Goal: Information Seeking & Learning: Find specific fact

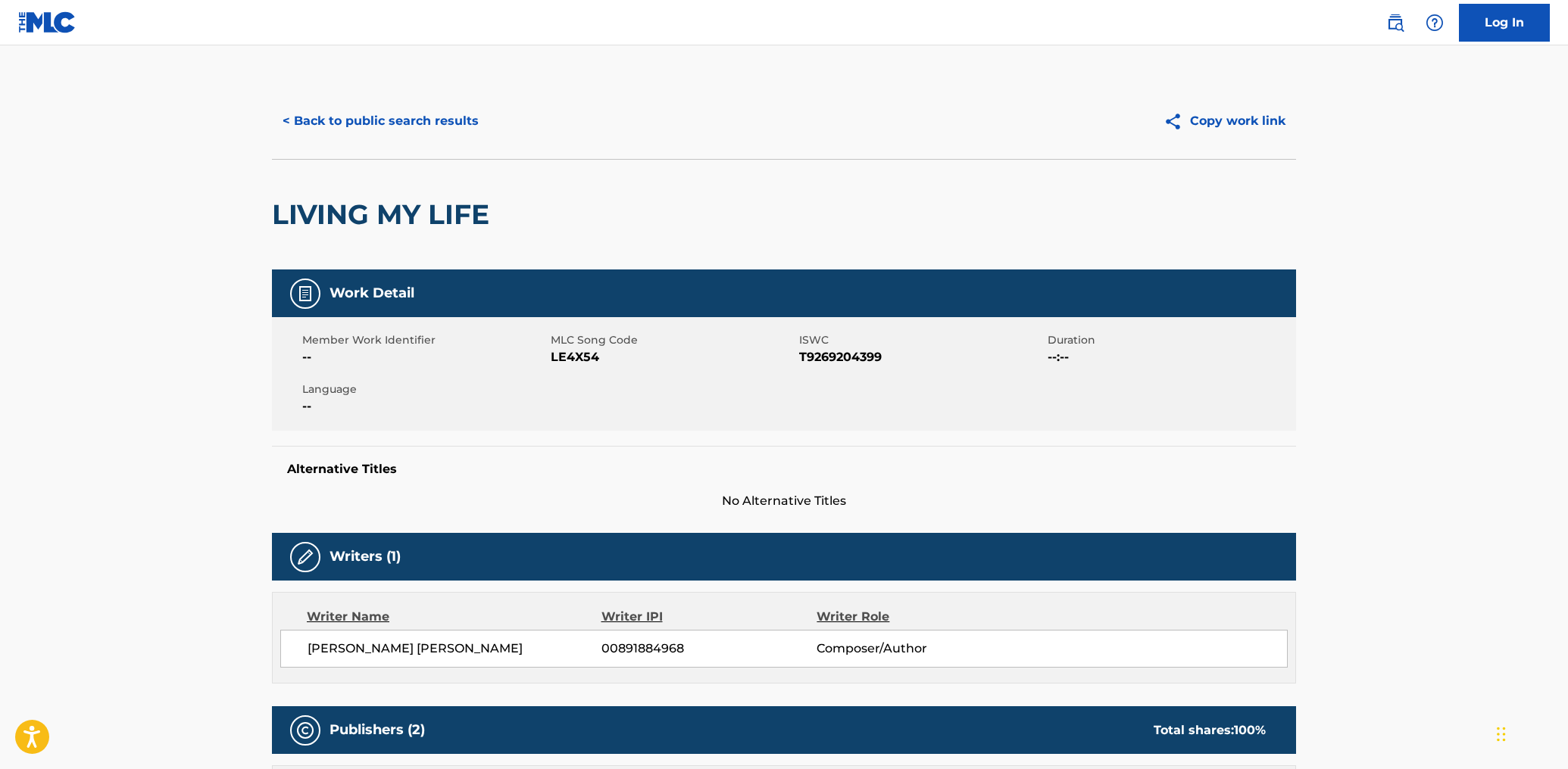
click at [392, 119] on button "< Back to public search results" at bounding box center [380, 121] width 217 height 38
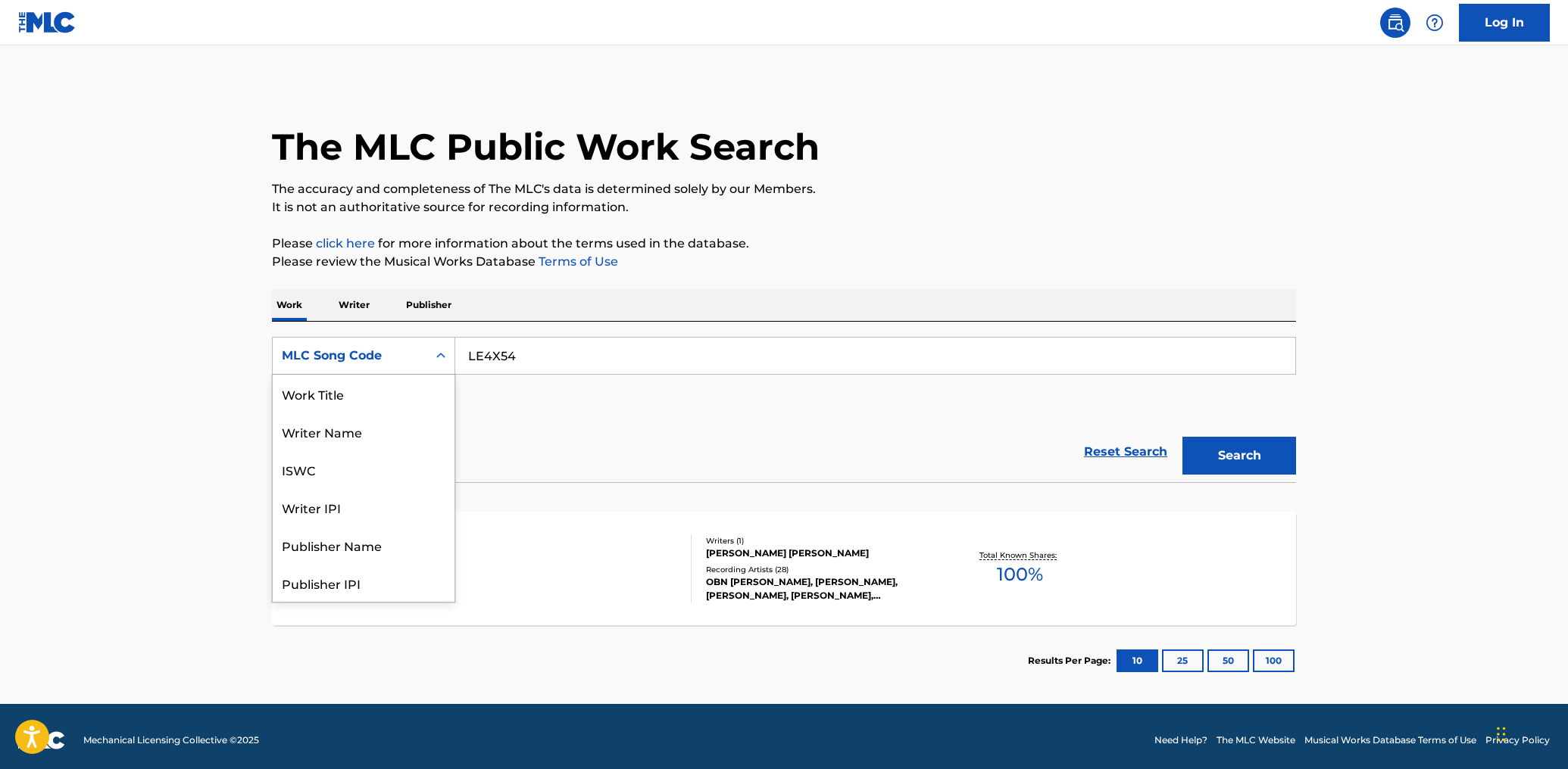
scroll to position [75, 0]
click at [342, 339] on div "MLC Song Code" at bounding box center [363, 356] width 183 height 38
click at [321, 398] on div "Work Title" at bounding box center [363, 393] width 181 height 38
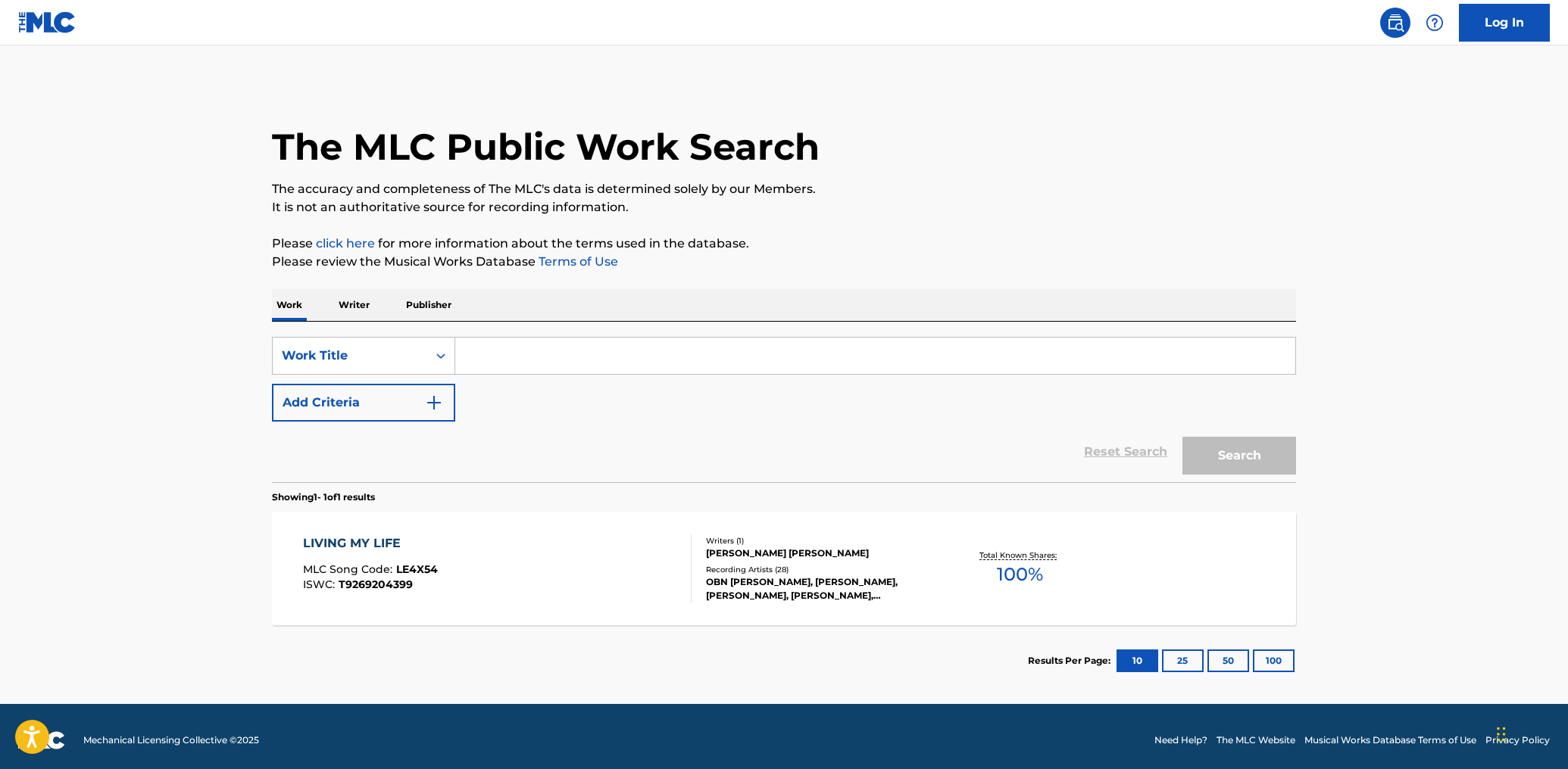
click at [516, 361] on input "Search Form" at bounding box center [874, 356] width 840 height 37
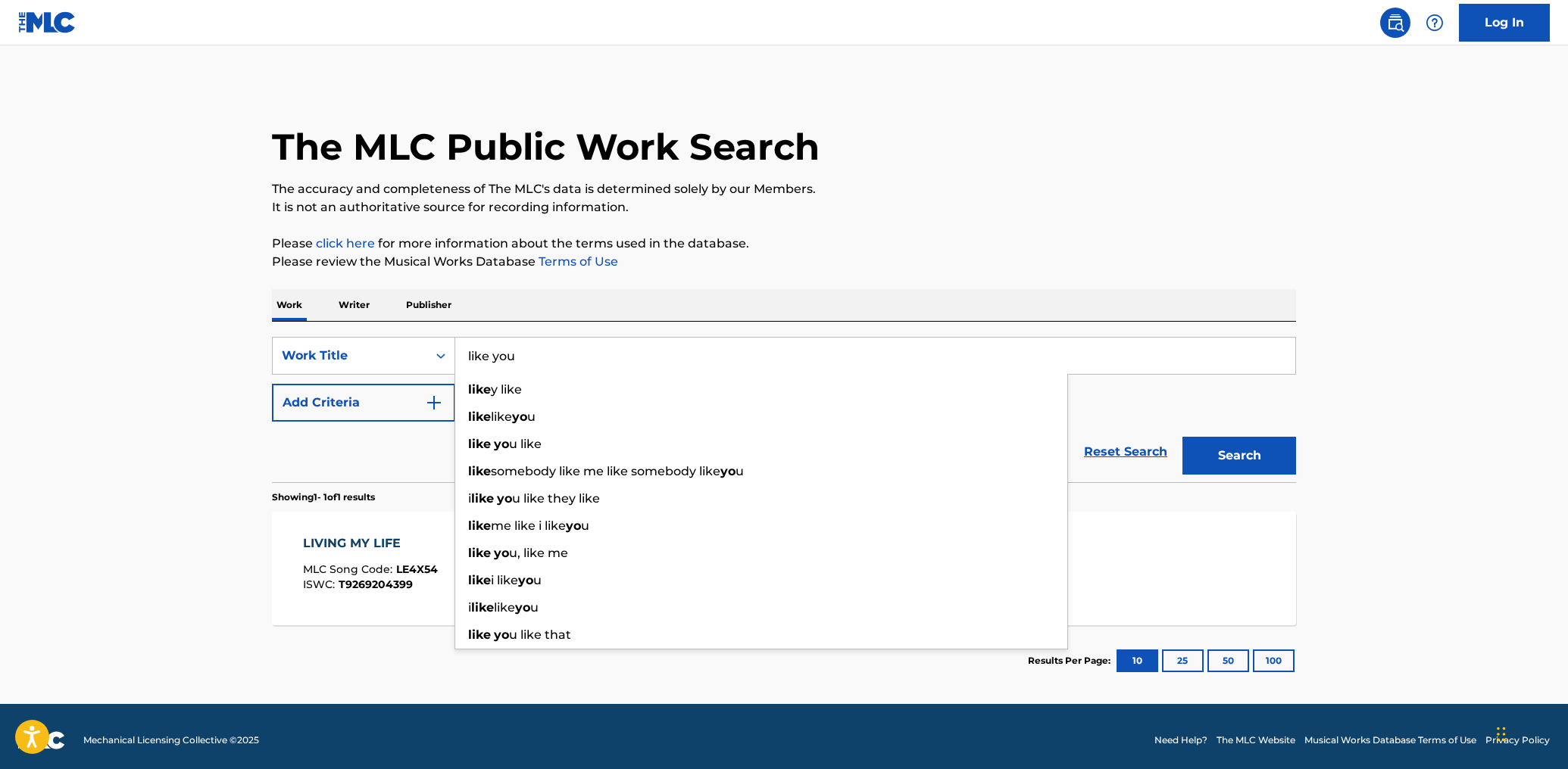
type input "like you"
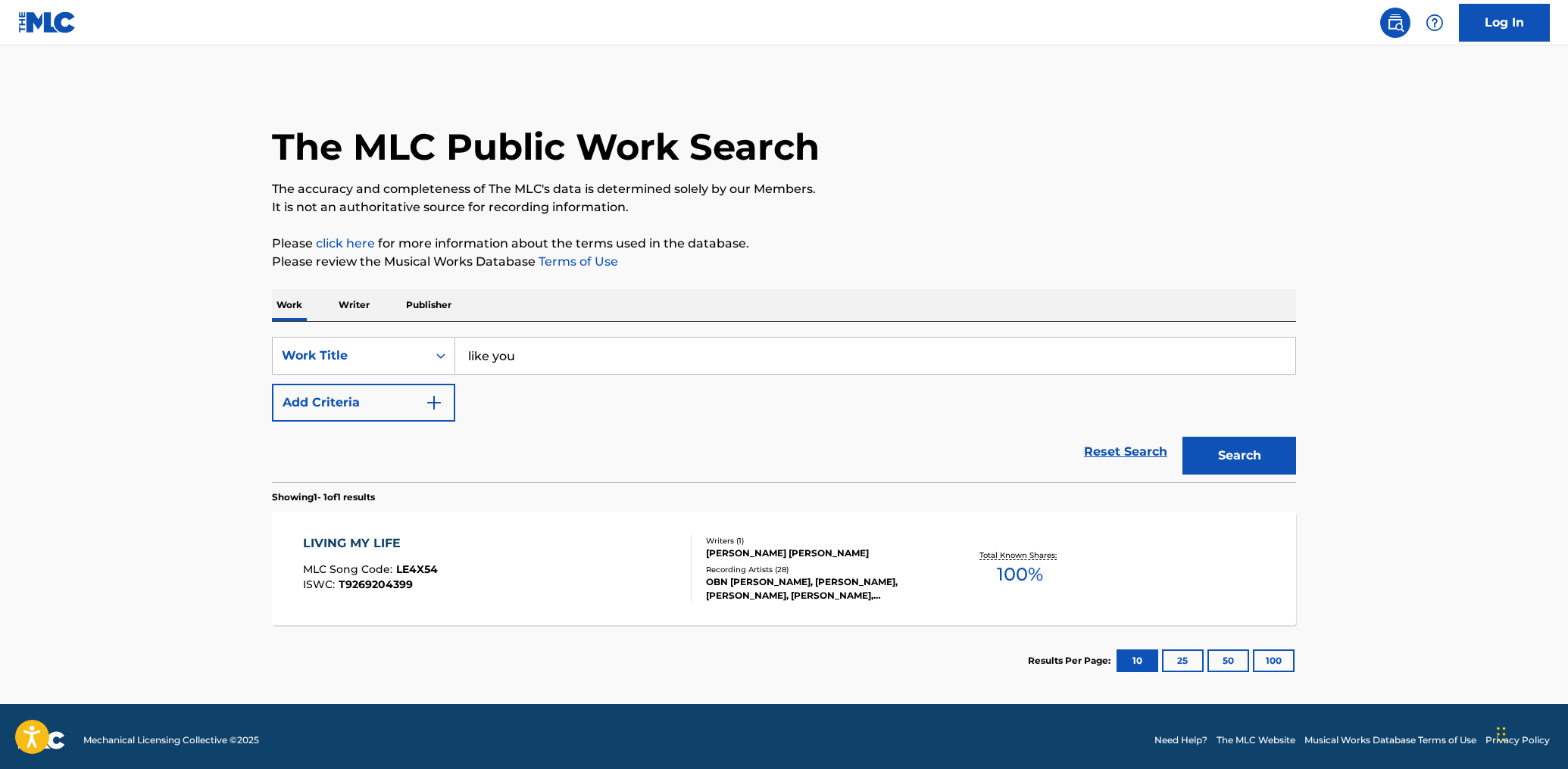
click at [399, 397] on button "Add Criteria" at bounding box center [363, 402] width 183 height 38
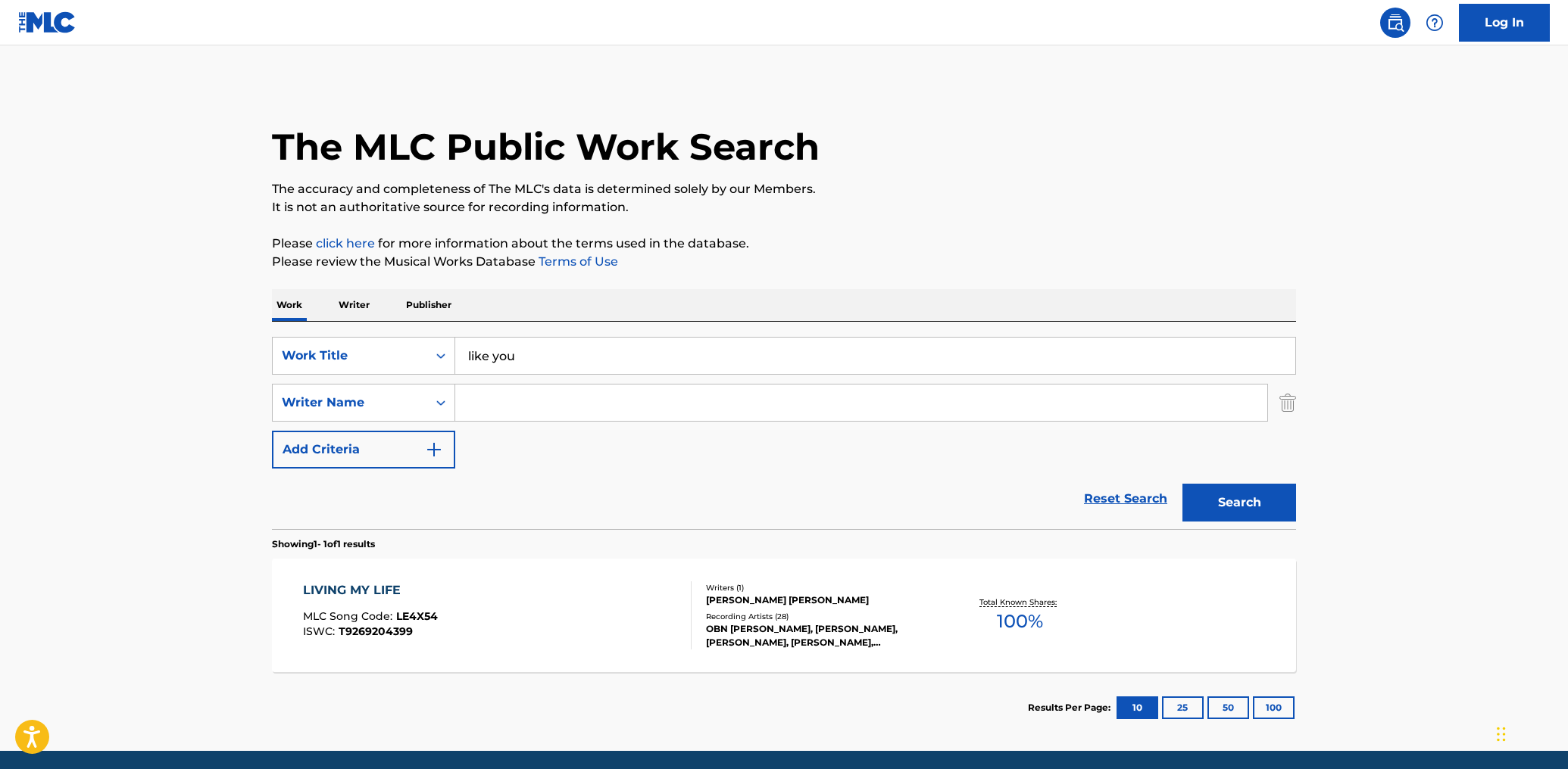
click at [507, 403] on input "Search Form" at bounding box center [860, 402] width 812 height 37
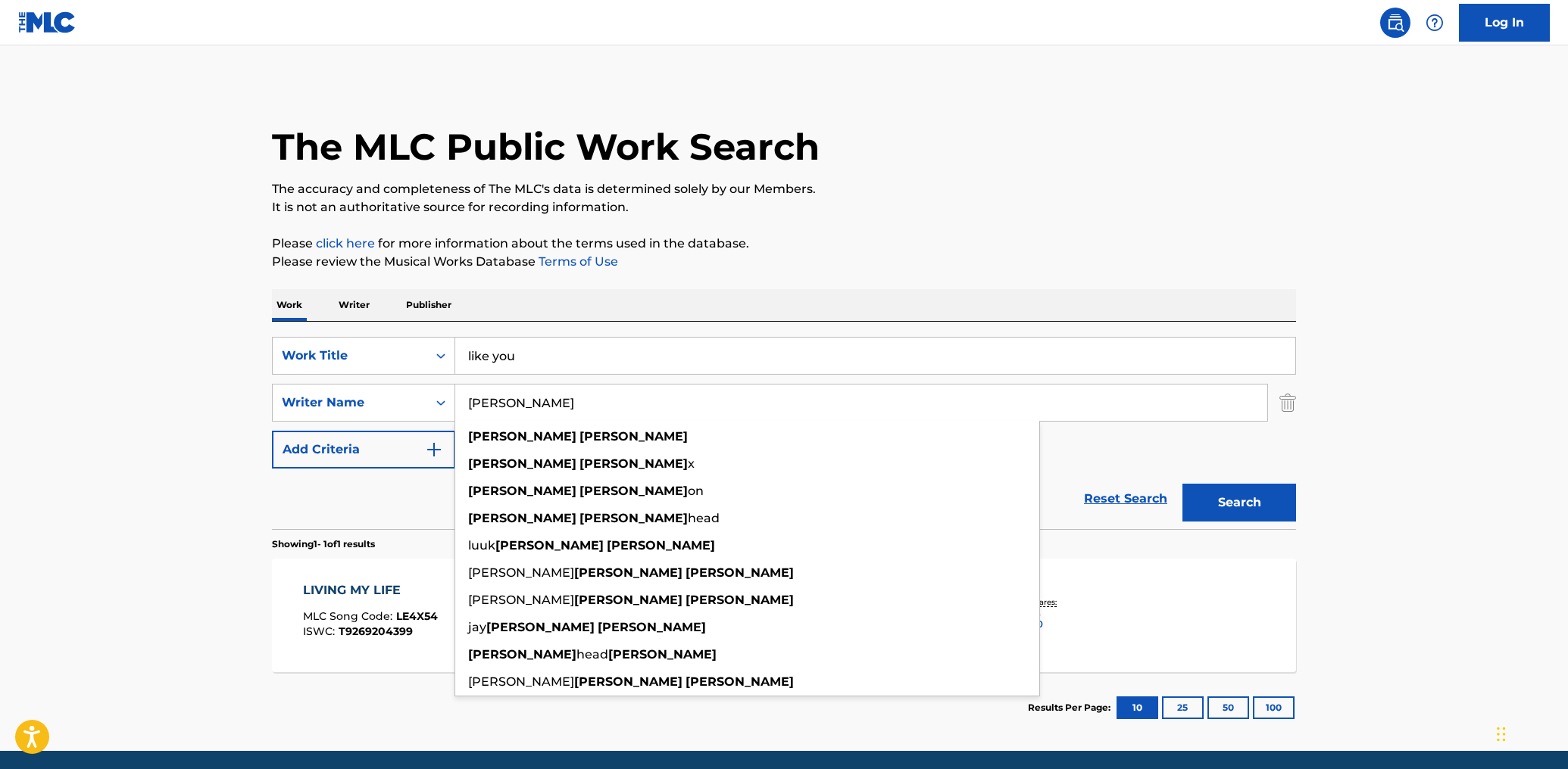
type input "[PERSON_NAME]"
click at [1182, 484] on button "Search" at bounding box center [1239, 502] width 114 height 38
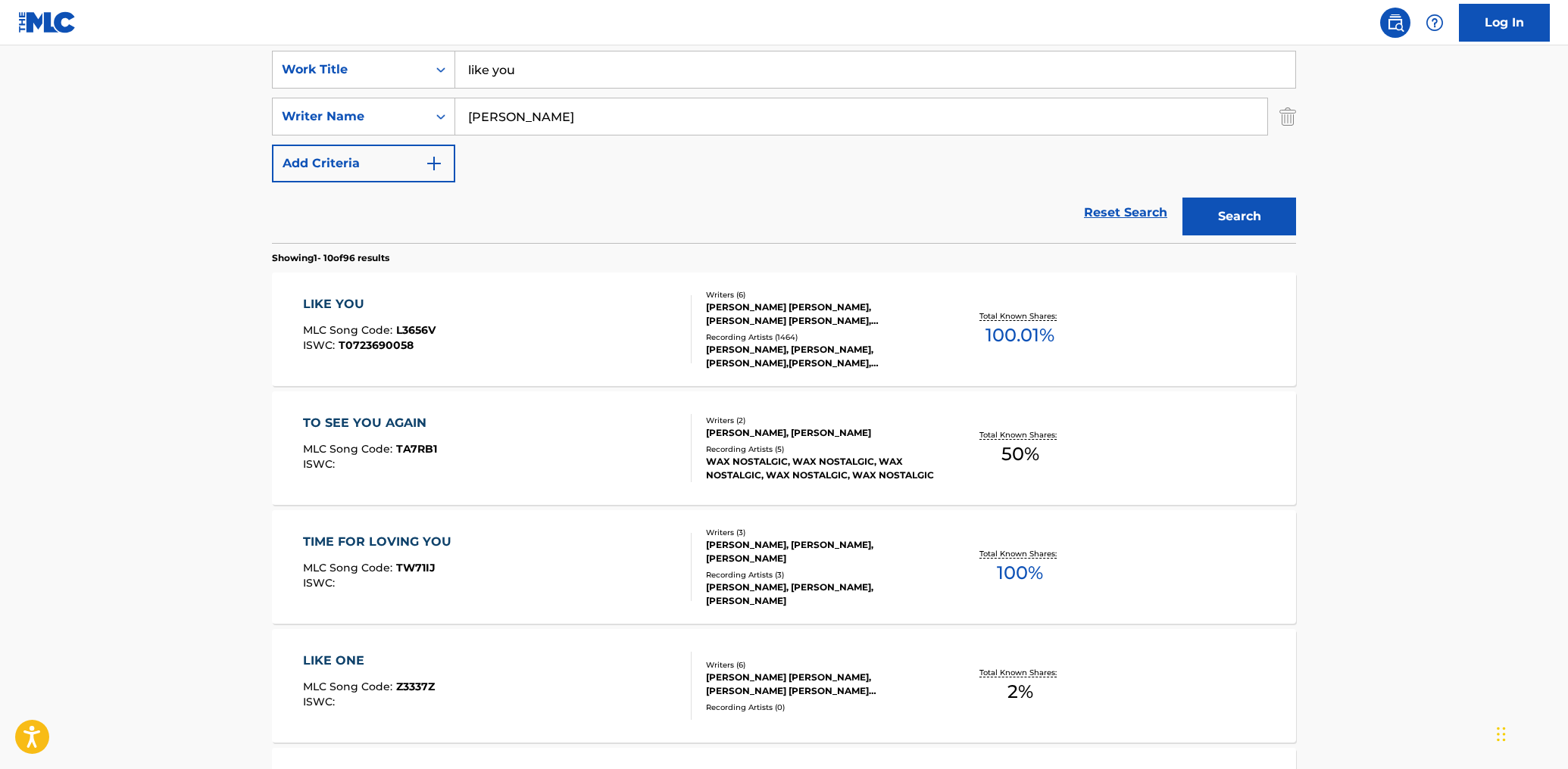
scroll to position [287, 0]
click at [623, 290] on div "LIKE YOU MLC Song Code : L3656V ISWC : T0723690058 Writers ( 6 ) [PERSON_NAME] …" at bounding box center [783, 328] width 1024 height 114
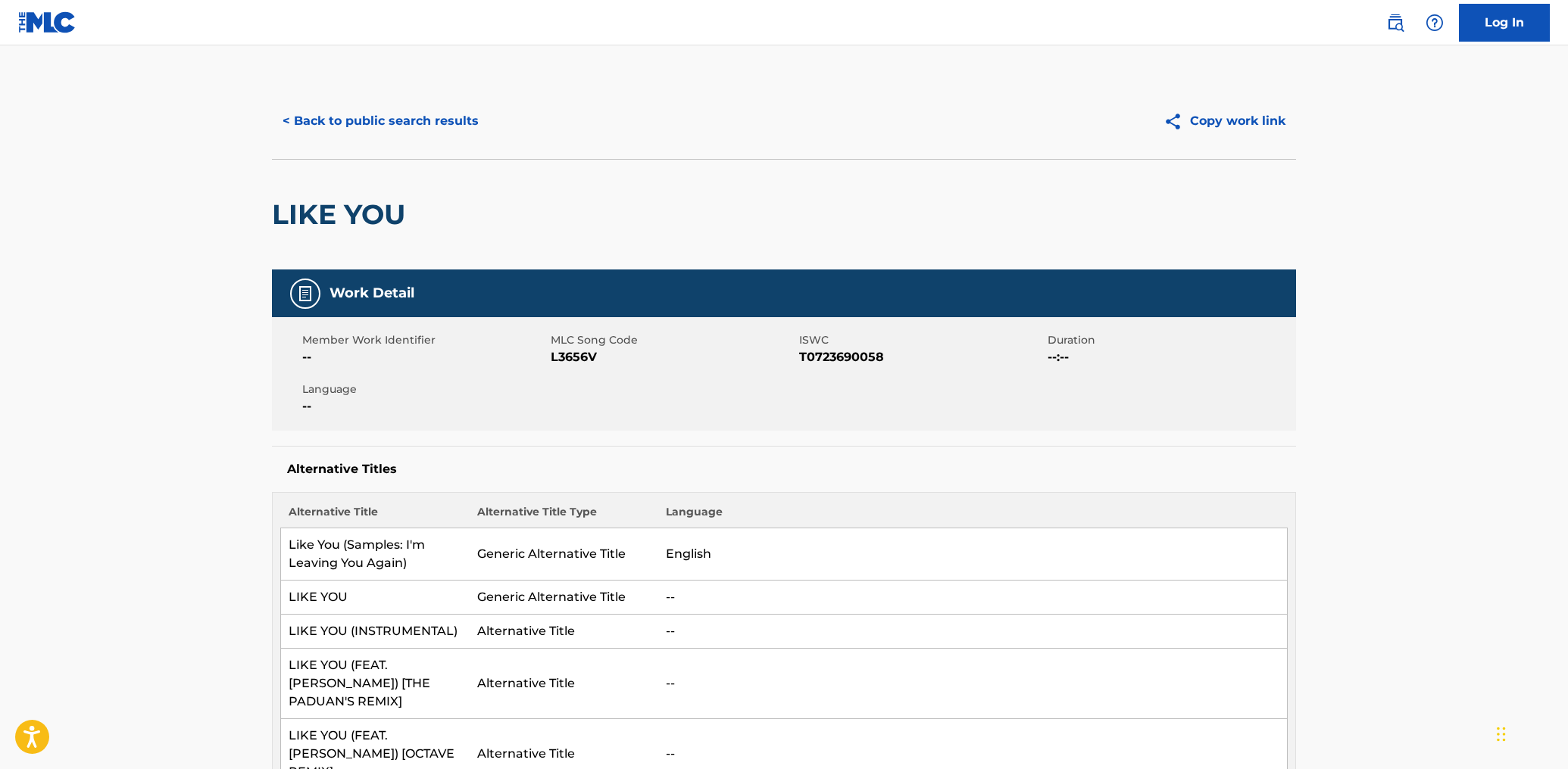
click at [350, 127] on button "< Back to public search results" at bounding box center [380, 121] width 217 height 38
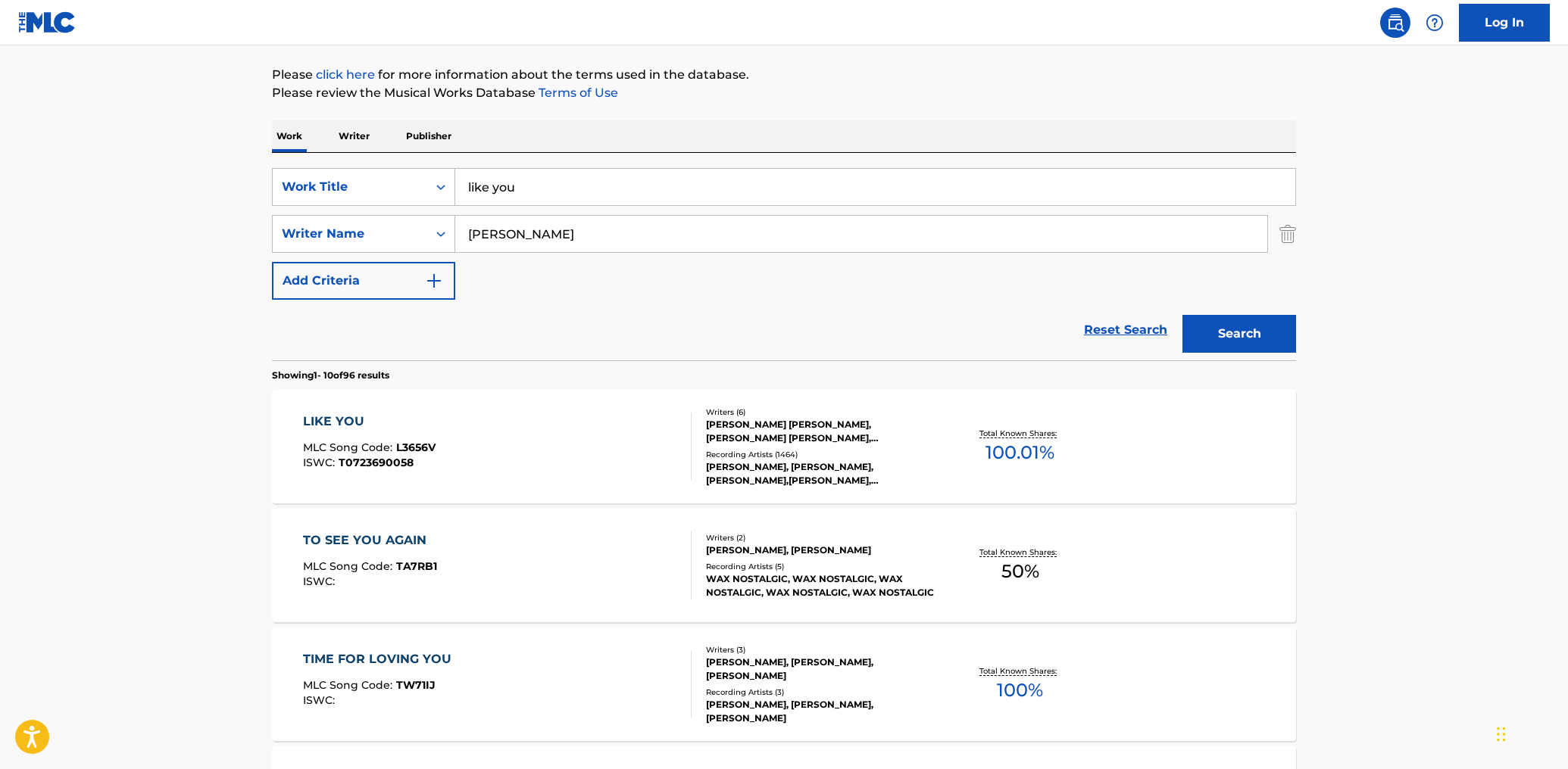
scroll to position [165, 0]
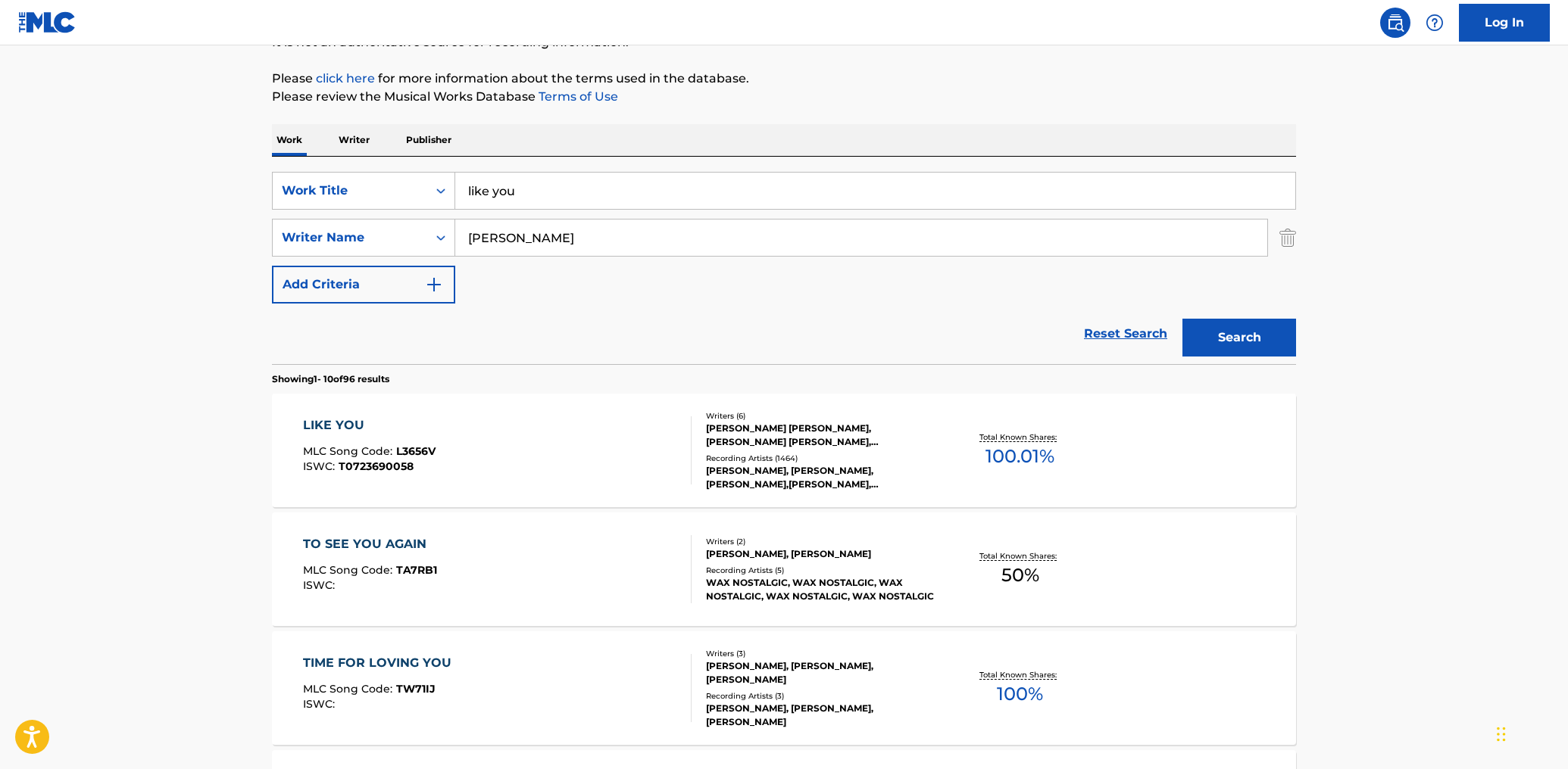
click at [525, 194] on input "like you" at bounding box center [874, 190] width 840 height 37
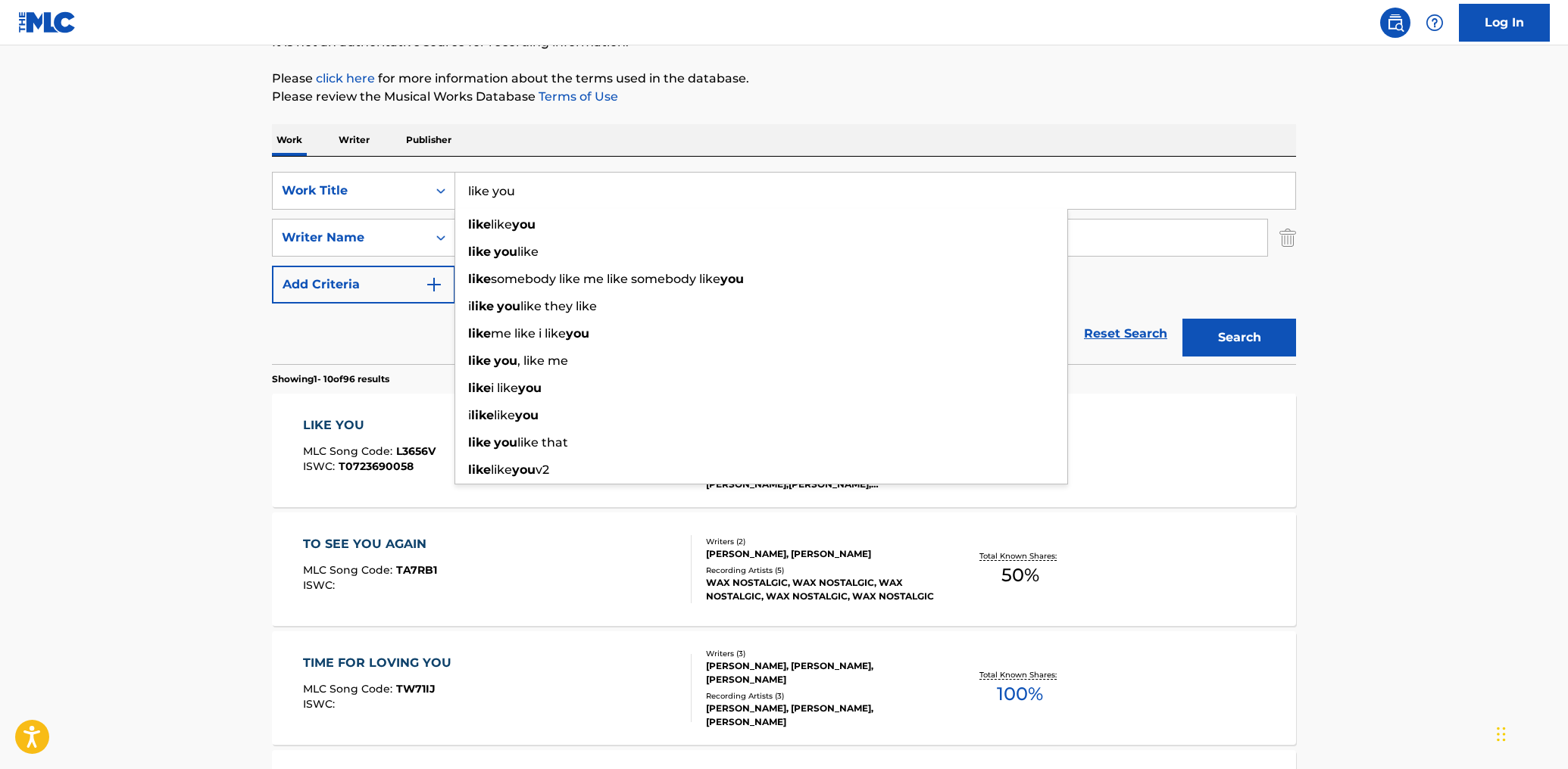
click at [525, 194] on input "like you" at bounding box center [874, 190] width 840 height 37
paste input "Bedroom Bully"
click at [525, 194] on input "Bedroom Bully" at bounding box center [874, 190] width 840 height 37
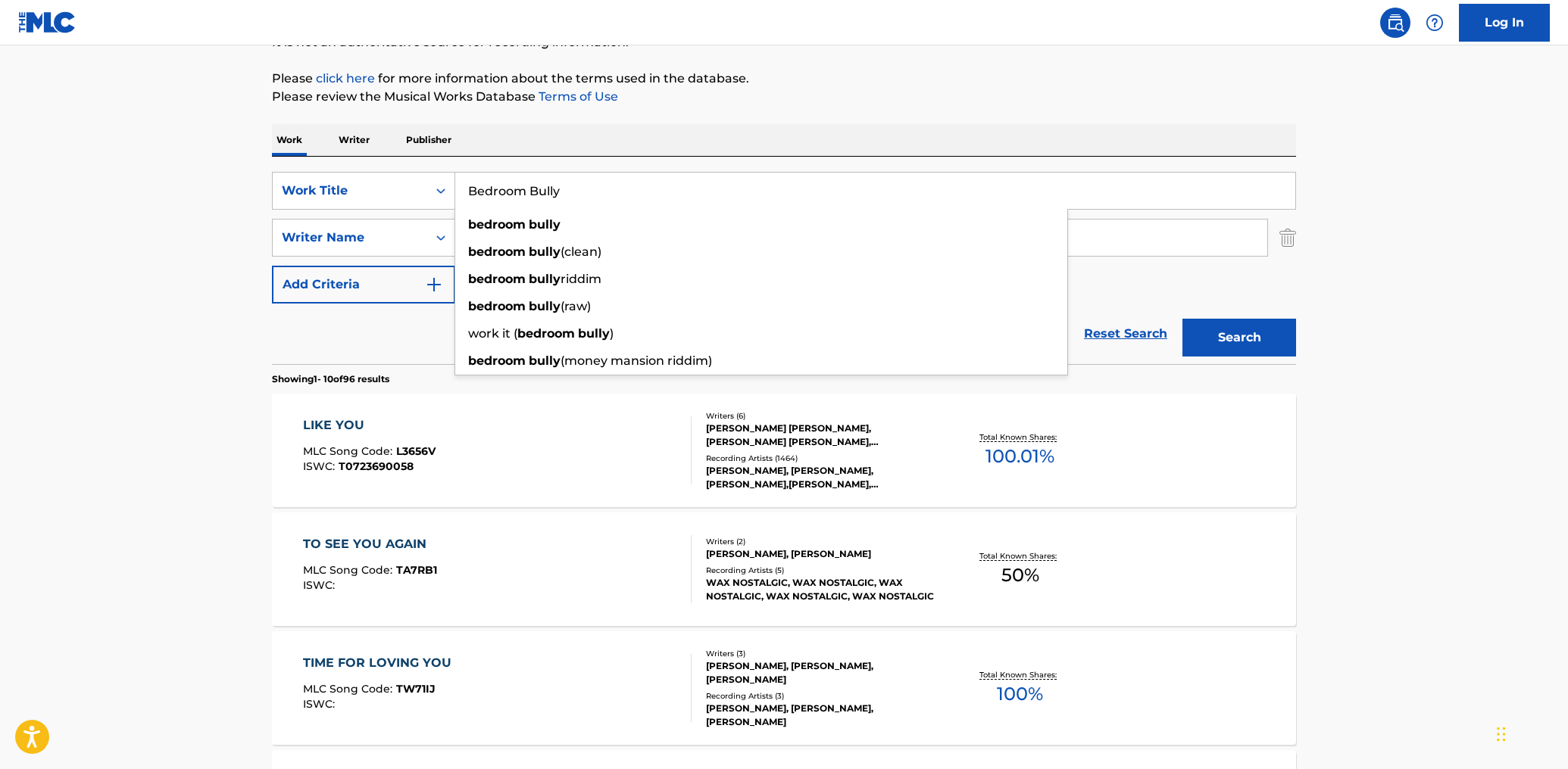
type input "Bedroom Bully"
click at [401, 371] on section "Showing 1 - 10 of 96 results" at bounding box center [783, 376] width 1024 height 22
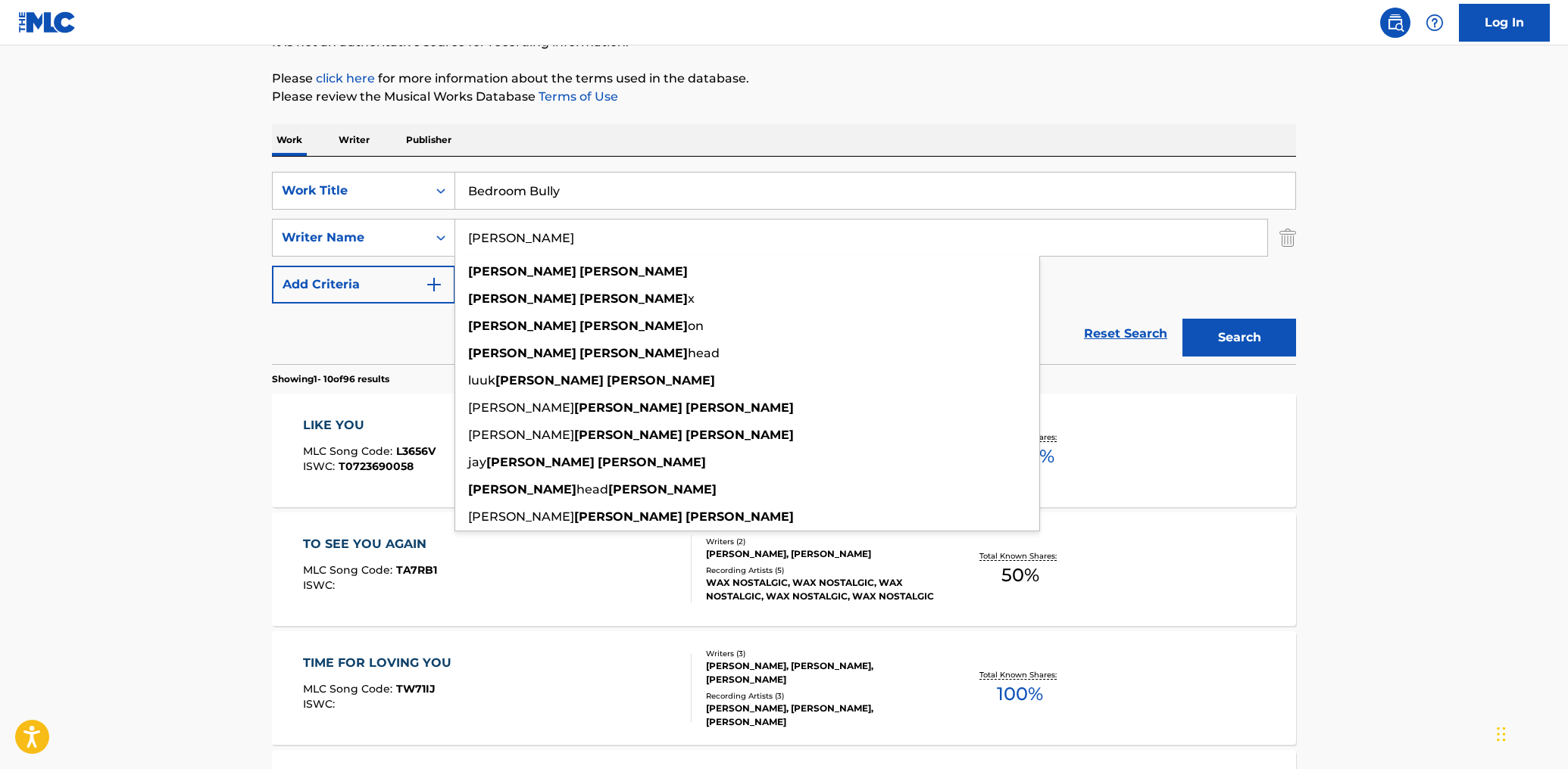
click at [486, 235] on input "[PERSON_NAME]" at bounding box center [860, 238] width 812 height 37
paste input "Bedroom Bully"
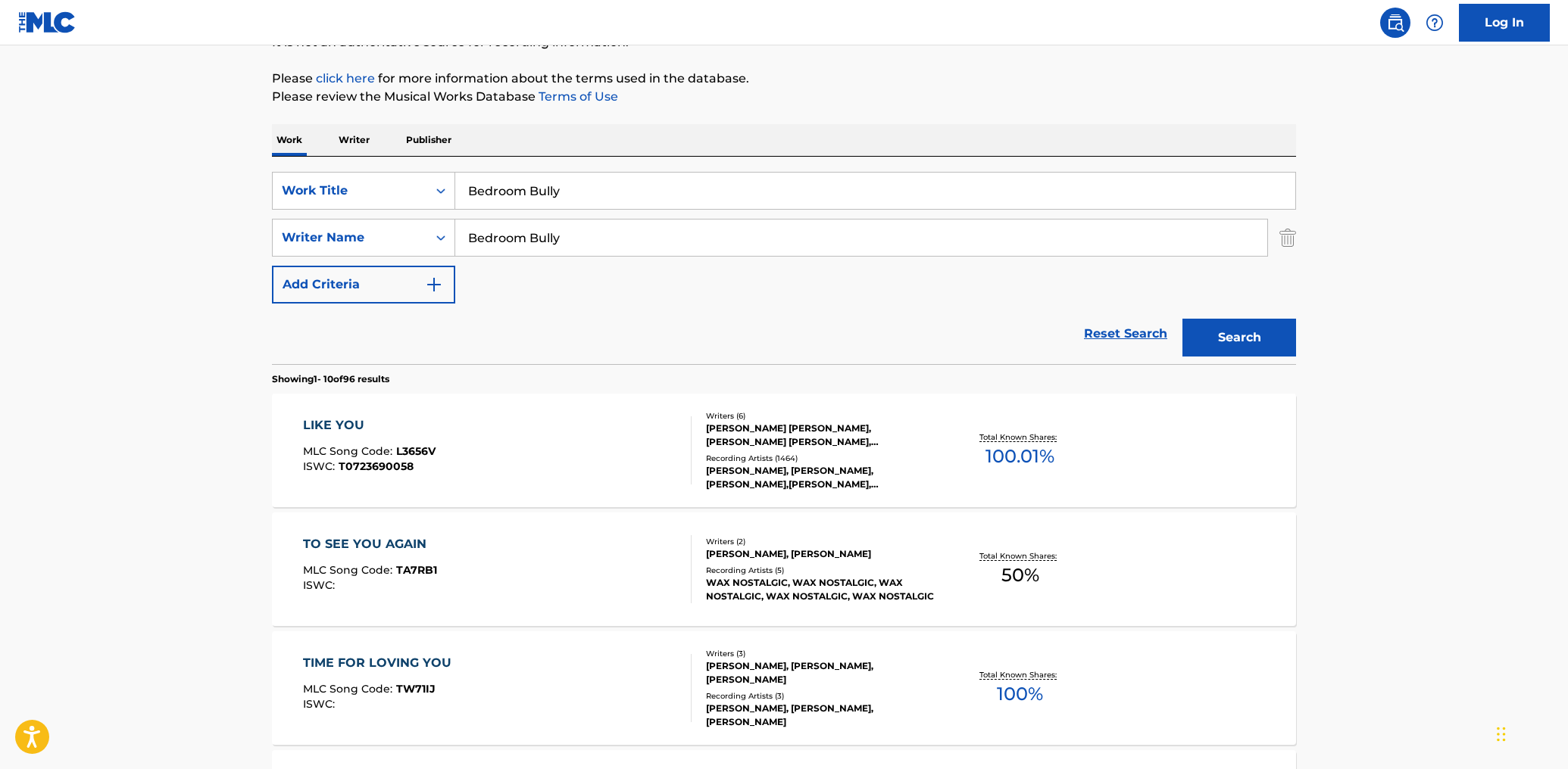
click at [486, 235] on input "Bedroom Bully" at bounding box center [860, 238] width 812 height 37
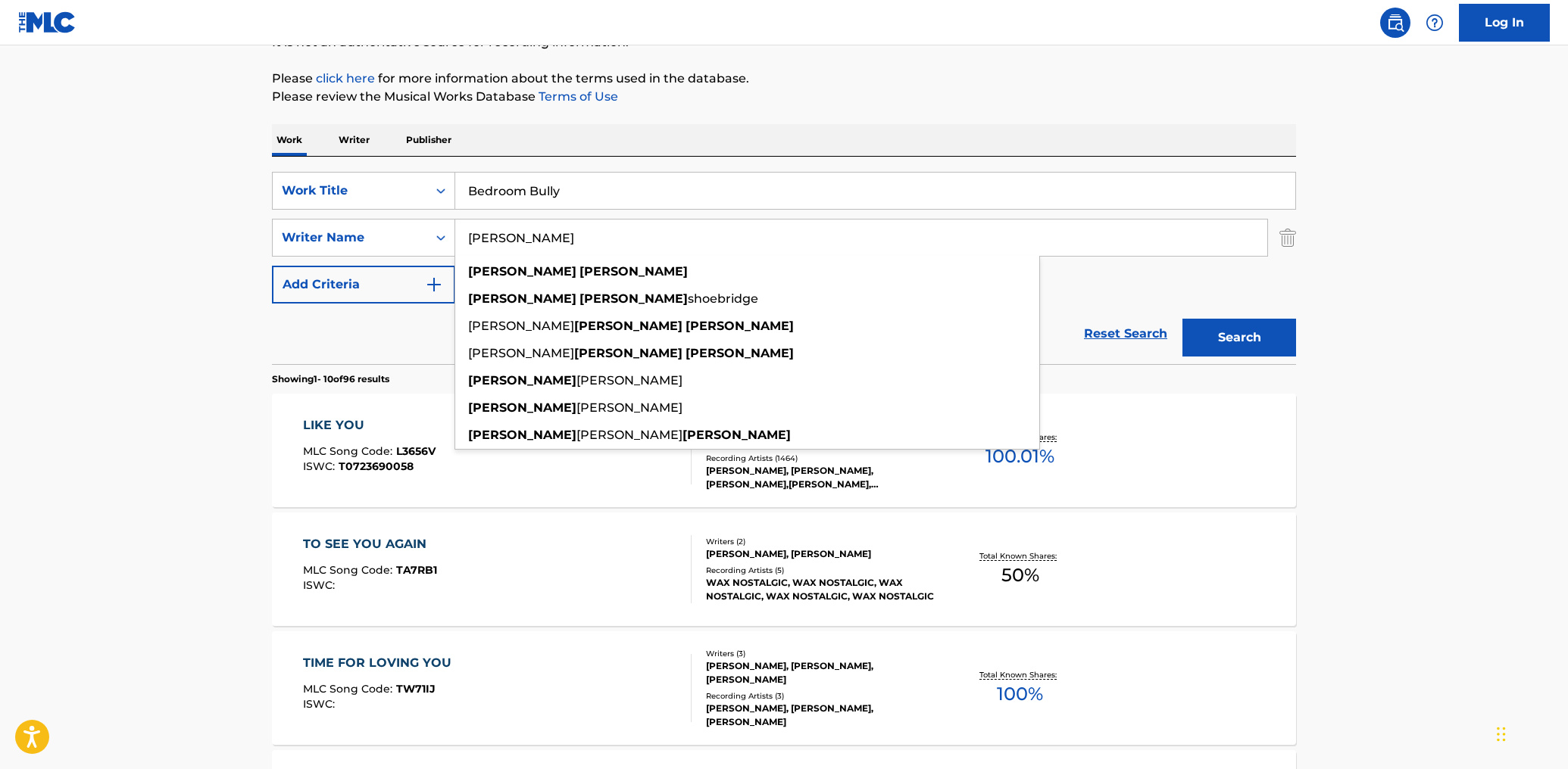
type input "[PERSON_NAME]"
click at [1182, 319] on button "Search" at bounding box center [1239, 338] width 114 height 38
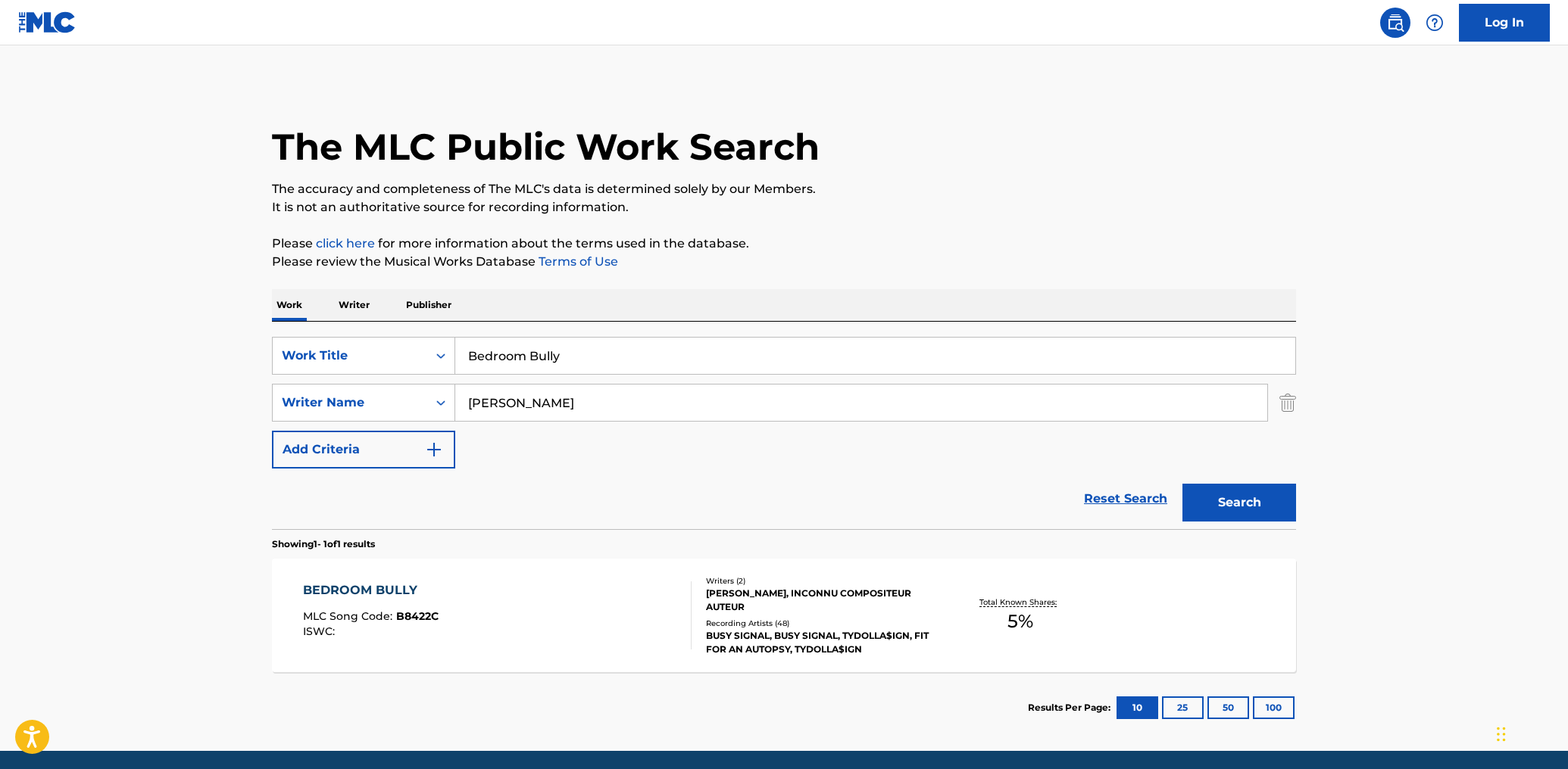
click at [539, 602] on div "BEDROOM BULLY MLC Song Code : B8422C ISWC :" at bounding box center [498, 615] width 390 height 68
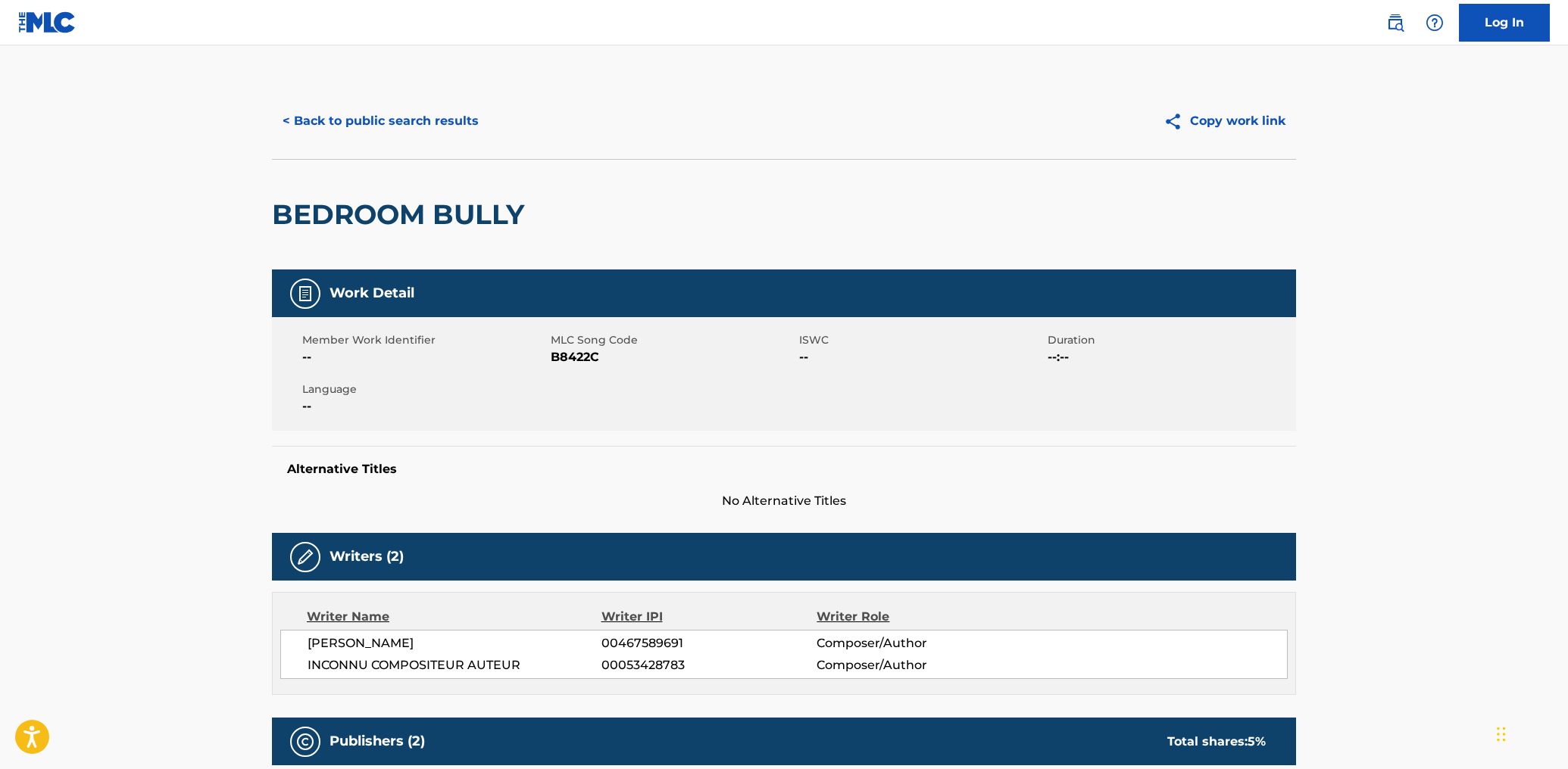
click at [300, 117] on button "< Back to public search results" at bounding box center [380, 121] width 217 height 38
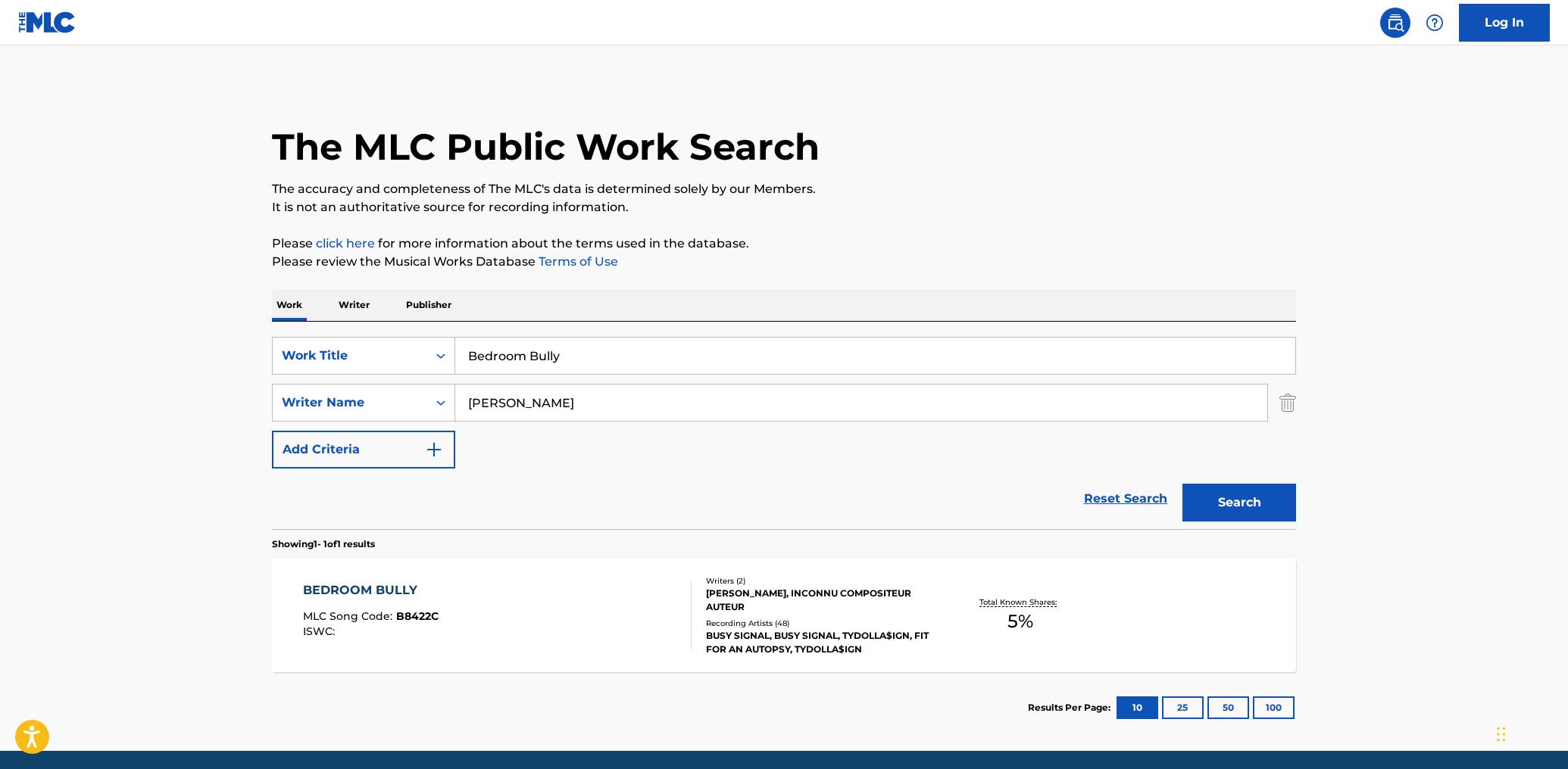
click at [522, 347] on input "Bedroom Bully" at bounding box center [874, 356] width 840 height 37
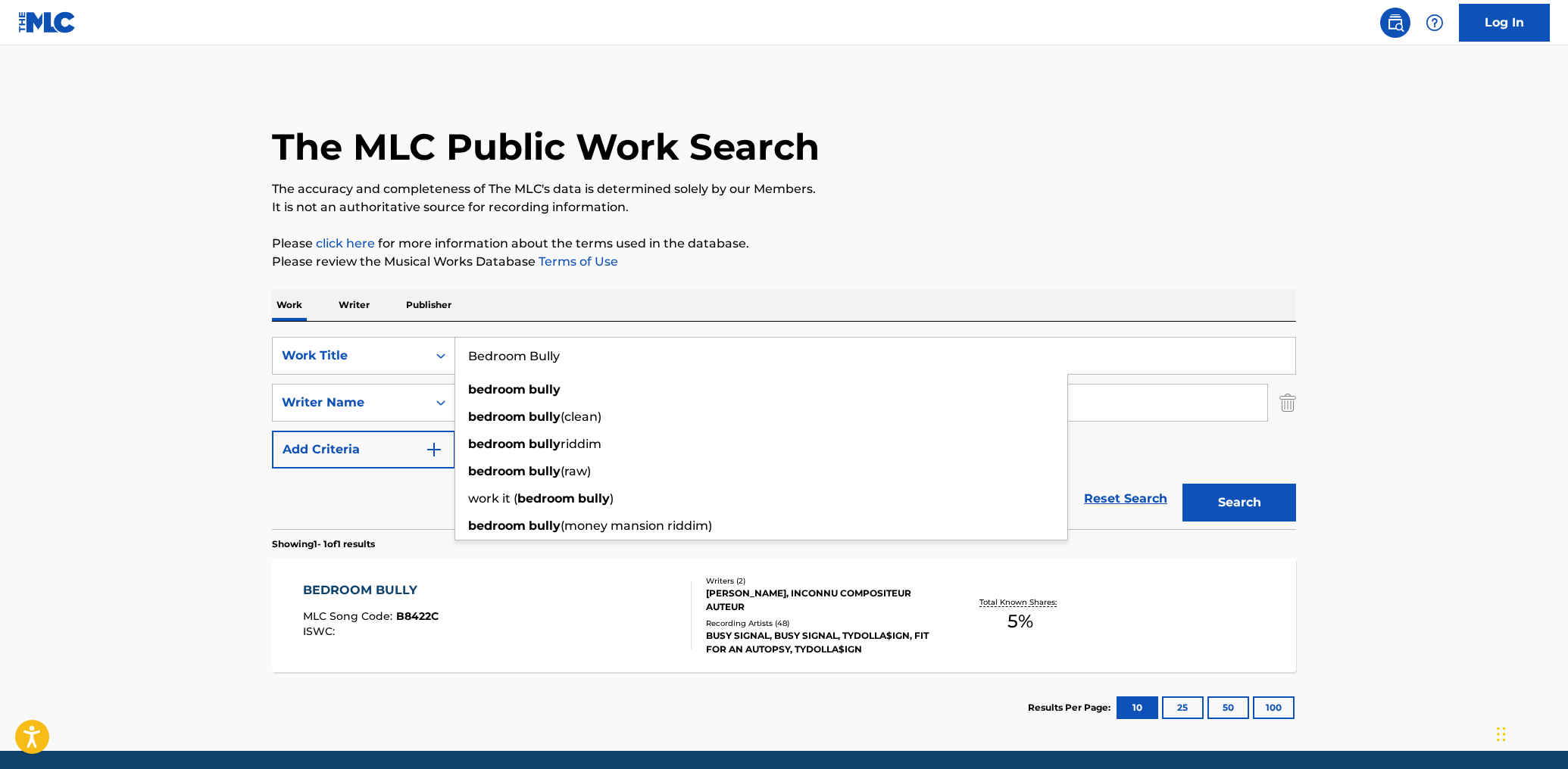
click at [522, 347] on input "Bedroom Bully" at bounding box center [874, 356] width 840 height 37
paste input "Me Voy Enamorando"
click at [522, 347] on input "Me Voy Enamorando" at bounding box center [874, 356] width 840 height 37
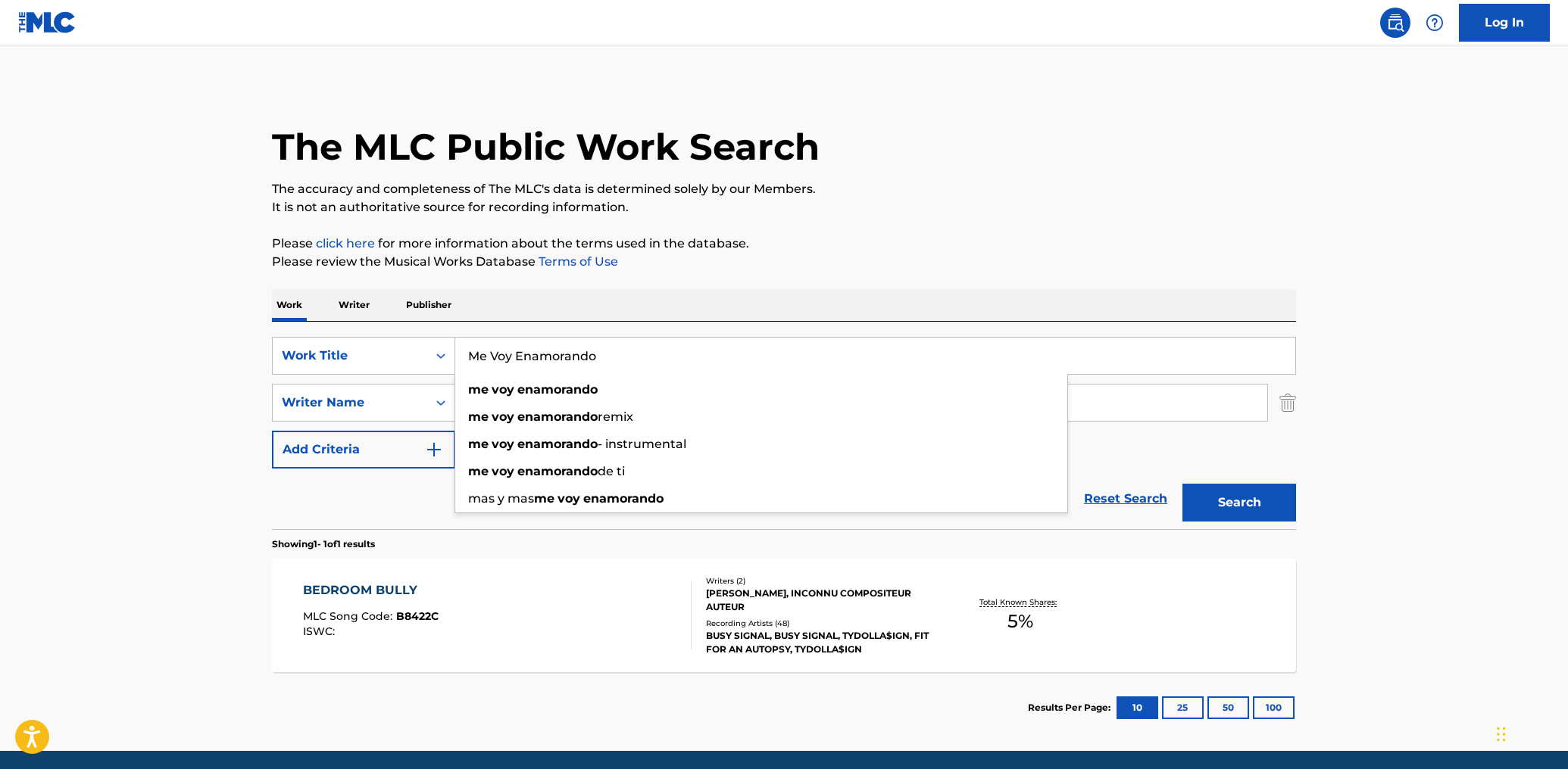
type input "Me Voy Enamorando"
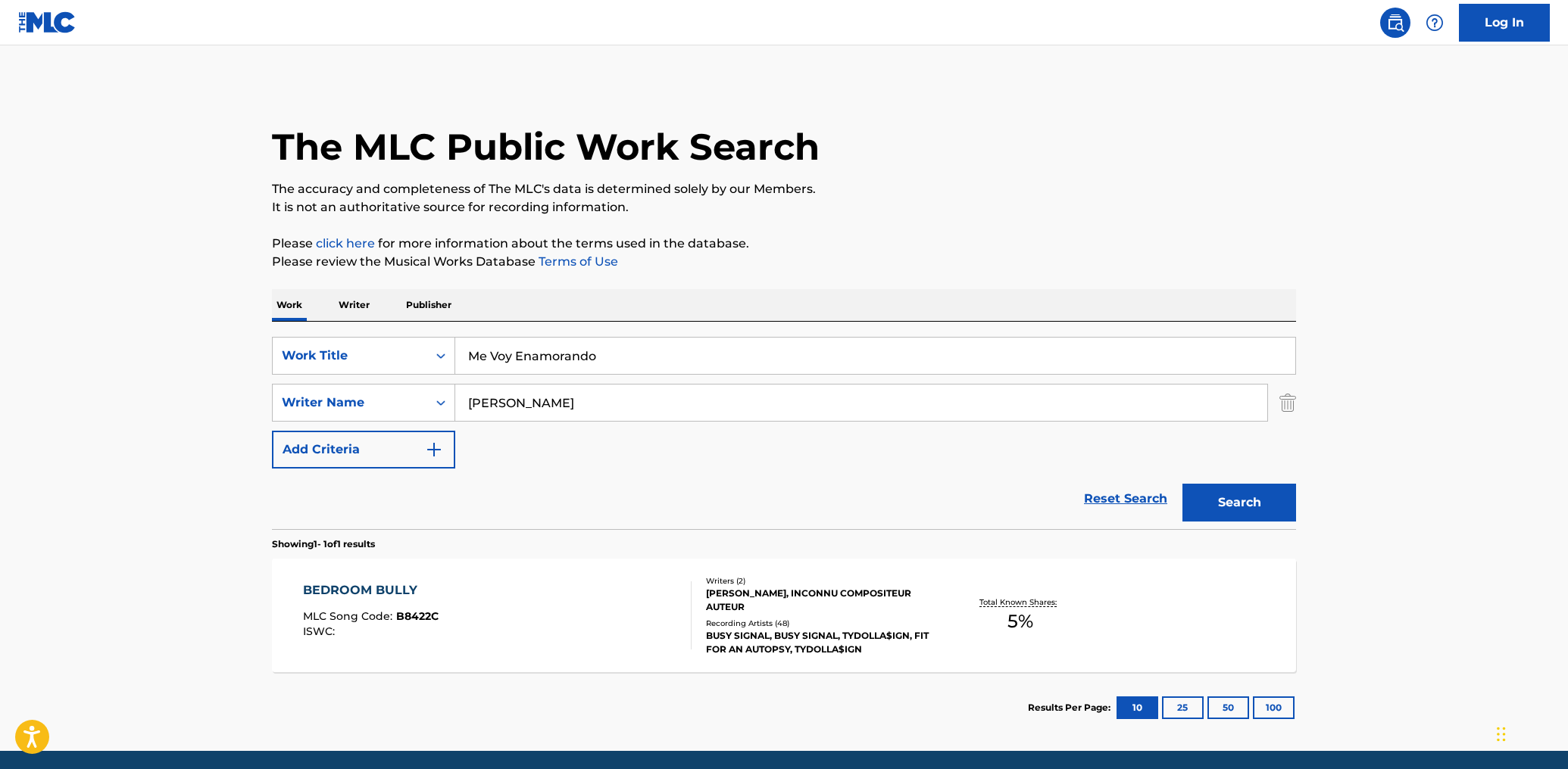
click at [101, 380] on main "The MLC Public Work Search The accuracy and completeness of The MLC's data is d…" at bounding box center [784, 398] width 1568 height 706
click at [634, 405] on input "[PERSON_NAME]" at bounding box center [860, 402] width 812 height 37
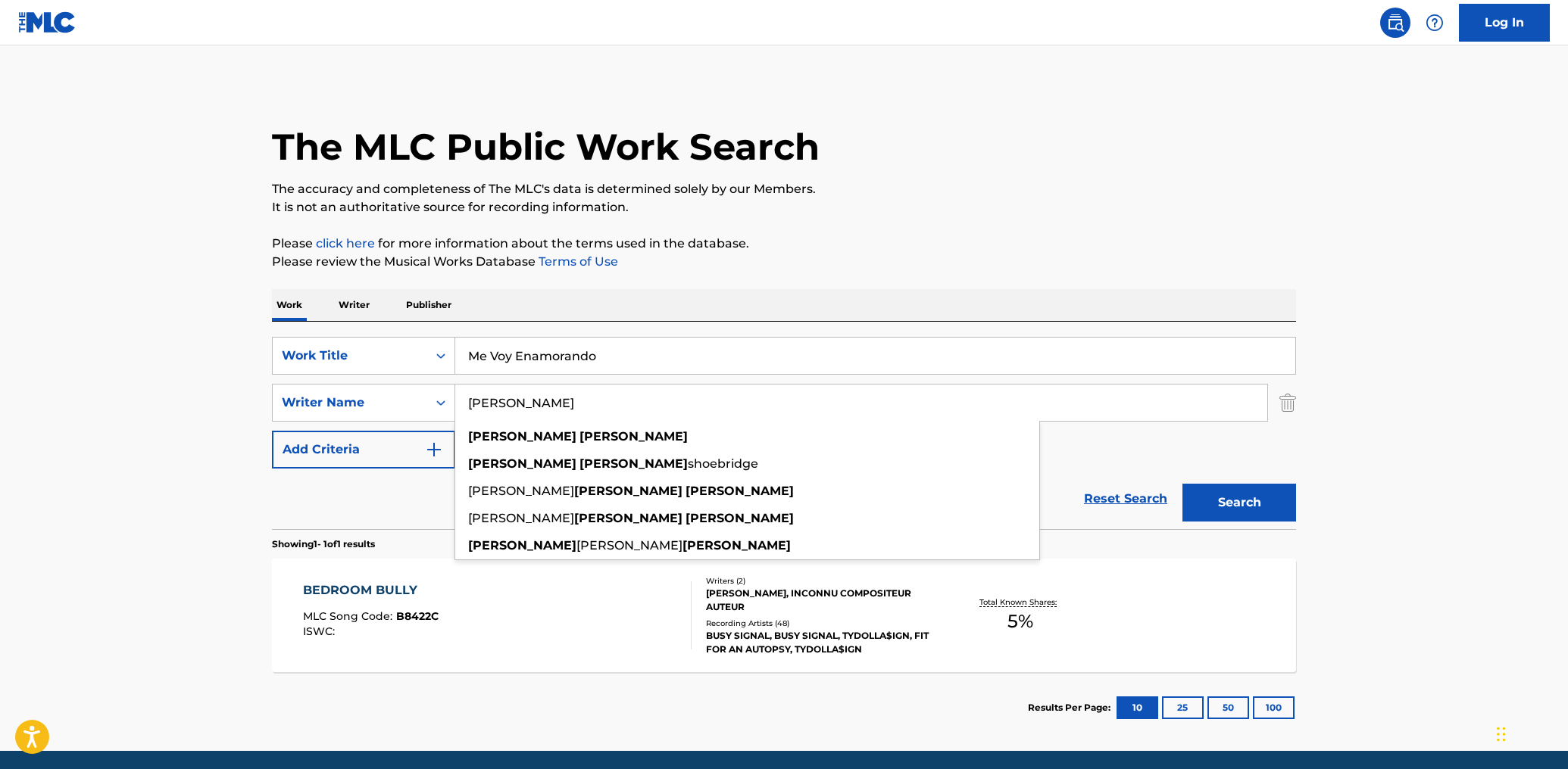
click at [634, 405] on input "[PERSON_NAME]" at bounding box center [860, 402] width 812 height 37
paste input "[PERSON_NAME]"
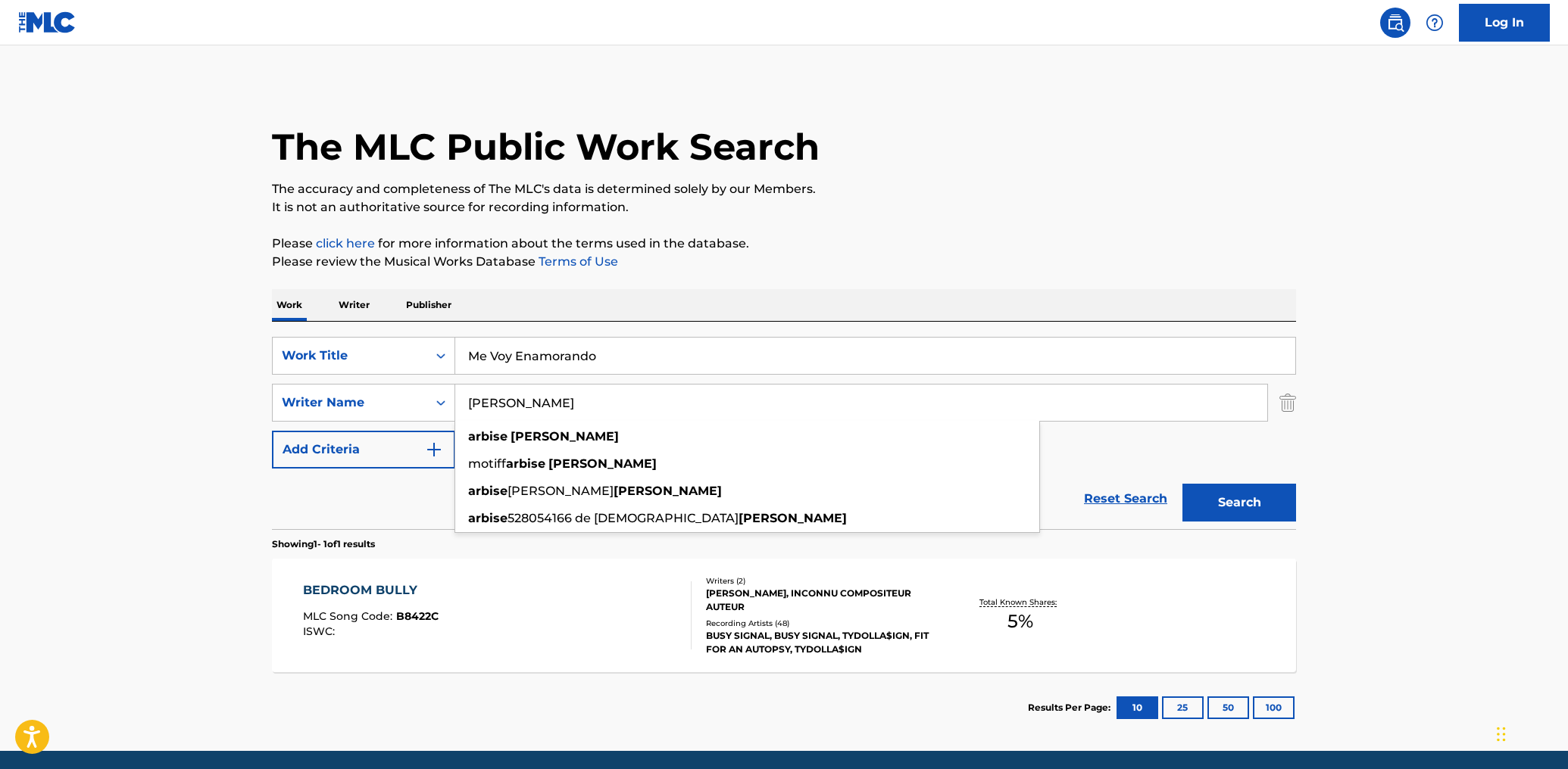
click at [634, 405] on input "[PERSON_NAME]" at bounding box center [860, 402] width 812 height 37
type input "[PERSON_NAME]"
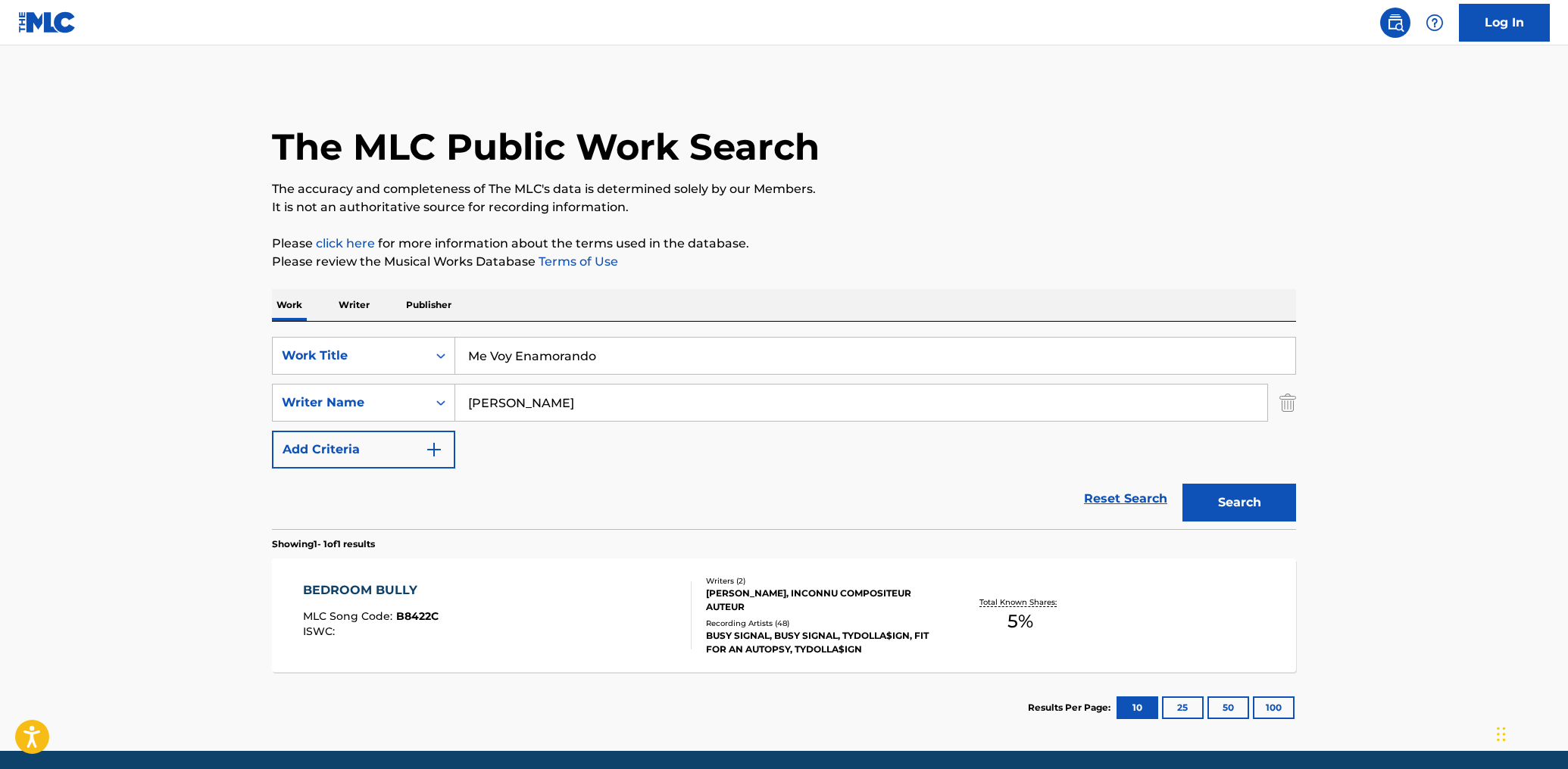
click at [1235, 493] on button "Search" at bounding box center [1239, 502] width 114 height 38
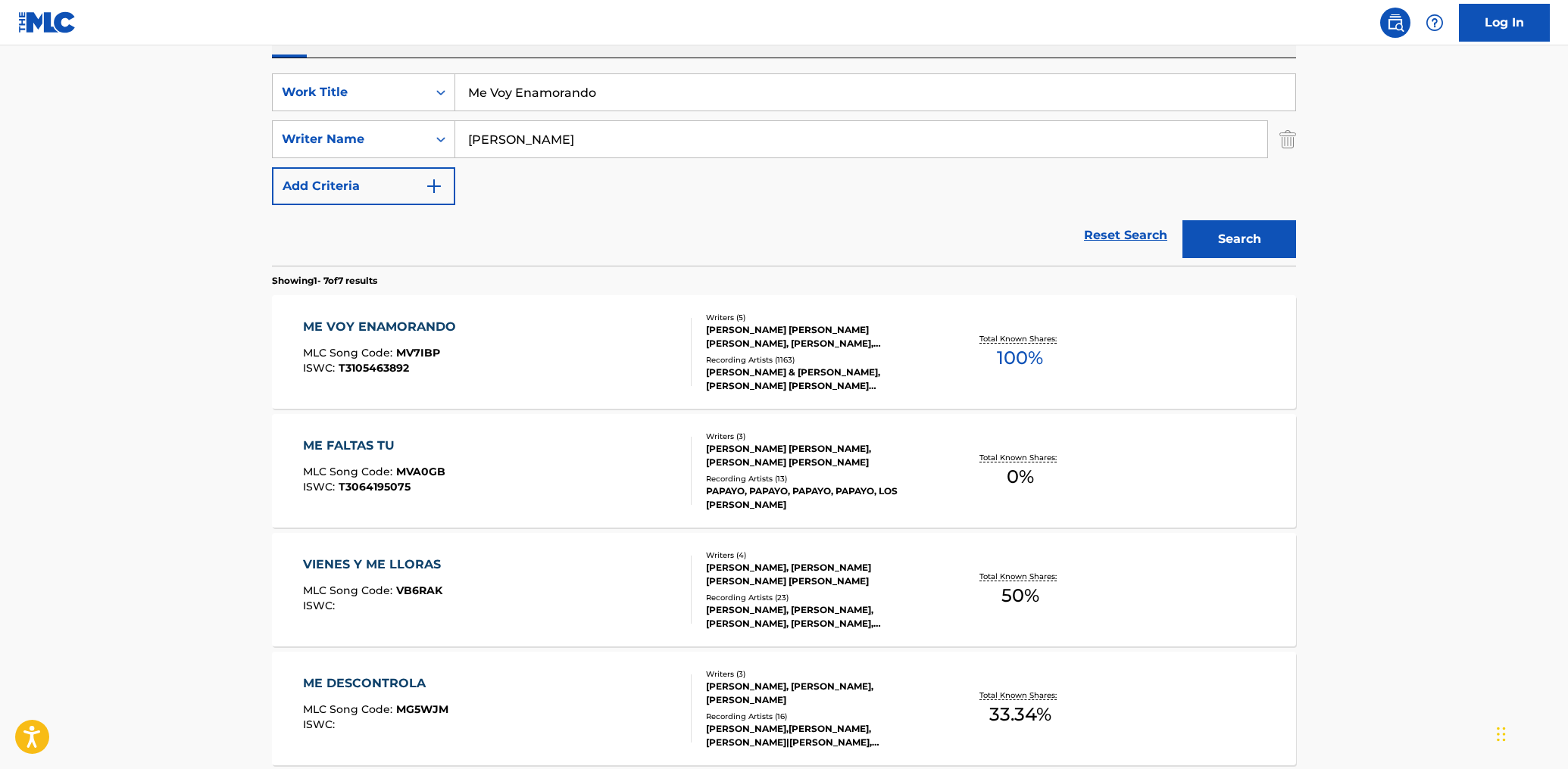
scroll to position [265, 0]
click at [667, 336] on div "ME VOY ENAMORANDO MLC Song Code : MV7IBP ISWC : T3105463892" at bounding box center [498, 350] width 390 height 68
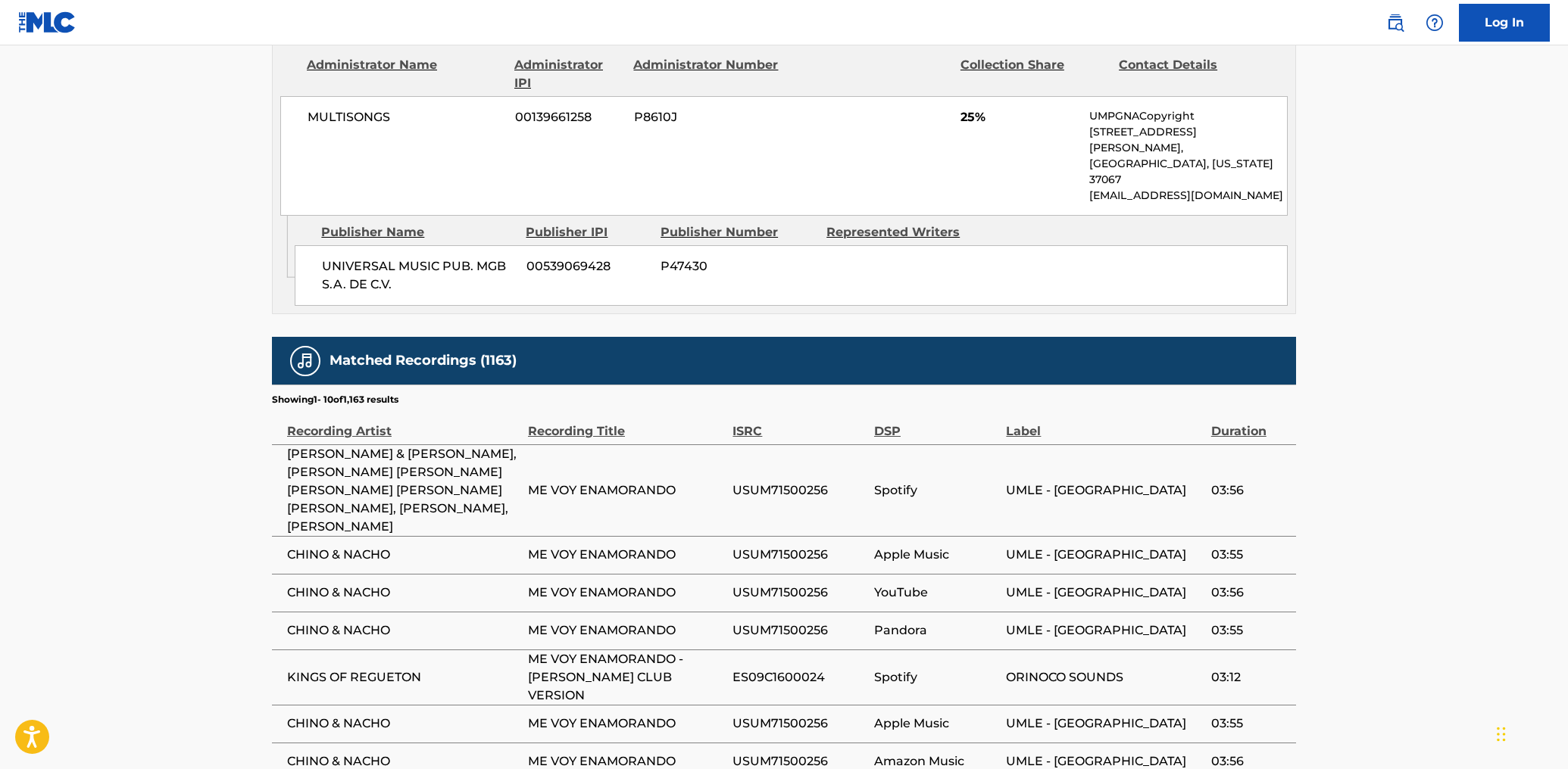
scroll to position [1993, 0]
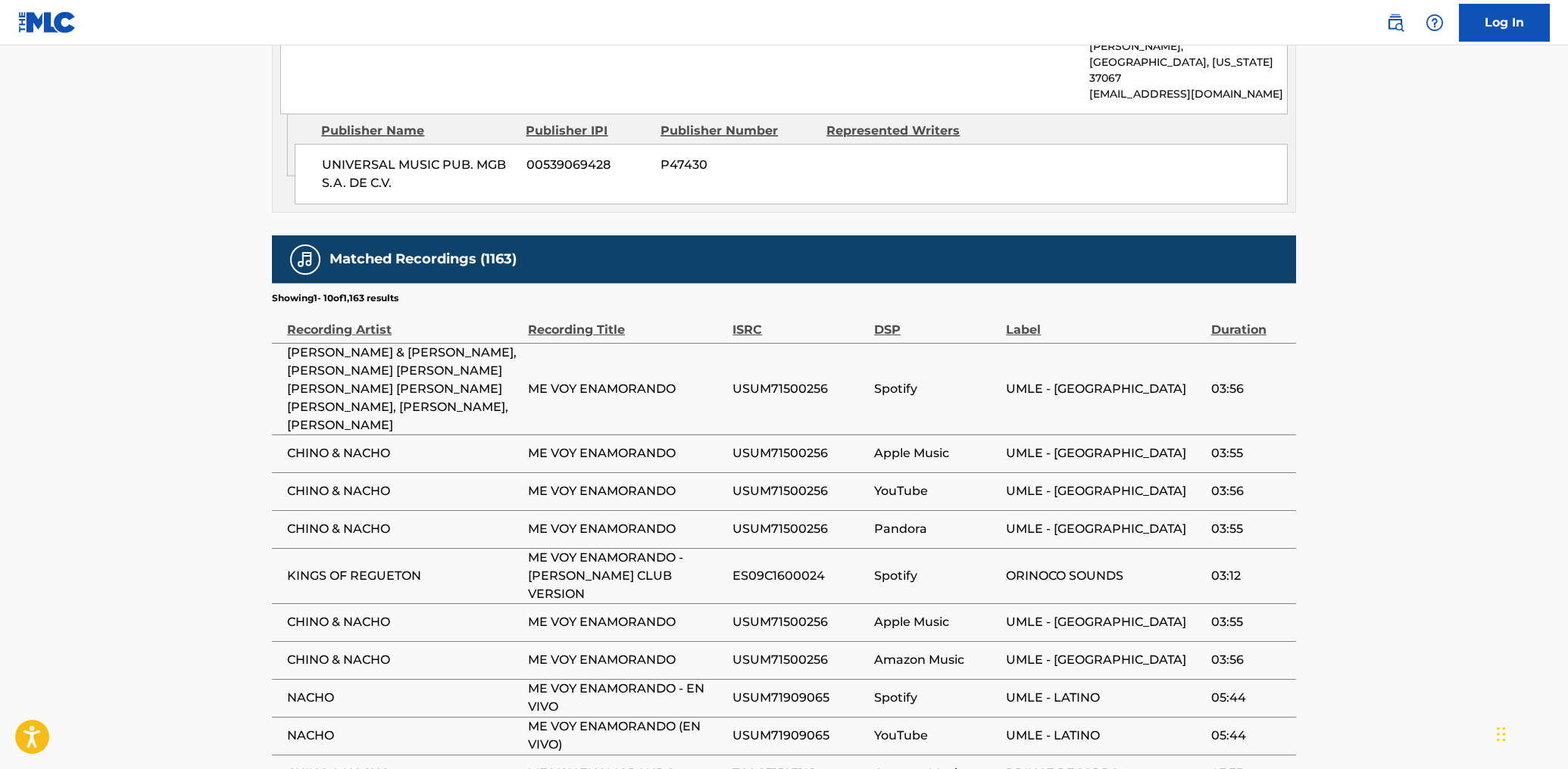
click at [763, 621] on div "Matched Recordings (1163) Showing 1 - 10 of 1,163 results Recording Artist Reco…" at bounding box center [783, 541] width 1024 height 611
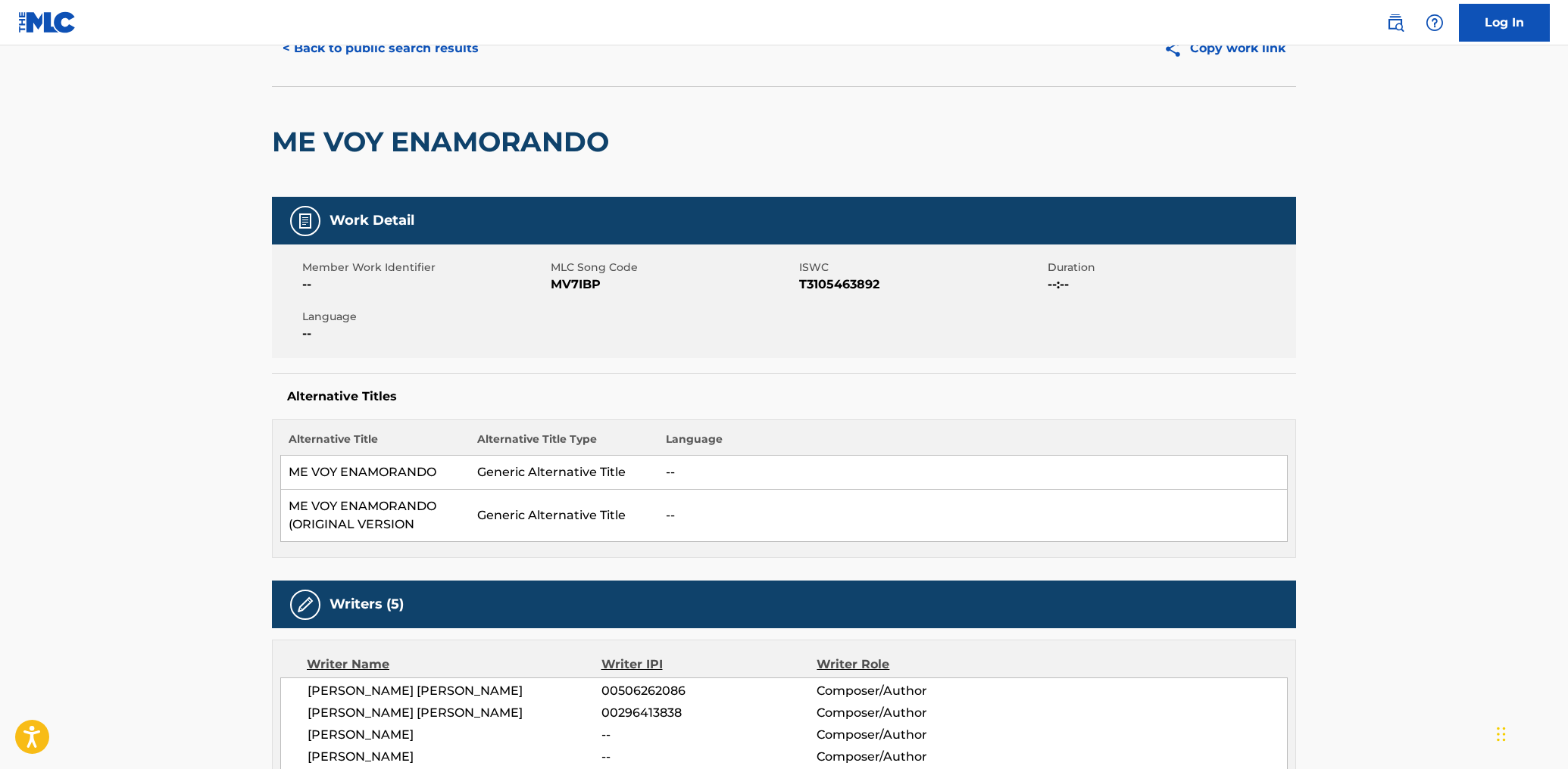
scroll to position [0, 0]
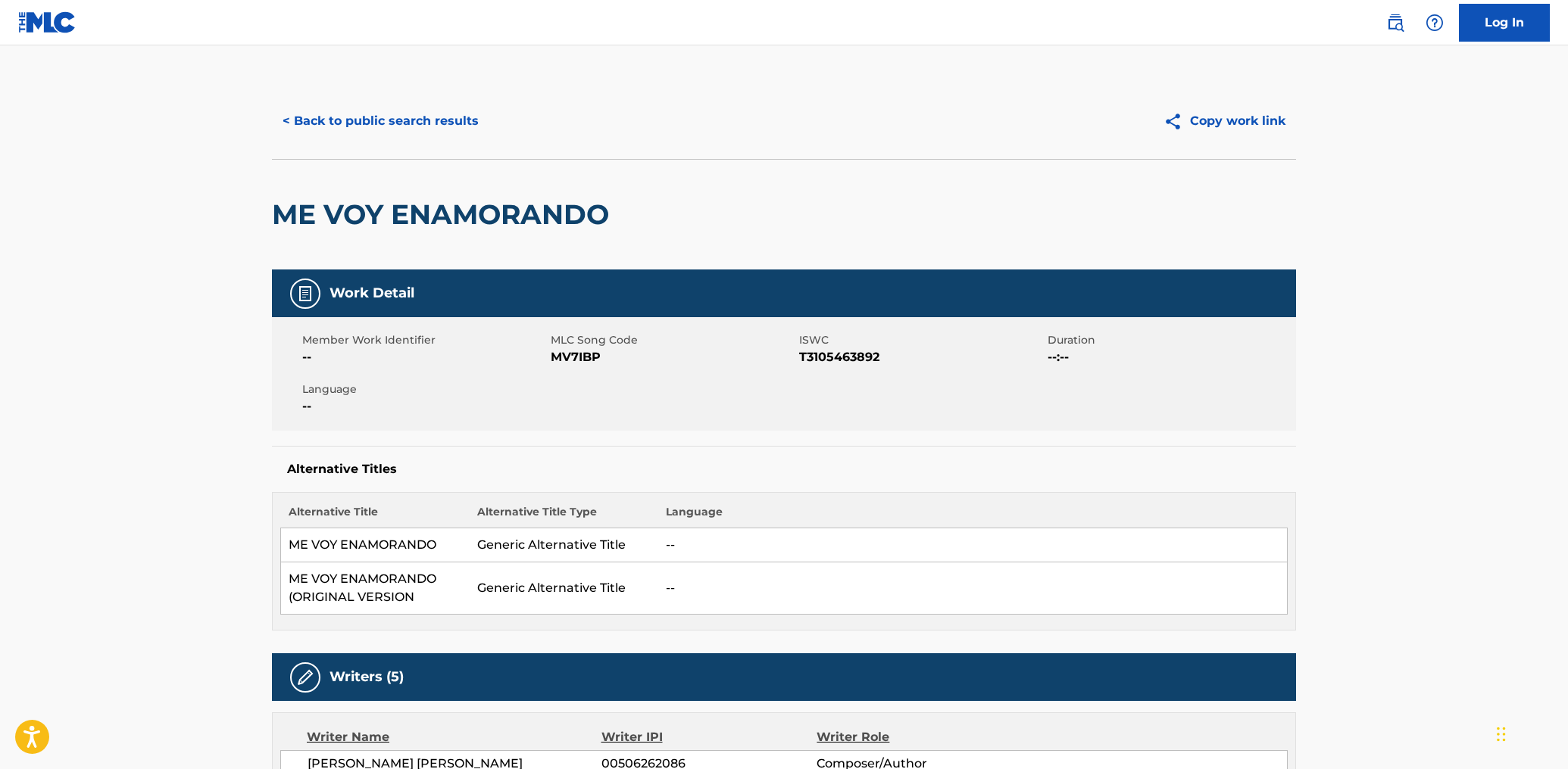
click at [383, 126] on button "< Back to public search results" at bounding box center [380, 121] width 217 height 38
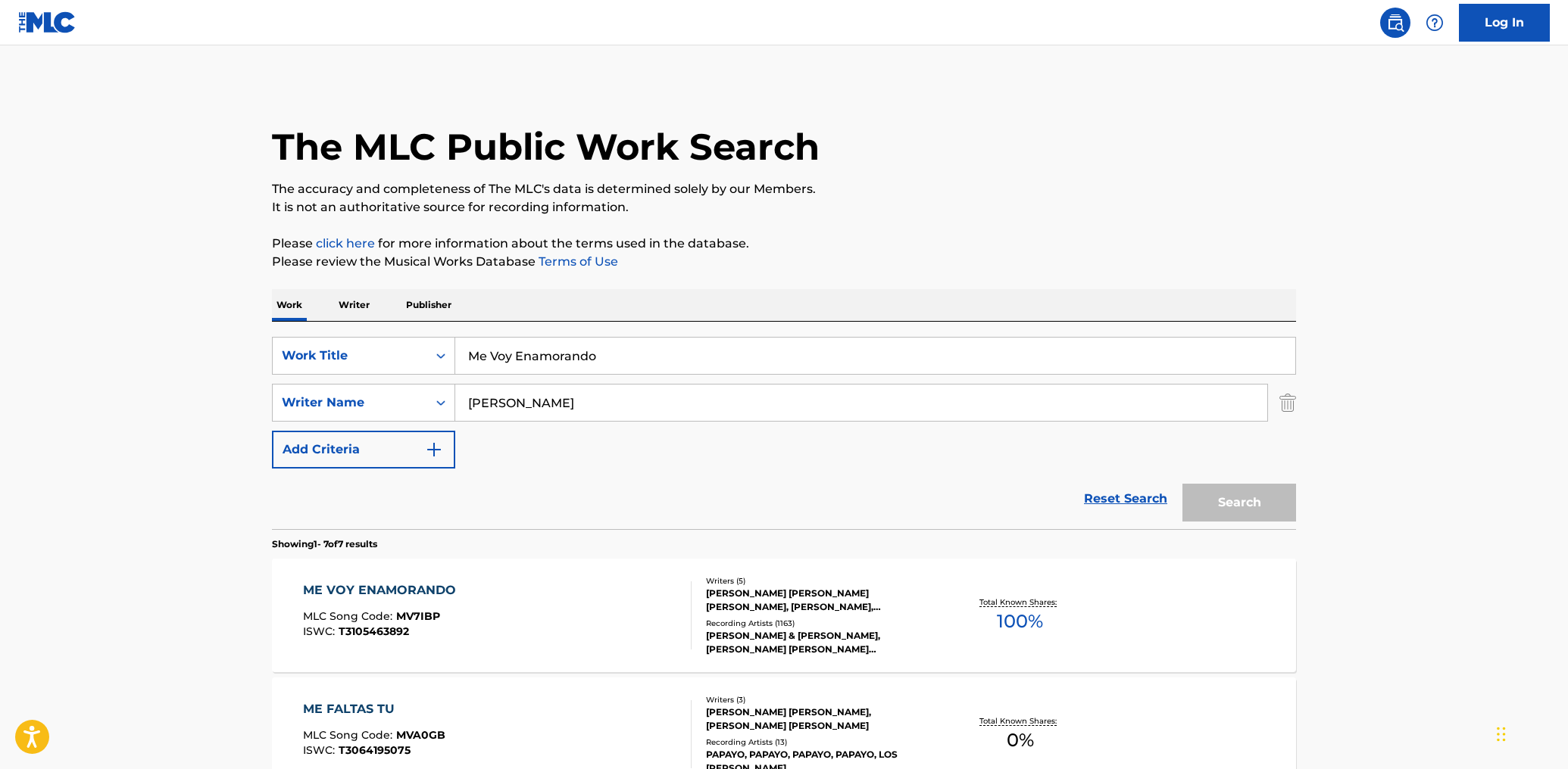
scroll to position [265, 0]
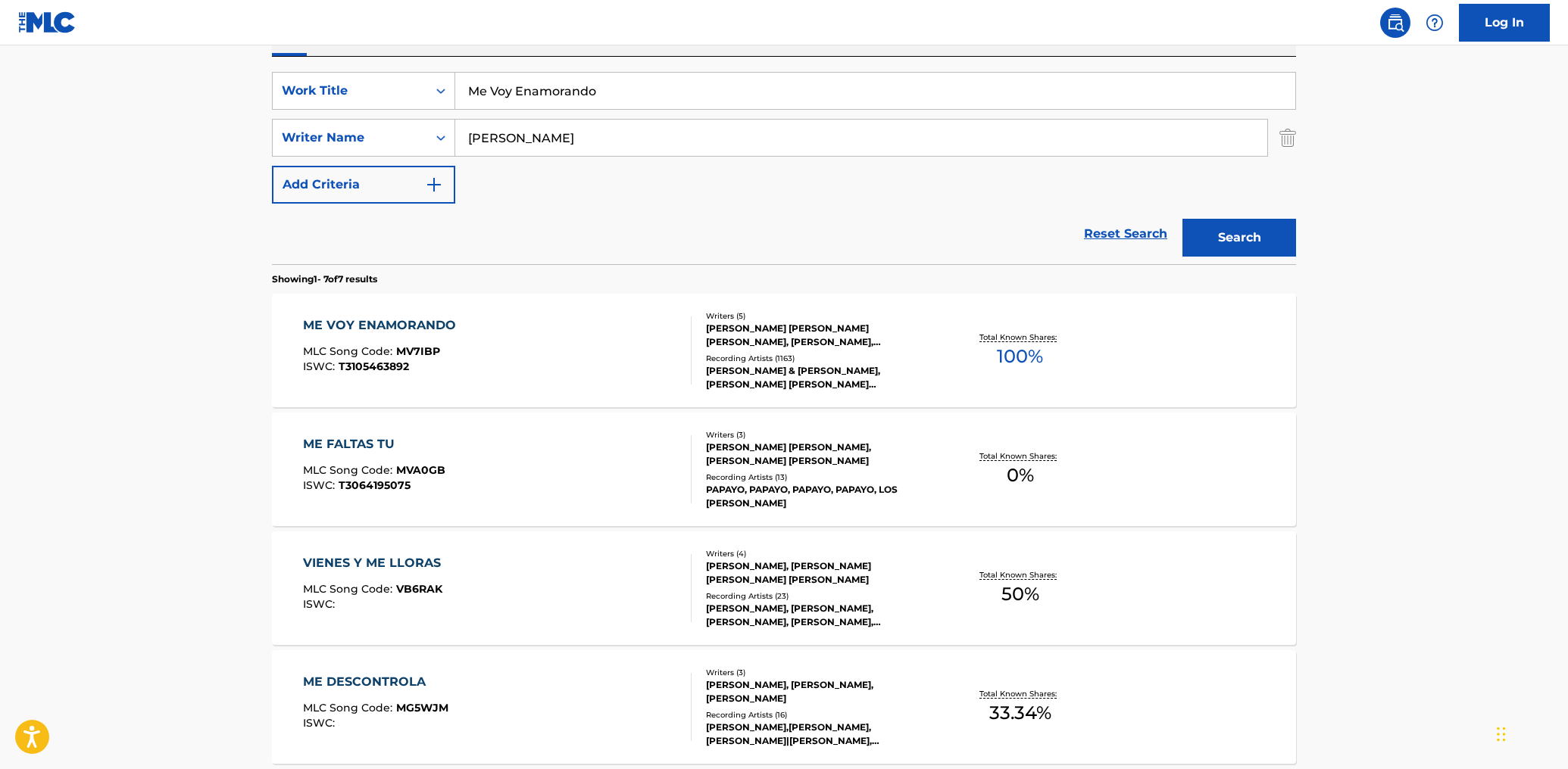
click at [525, 95] on input "Me Voy Enamorando" at bounding box center [874, 90] width 840 height 37
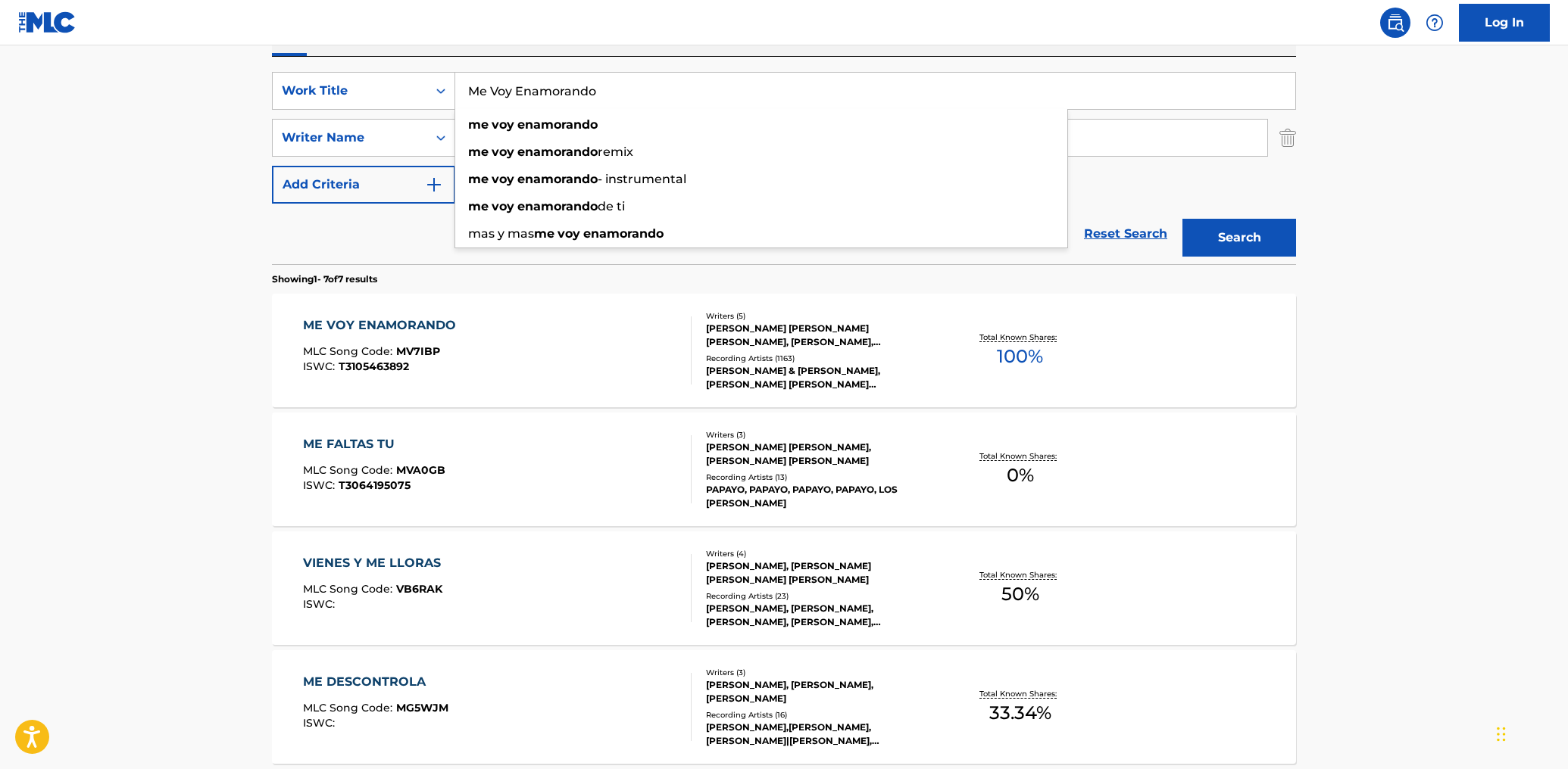
click at [525, 95] on input "Me Voy Enamorando" at bounding box center [874, 90] width 840 height 37
paste input "NEW DROP"
click at [525, 95] on input "NEW DROP" at bounding box center [874, 90] width 840 height 37
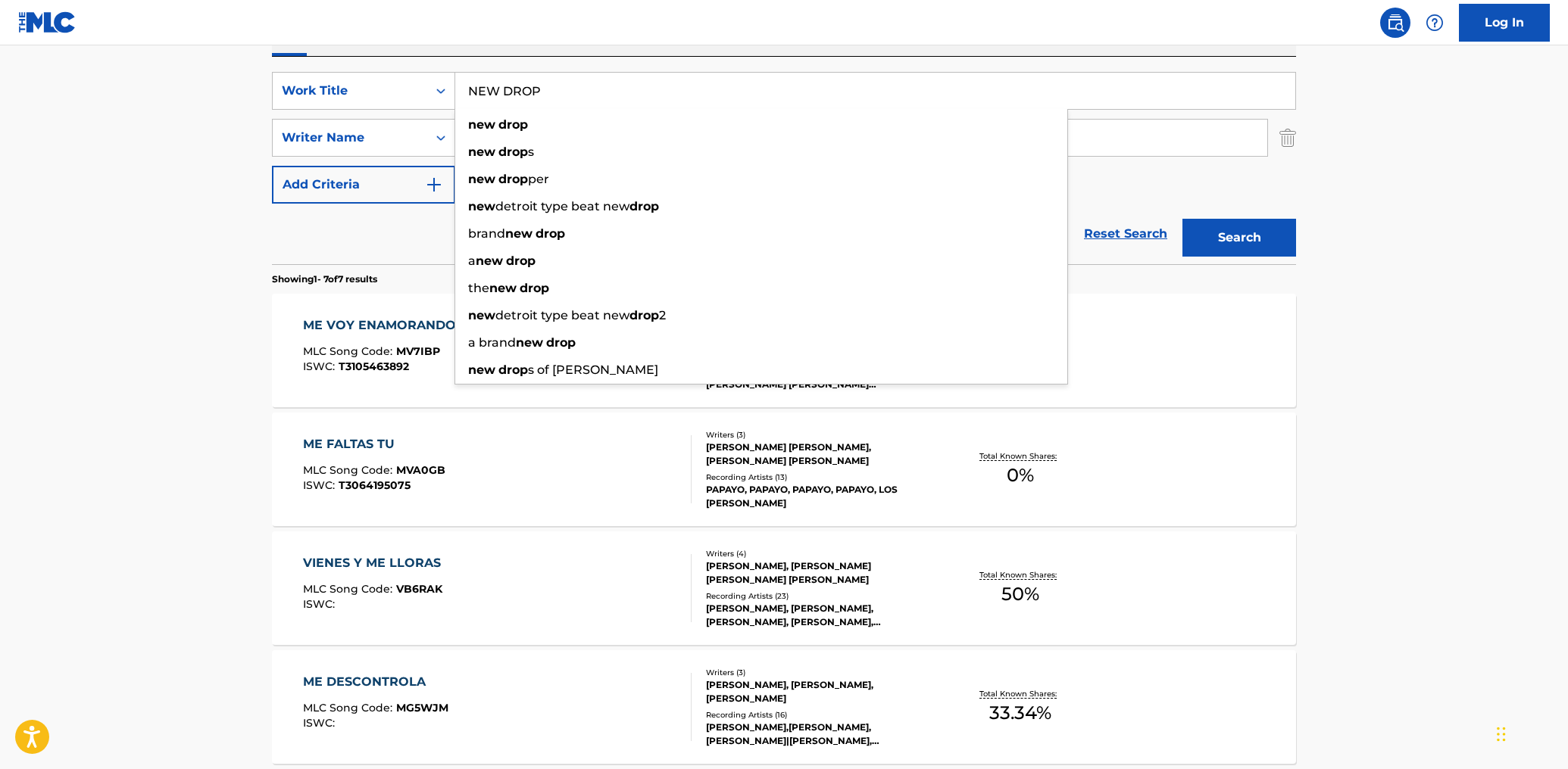
type input "NEW DROP"
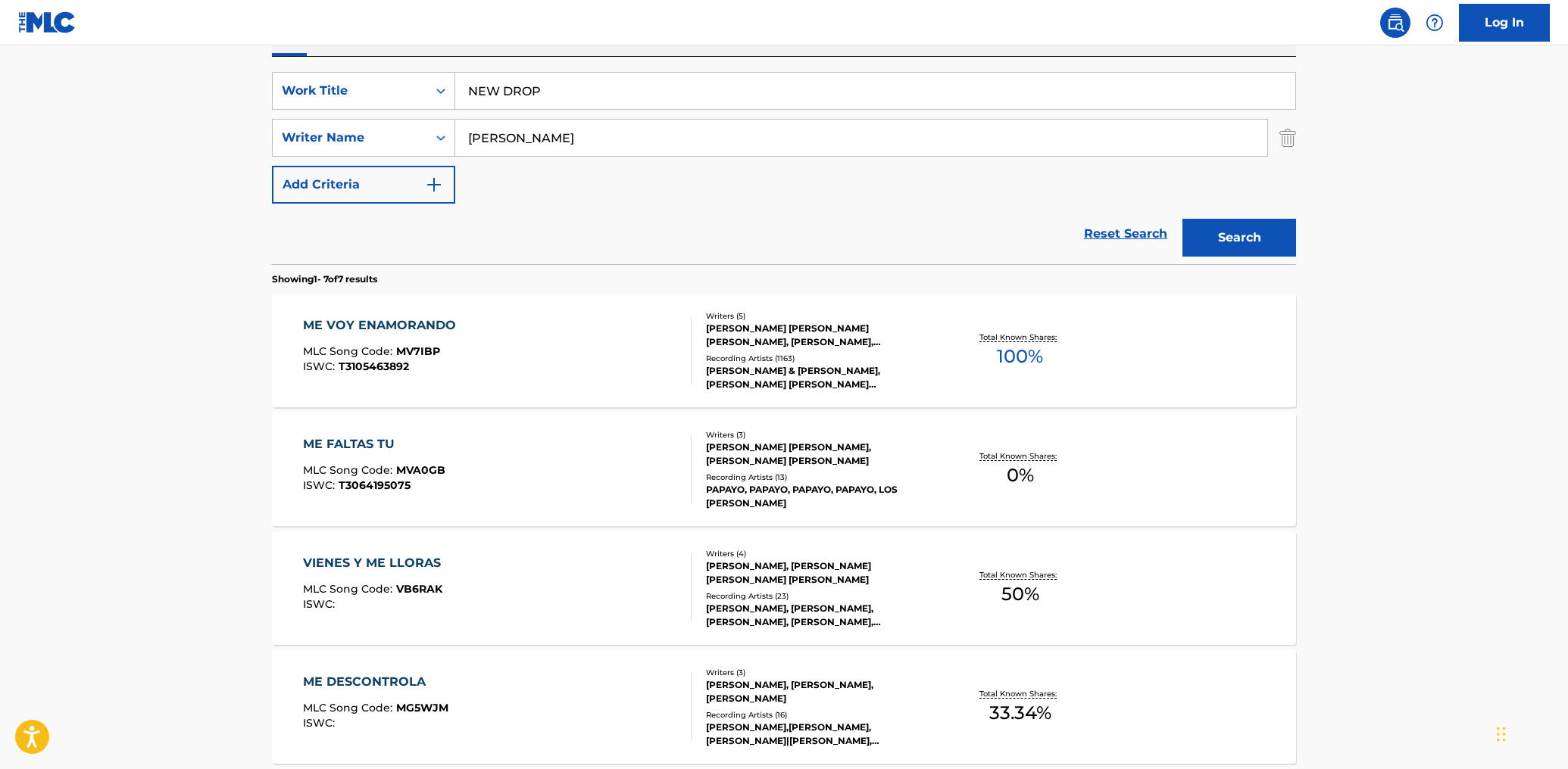
click at [361, 262] on div "Reset Search Search" at bounding box center [783, 234] width 1024 height 60
click at [511, 131] on input "[PERSON_NAME]" at bounding box center [860, 138] width 812 height 37
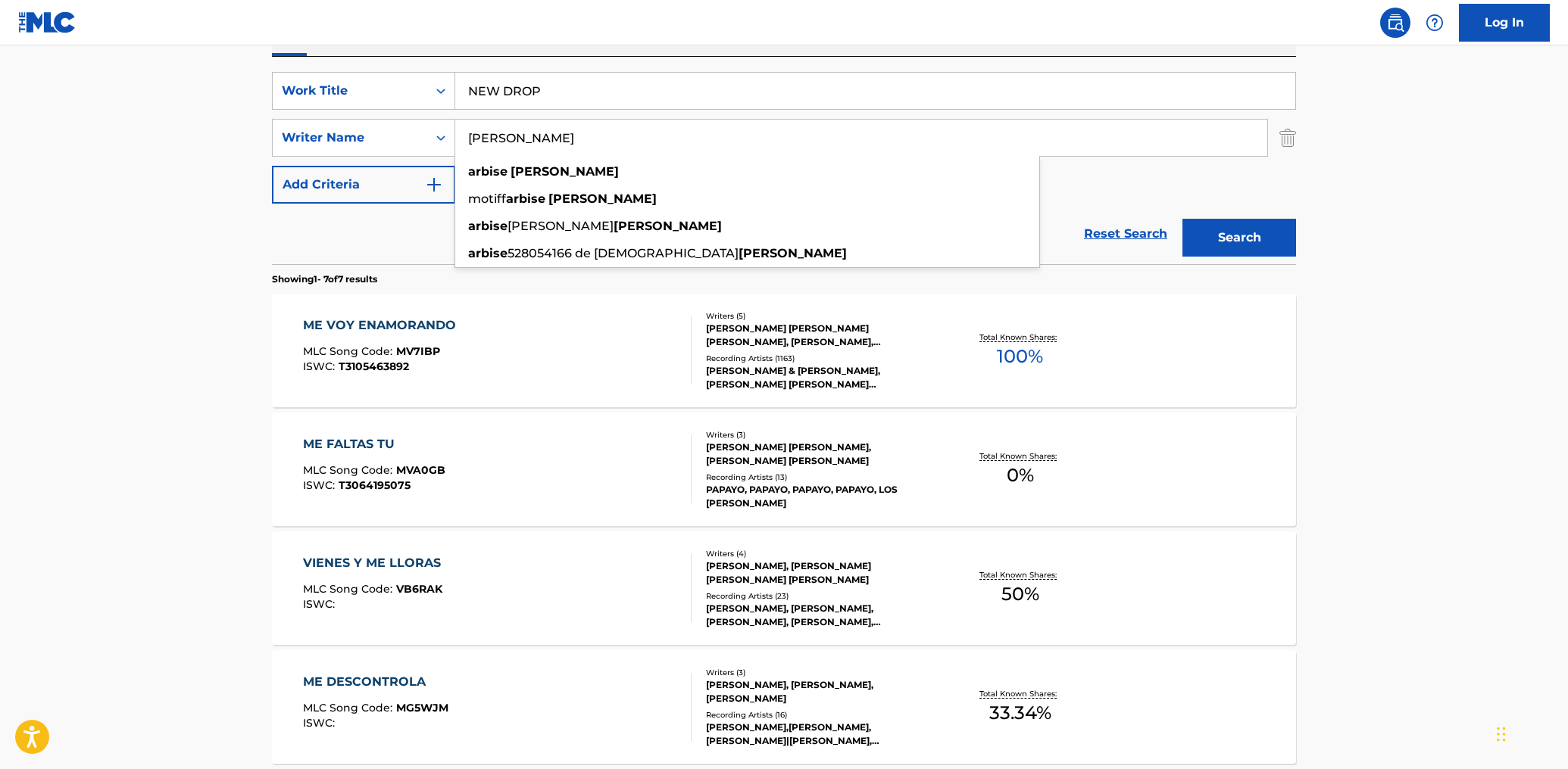
click at [511, 131] on input "[PERSON_NAME]" at bounding box center [860, 138] width 812 height 37
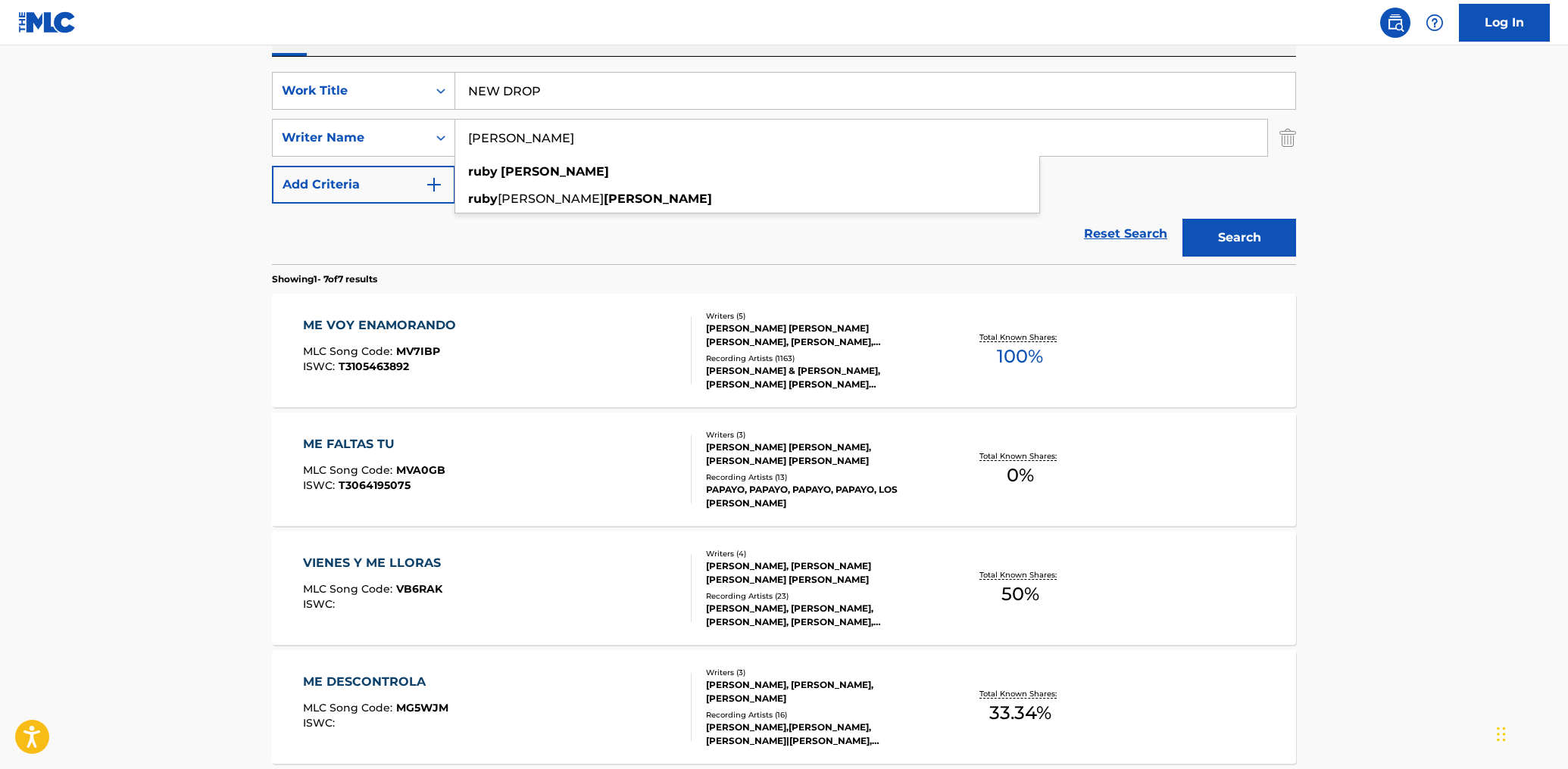
type input "[PERSON_NAME]"
click at [1182, 219] on button "Search" at bounding box center [1239, 238] width 114 height 38
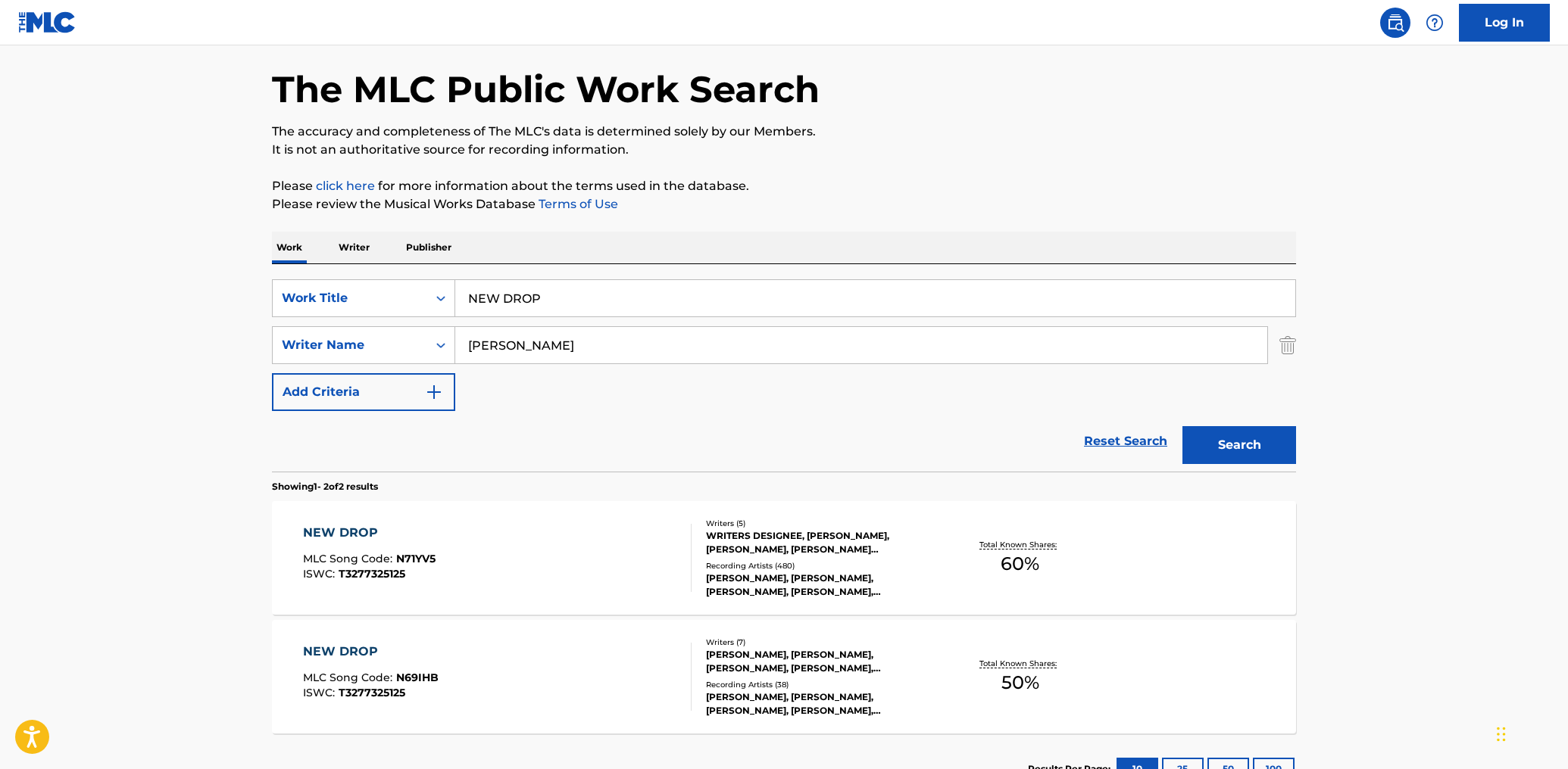
scroll to position [53, 0]
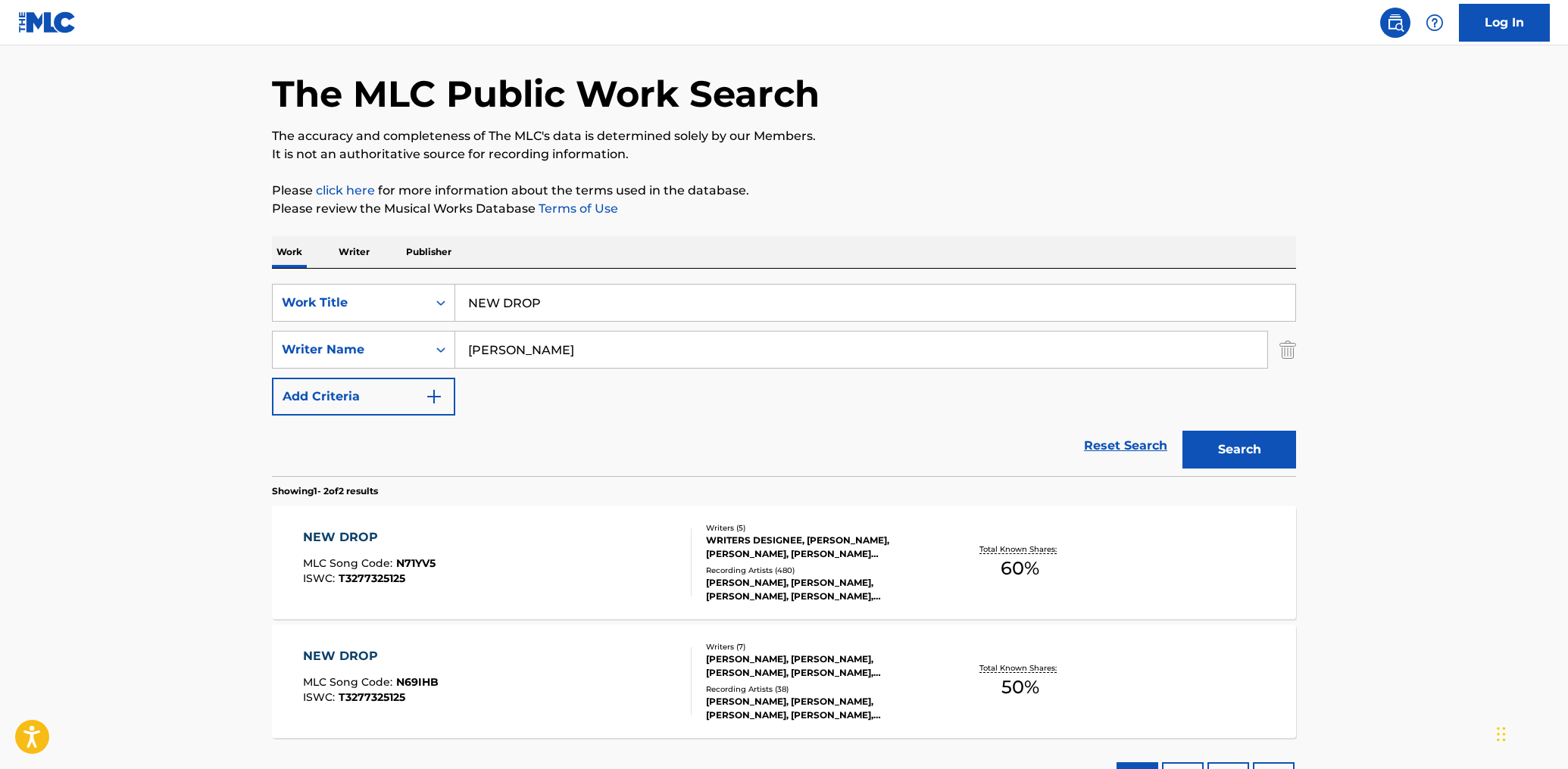
click at [632, 306] on input "NEW DROP" at bounding box center [874, 302] width 840 height 37
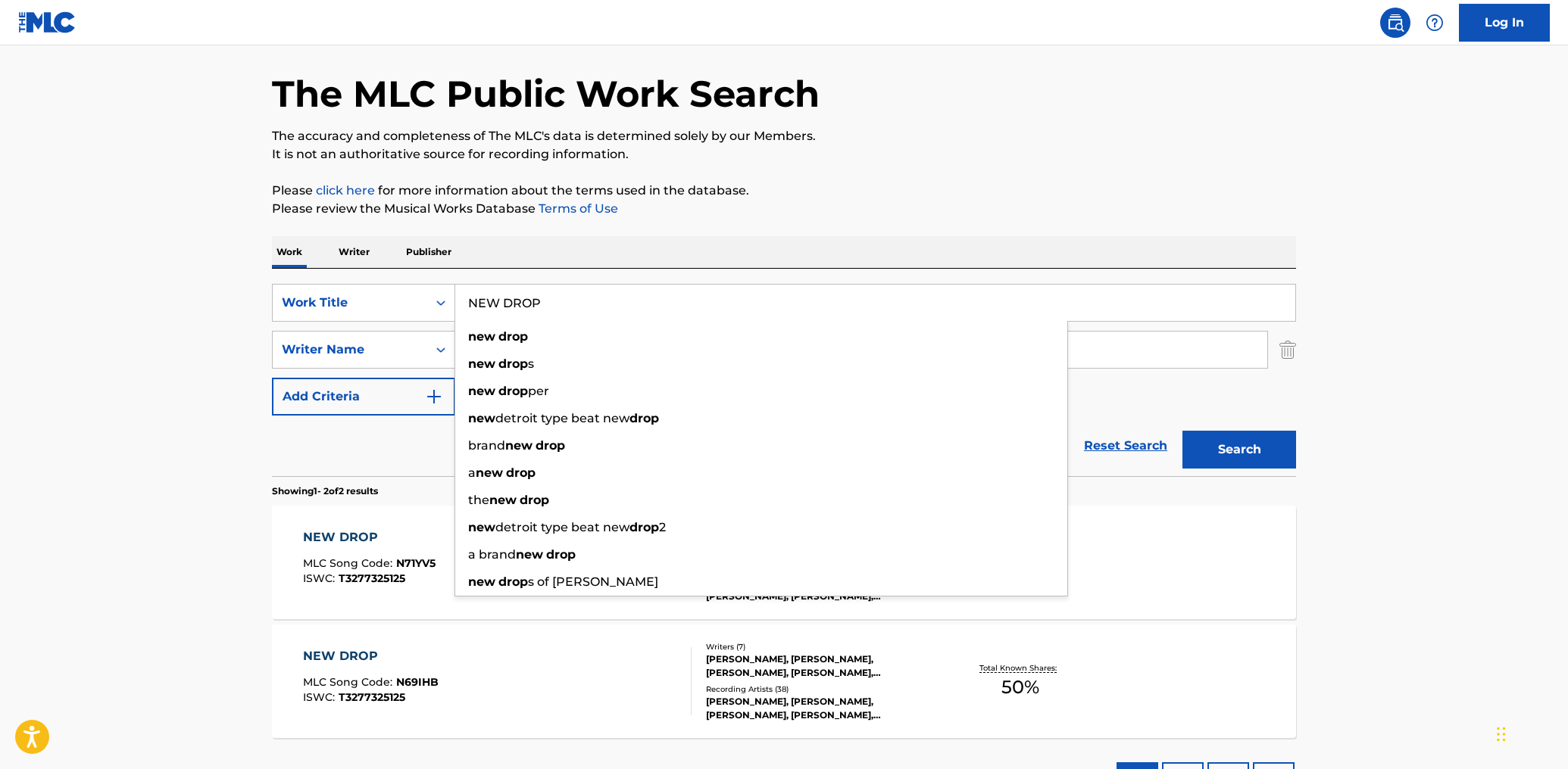
click at [632, 306] on input "NEW DROP" at bounding box center [874, 302] width 840 height 37
paste input "Always on My Mind"
click at [632, 306] on input "Always on My Mind" at bounding box center [874, 302] width 840 height 37
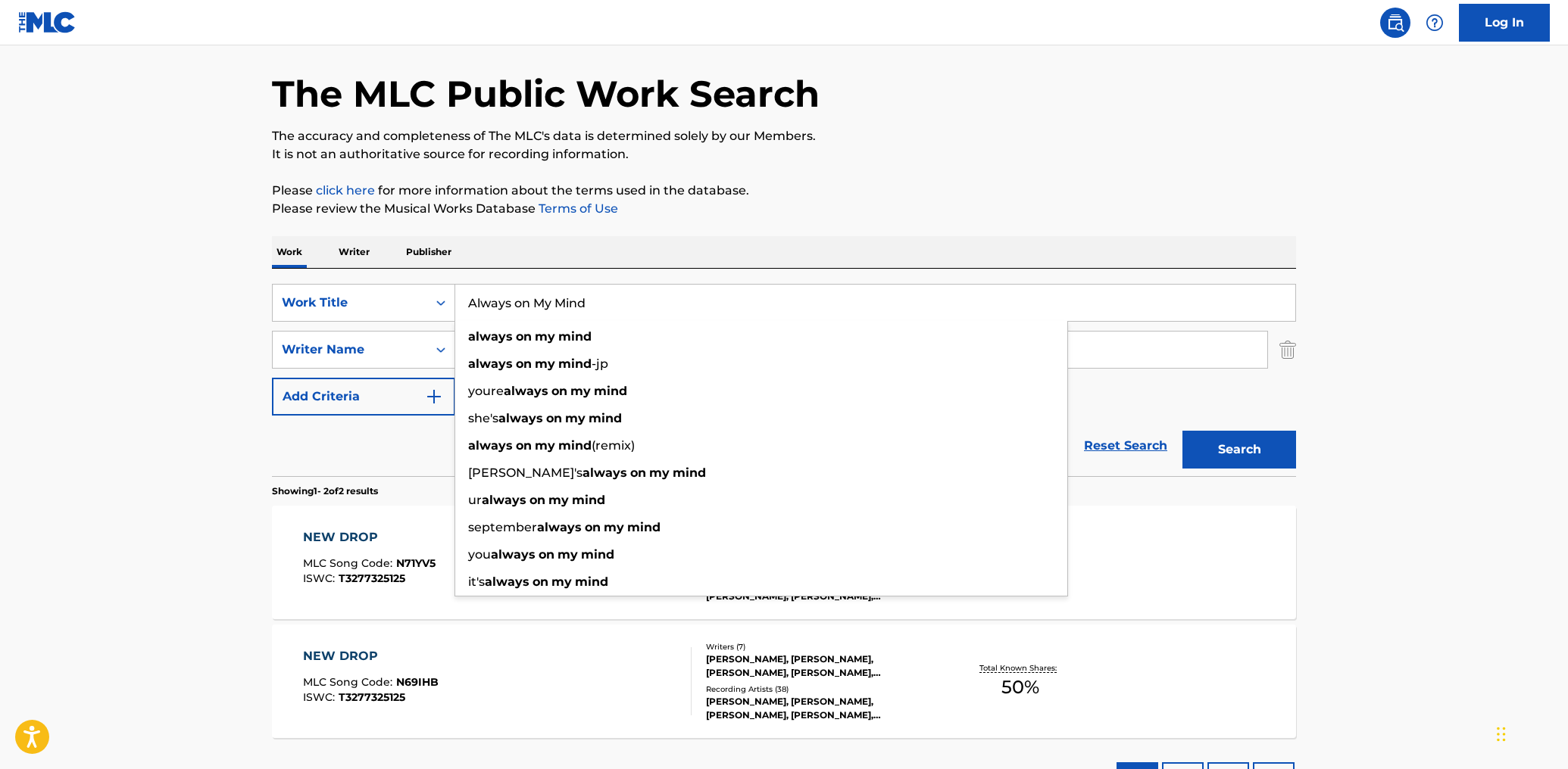
type input "Always on My Mind"
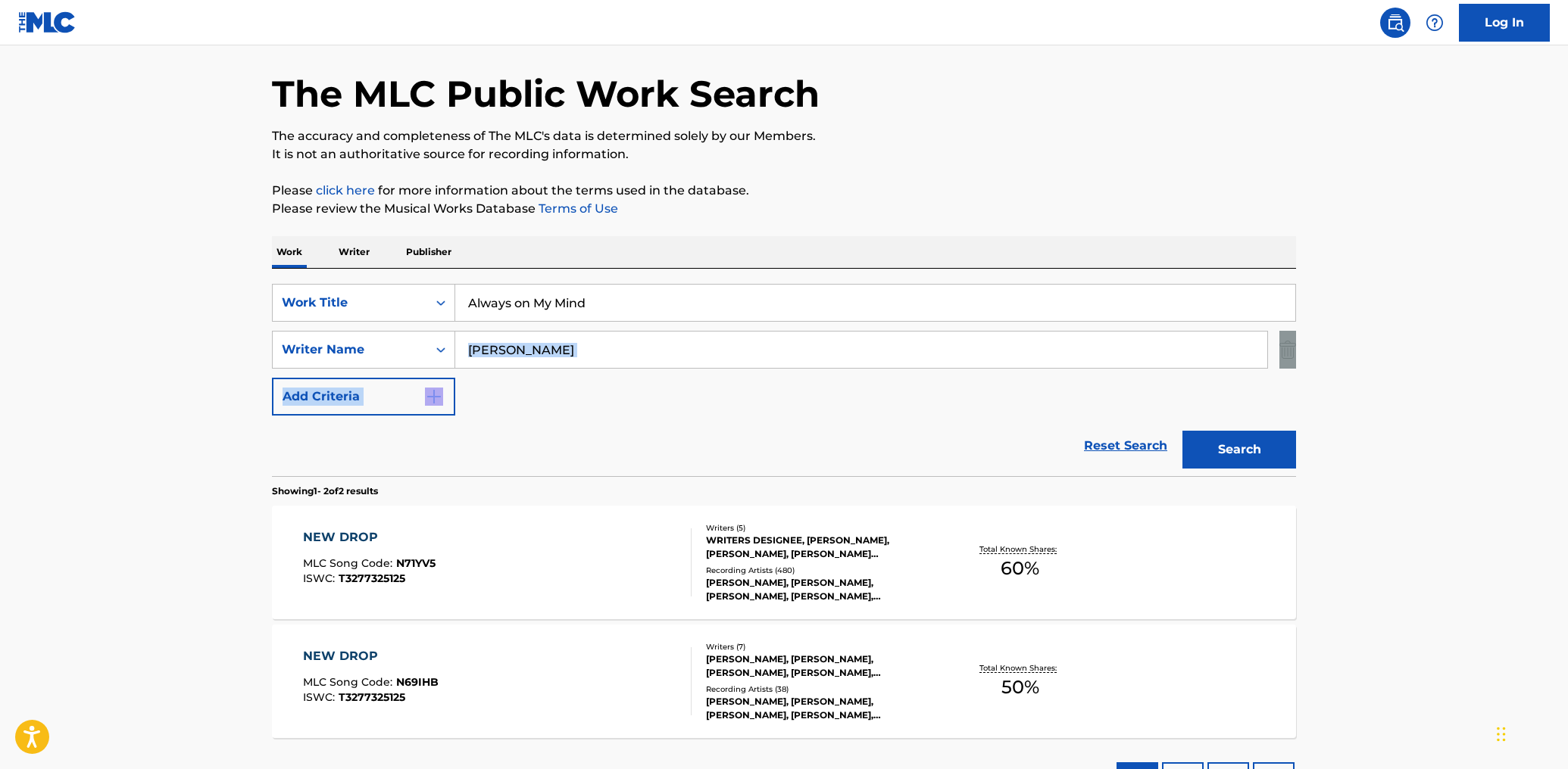
drag, startPoint x: 403, startPoint y: 437, endPoint x: 544, endPoint y: 346, distance: 167.8
click at [544, 346] on form "SearchWithCriteria468bd7dd-0a61-4bf7-a8a2-14614515232a Work Title Always on My …" at bounding box center [783, 381] width 1024 height 192
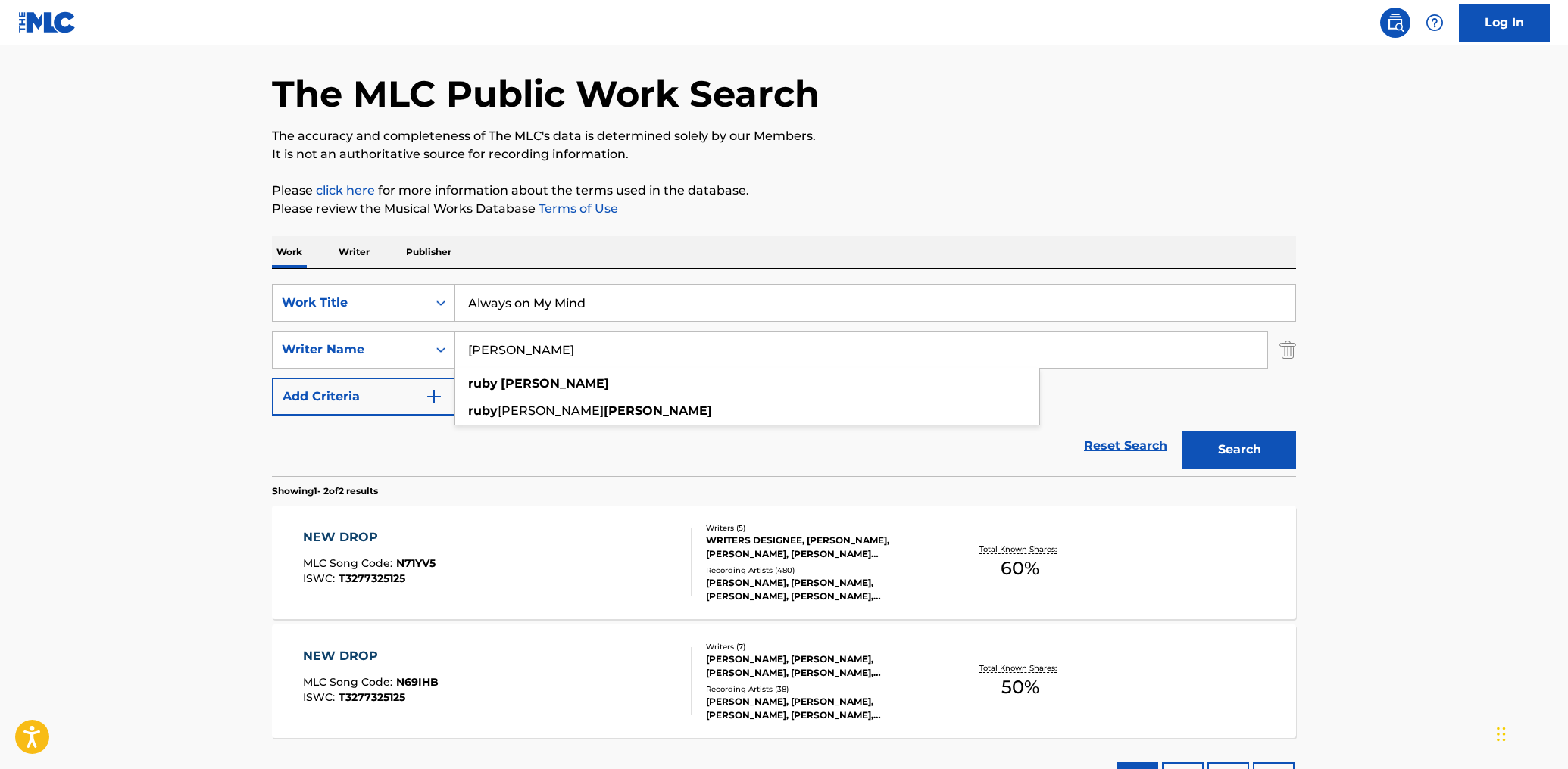
click at [544, 346] on input "[PERSON_NAME]" at bounding box center [860, 350] width 812 height 37
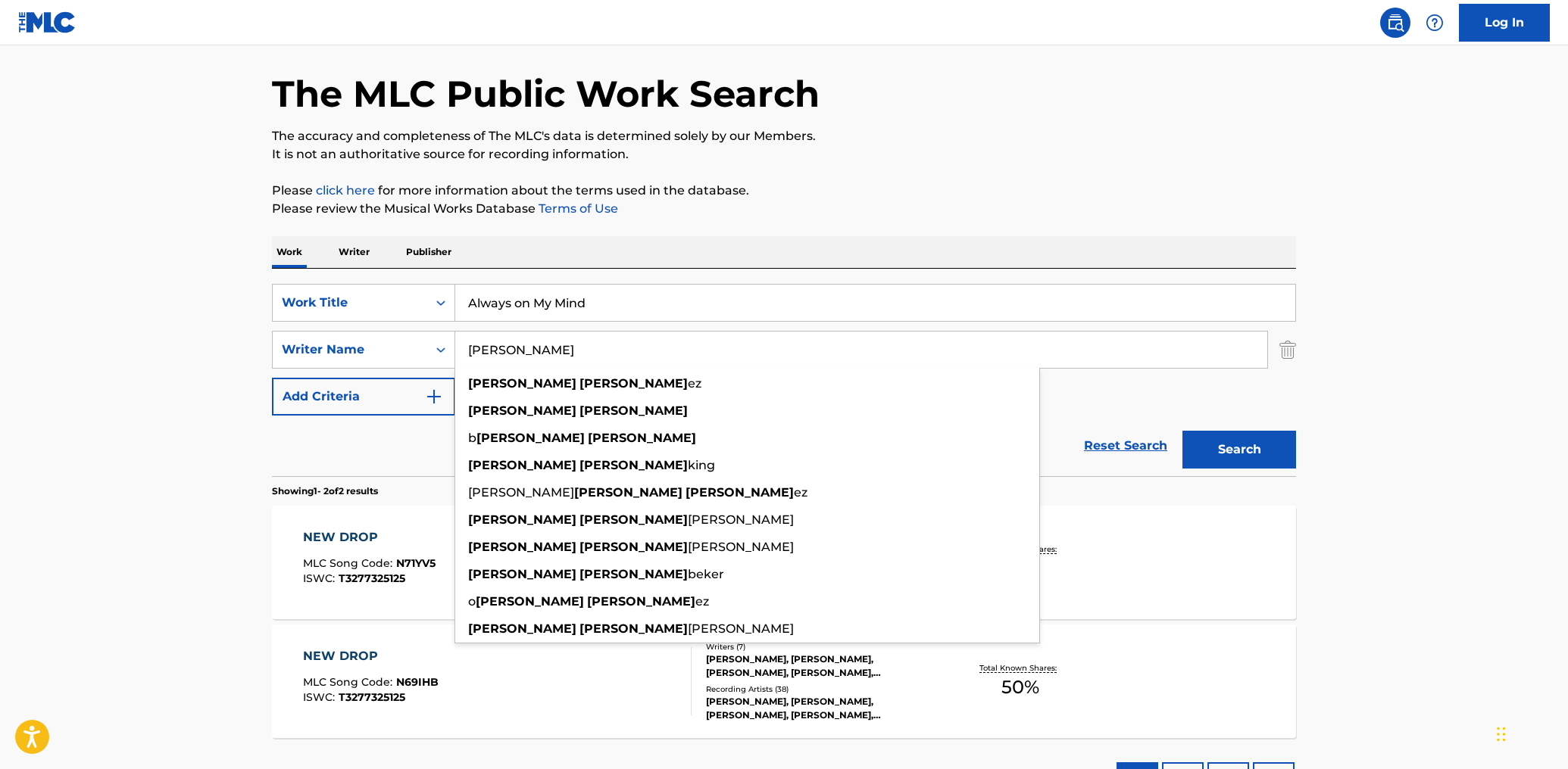
type input "[PERSON_NAME]"
click at [1182, 431] on button "Search" at bounding box center [1239, 450] width 114 height 38
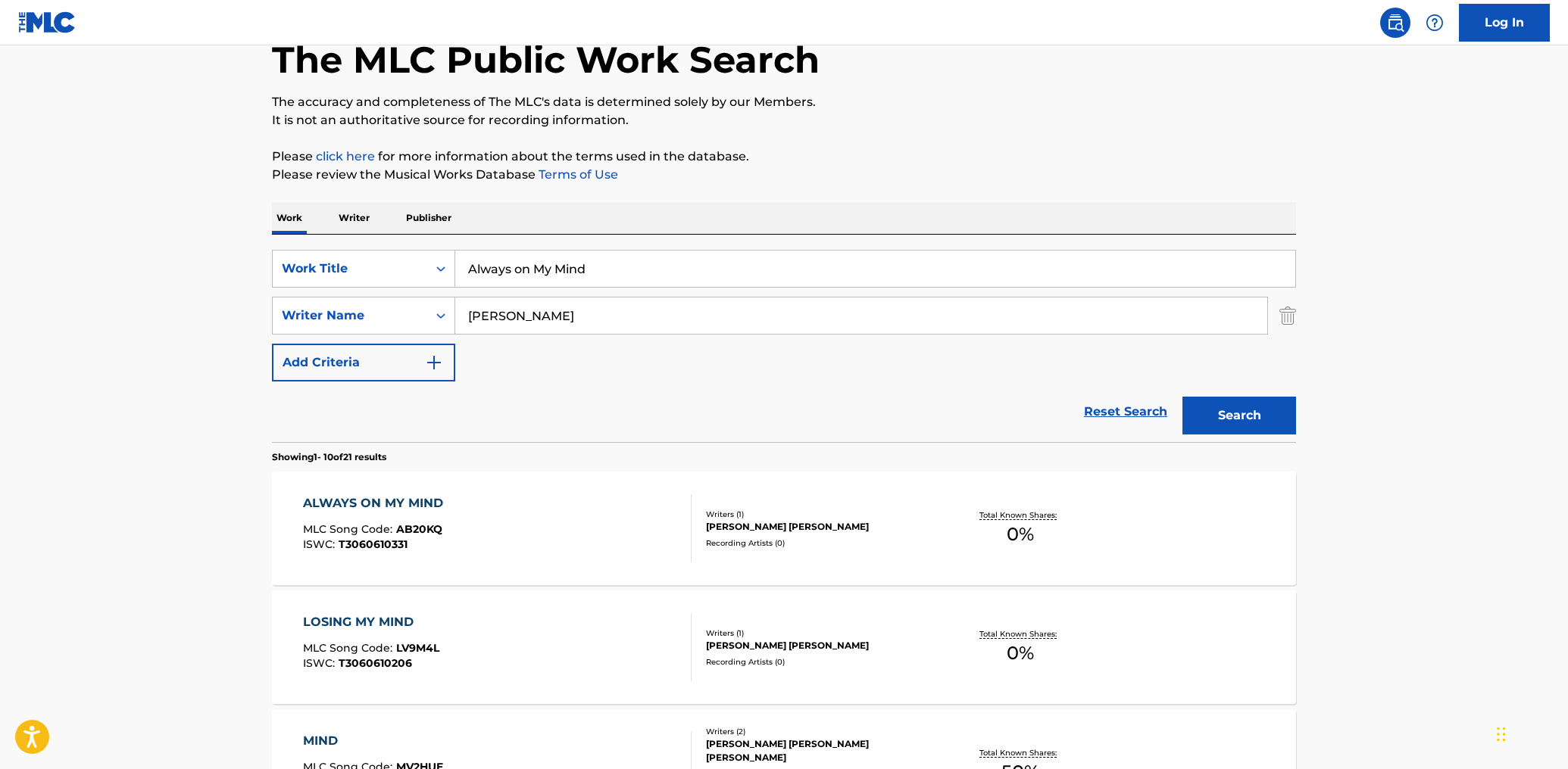
scroll to position [88, 0]
click at [624, 265] on input "Always on My Mind" at bounding box center [874, 268] width 840 height 37
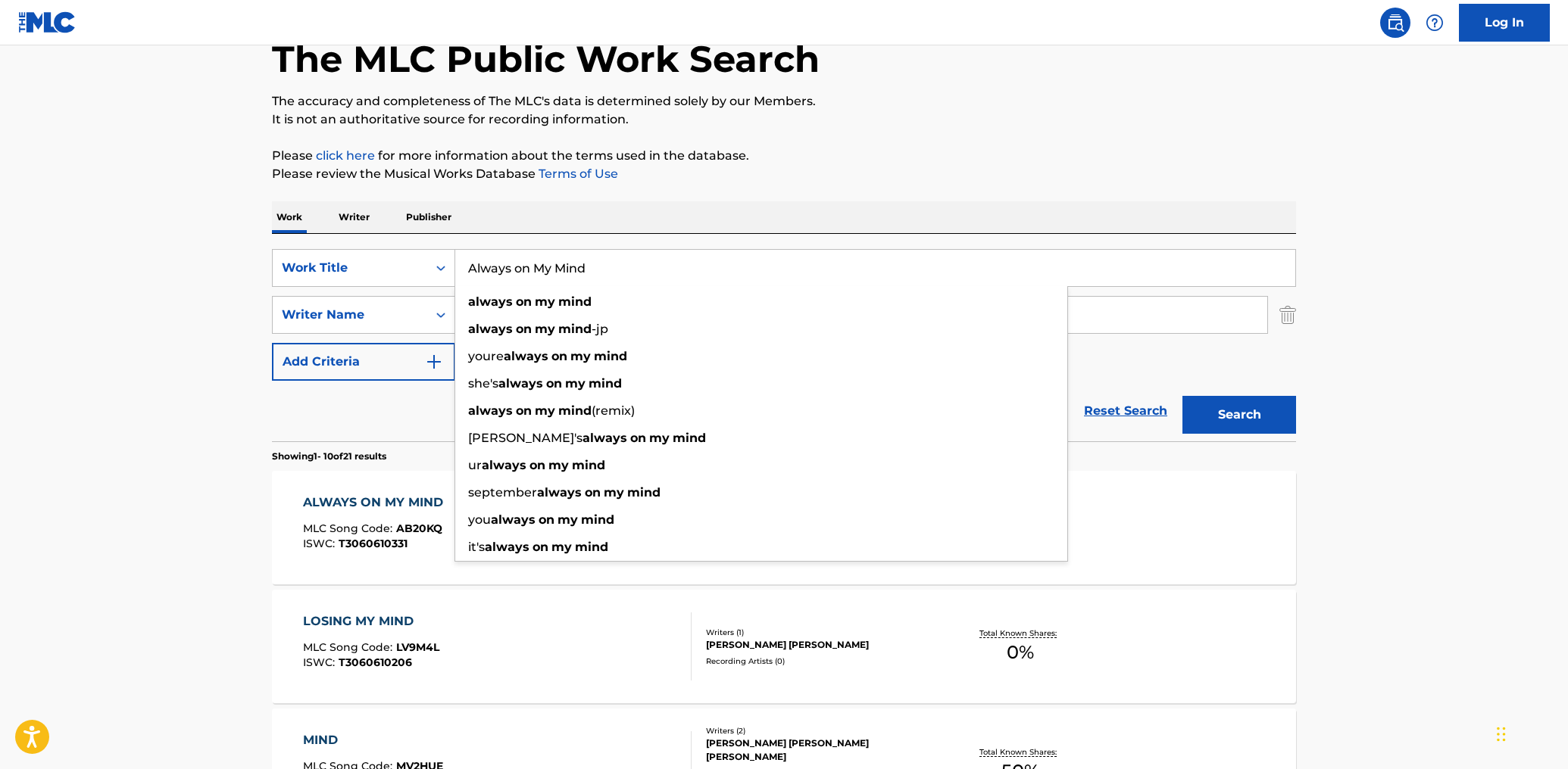
click at [624, 265] on input "Always on My Mind" at bounding box center [874, 268] width 840 height 37
click at [493, 267] on input "Always on My Mind" at bounding box center [874, 268] width 840 height 37
paste input "Me Niego"
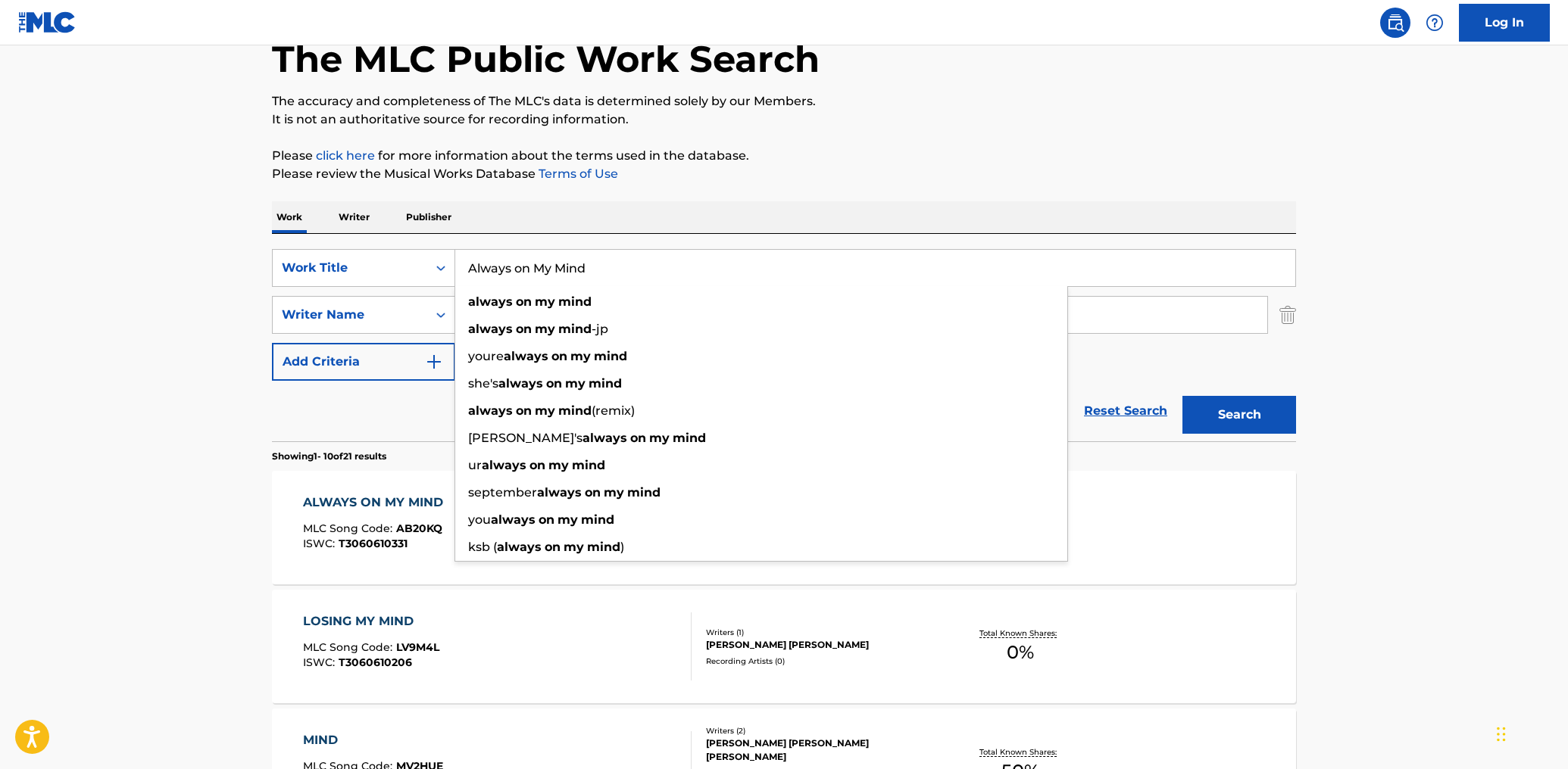
click at [493, 267] on input "Always on My Mind" at bounding box center [874, 268] width 840 height 37
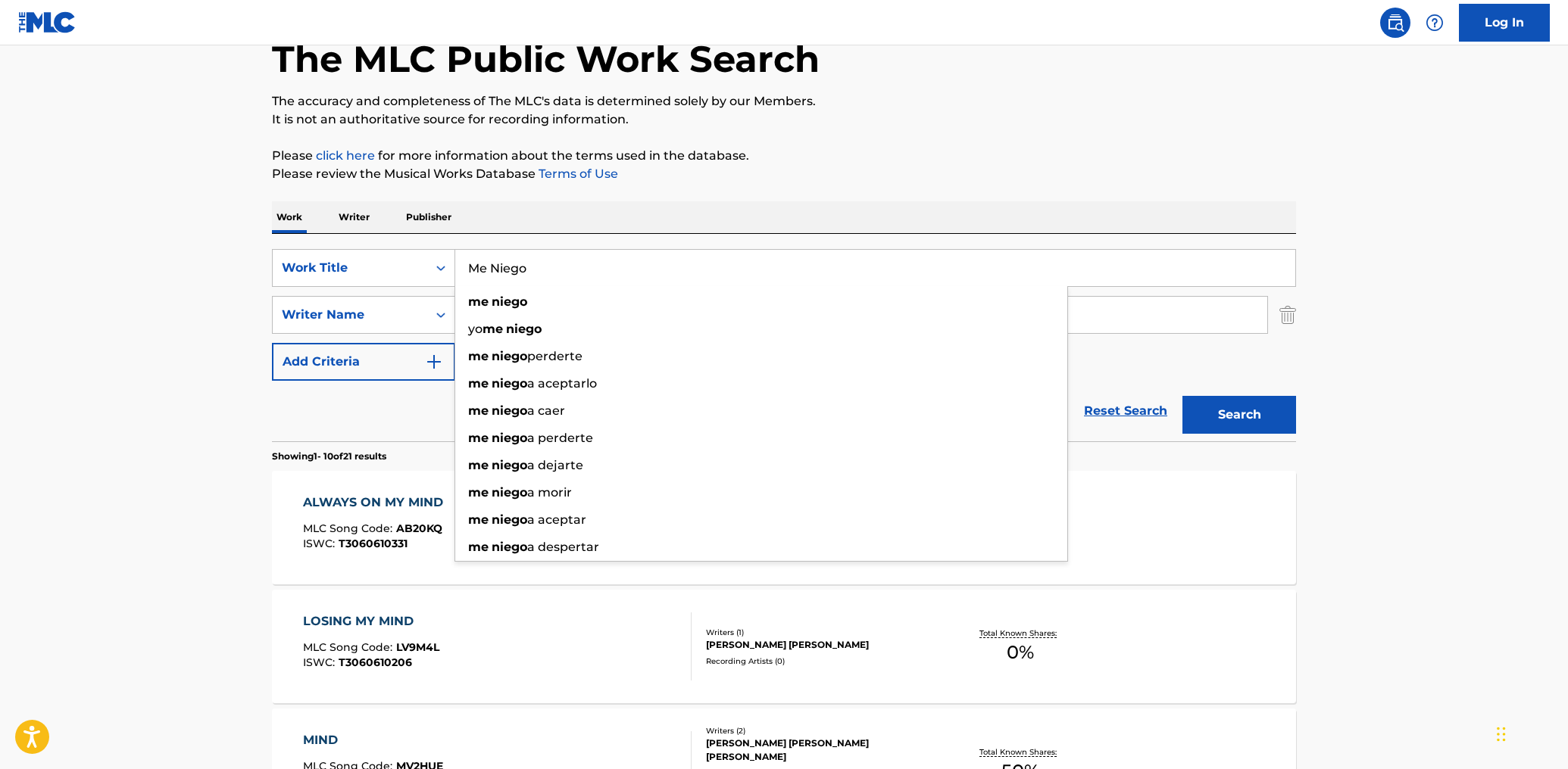
type input "Me Niego"
click at [407, 429] on div "Reset Search Search" at bounding box center [783, 410] width 1024 height 60
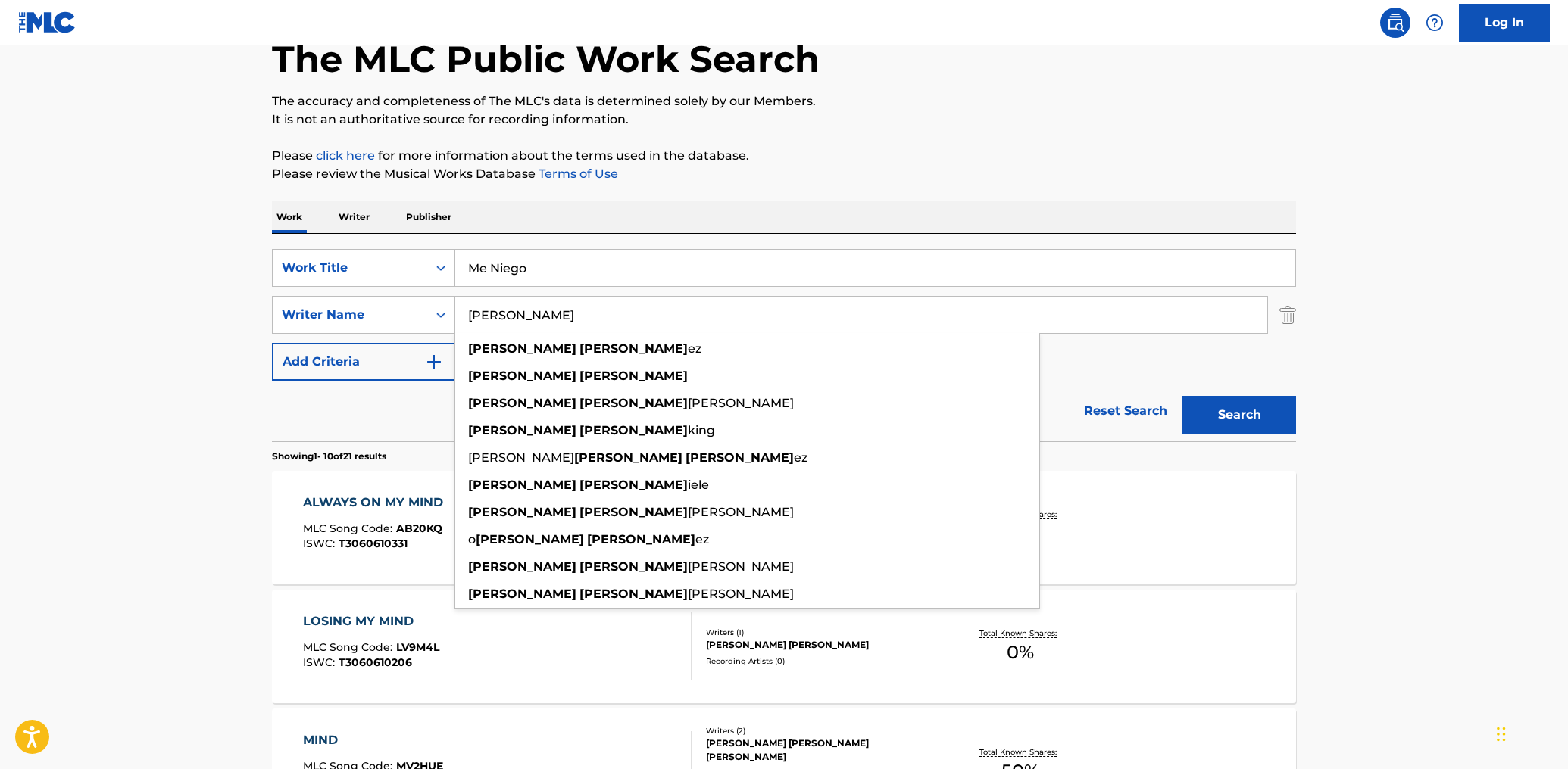
click at [488, 303] on input "[PERSON_NAME]" at bounding box center [860, 315] width 812 height 37
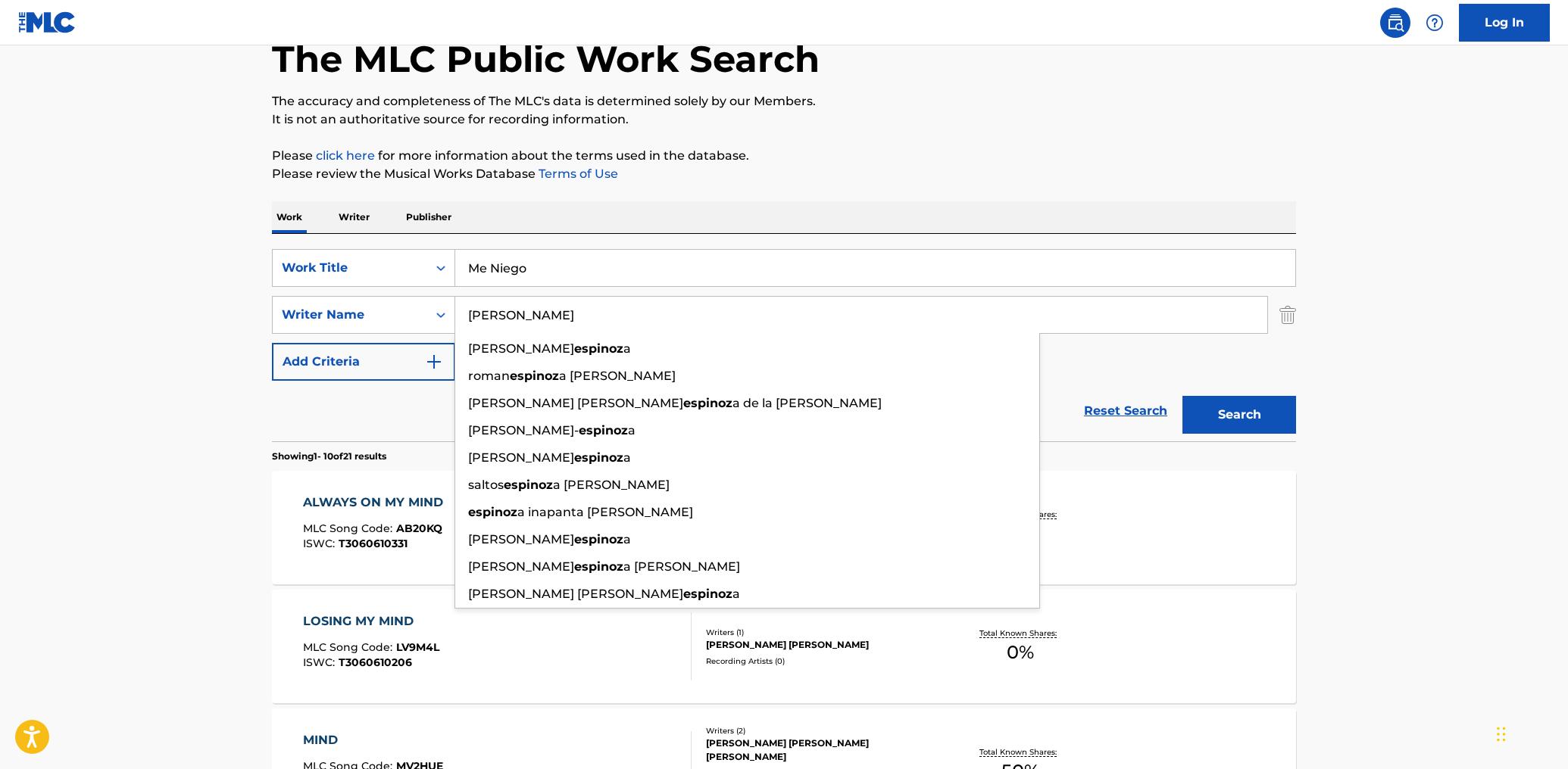
type input "[PERSON_NAME]"
click at [1182, 396] on button "Search" at bounding box center [1239, 415] width 114 height 38
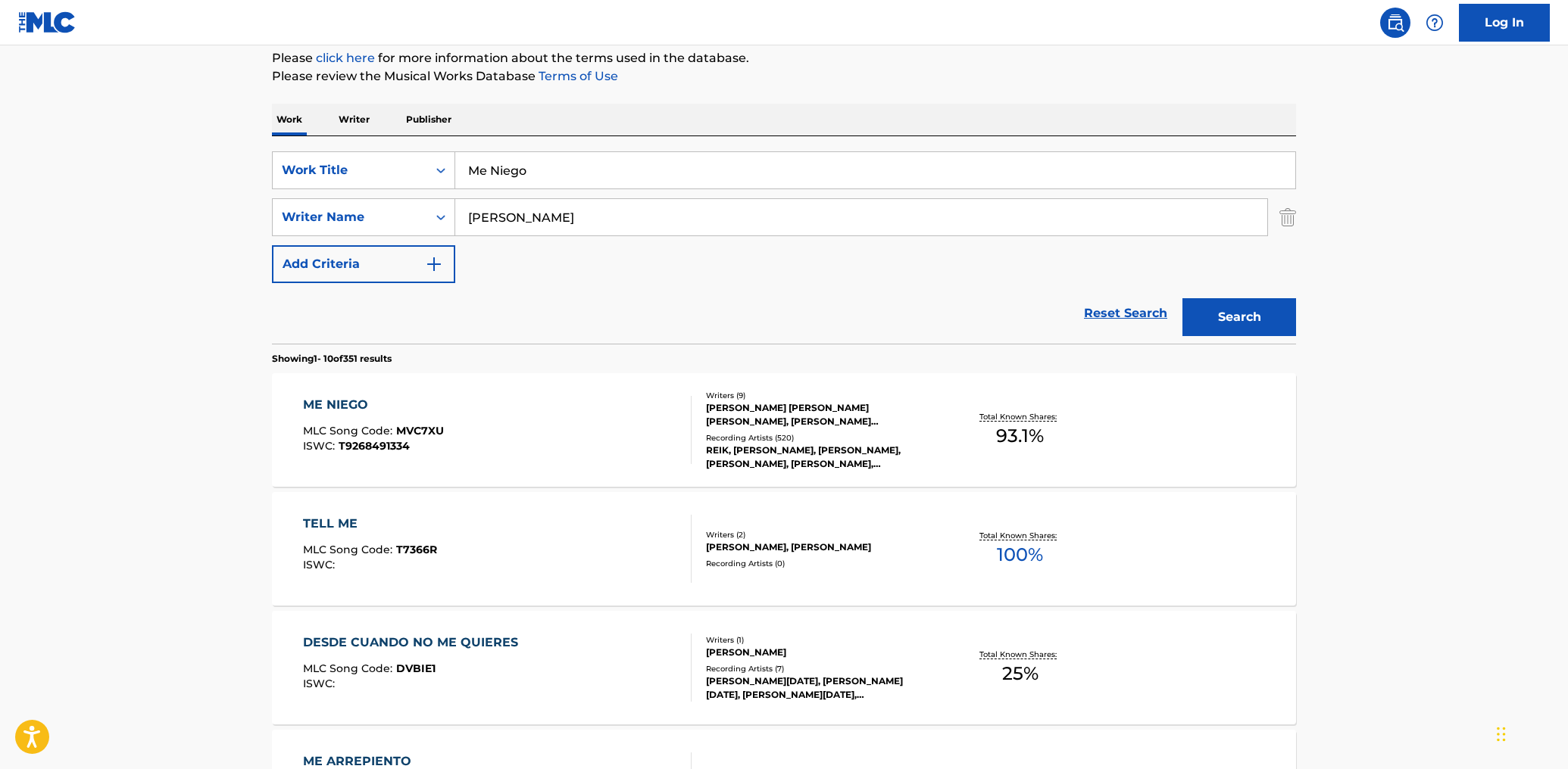
scroll to position [186, 0]
click at [606, 424] on div "ME NIEGO MLC Song Code : MVC7XU ISWC : T9268491334" at bounding box center [498, 429] width 390 height 68
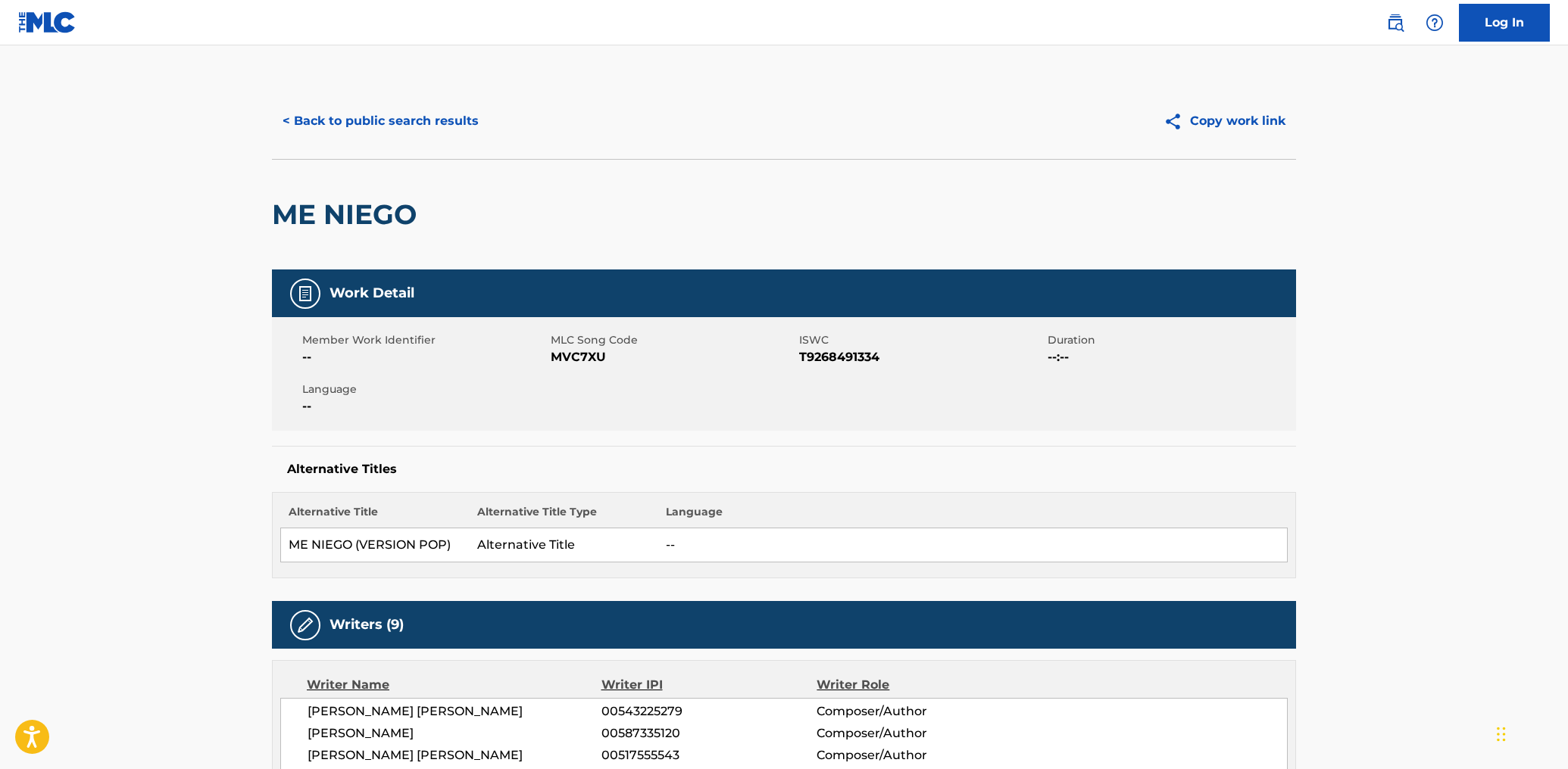
click at [585, 184] on div "ME NIEGO" at bounding box center [783, 214] width 1024 height 111
click at [289, 115] on button "< Back to public search results" at bounding box center [380, 121] width 217 height 38
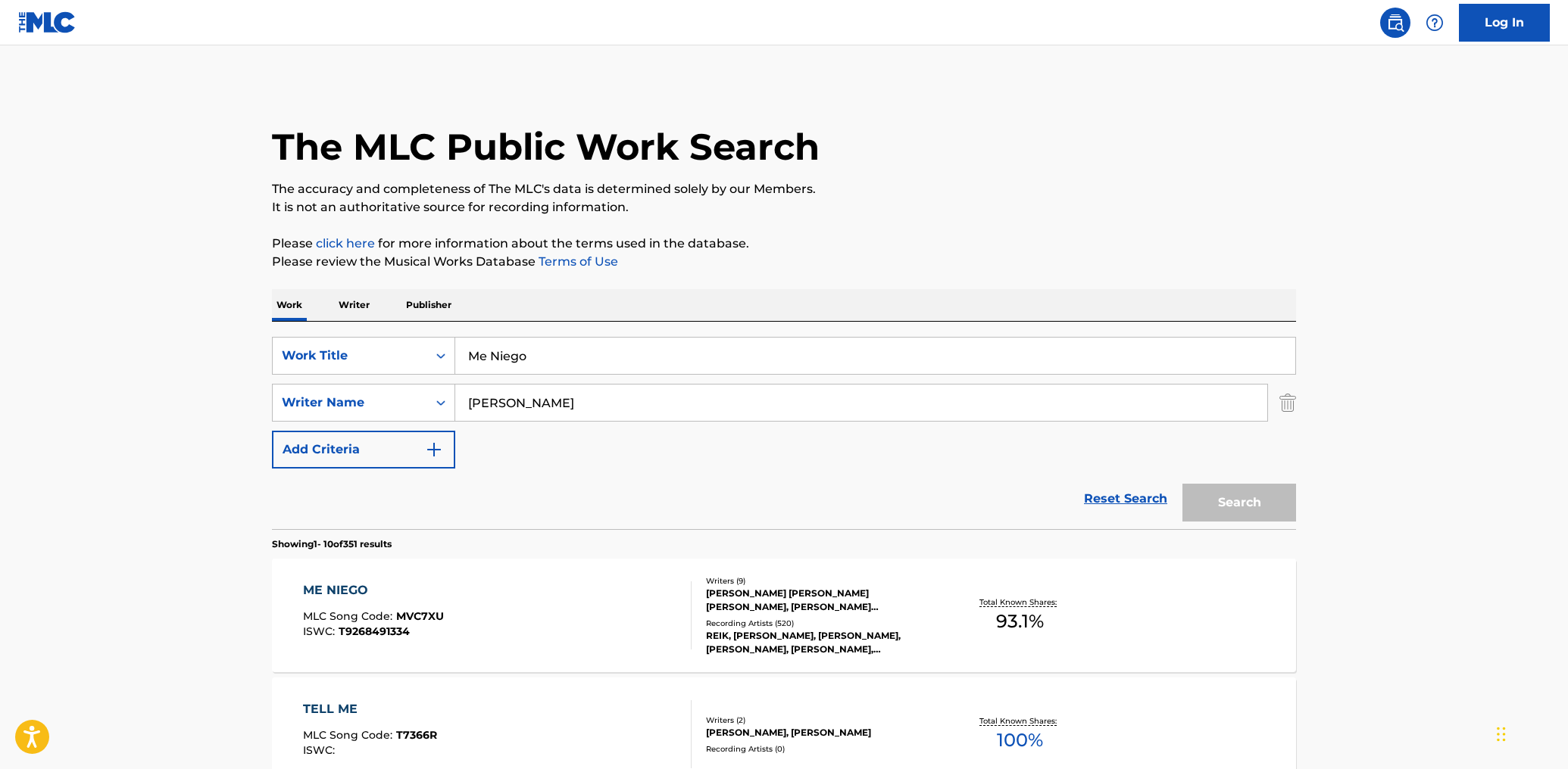
scroll to position [186, 0]
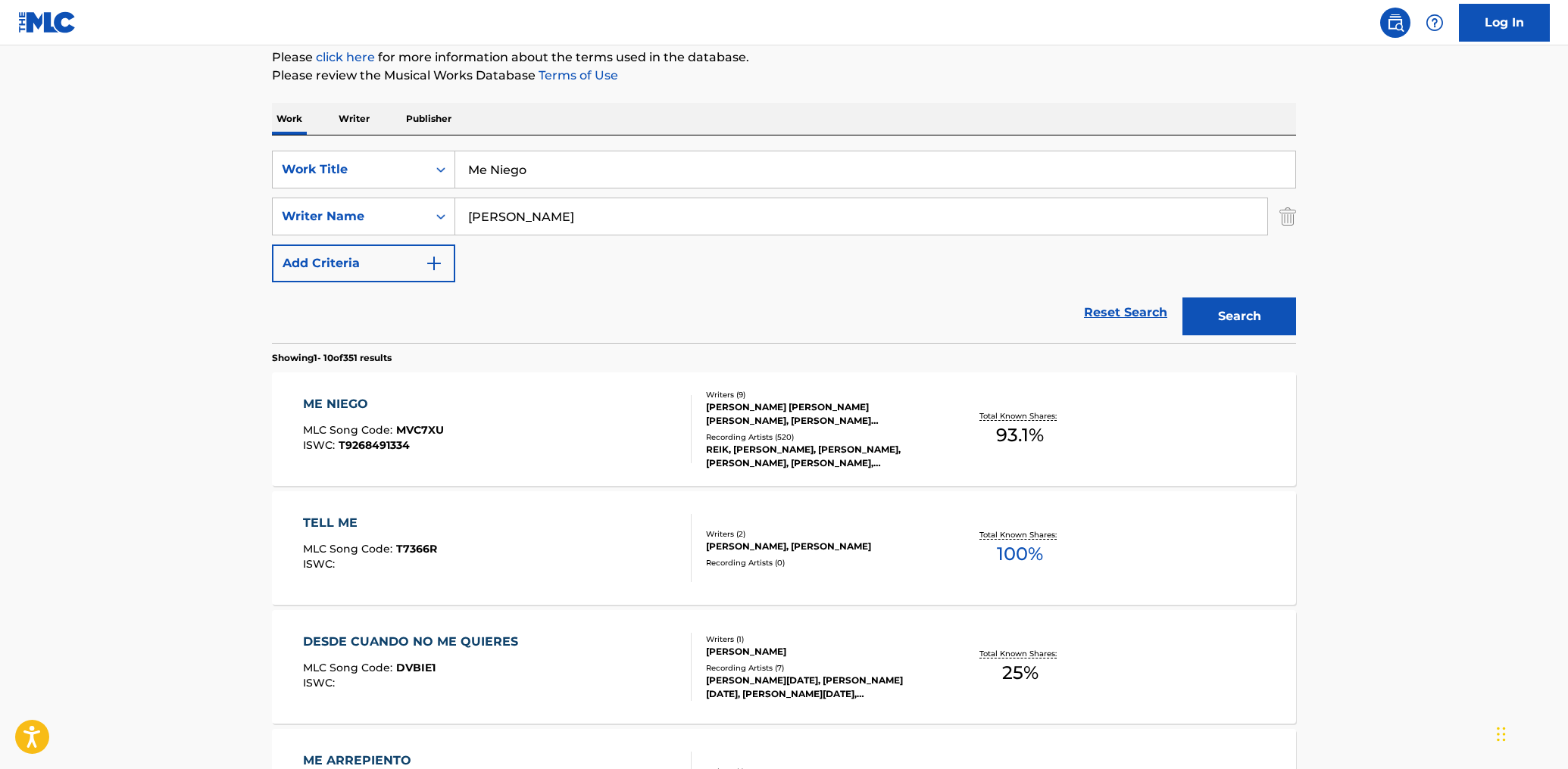
click at [490, 158] on input "Me Niego" at bounding box center [874, 169] width 840 height 37
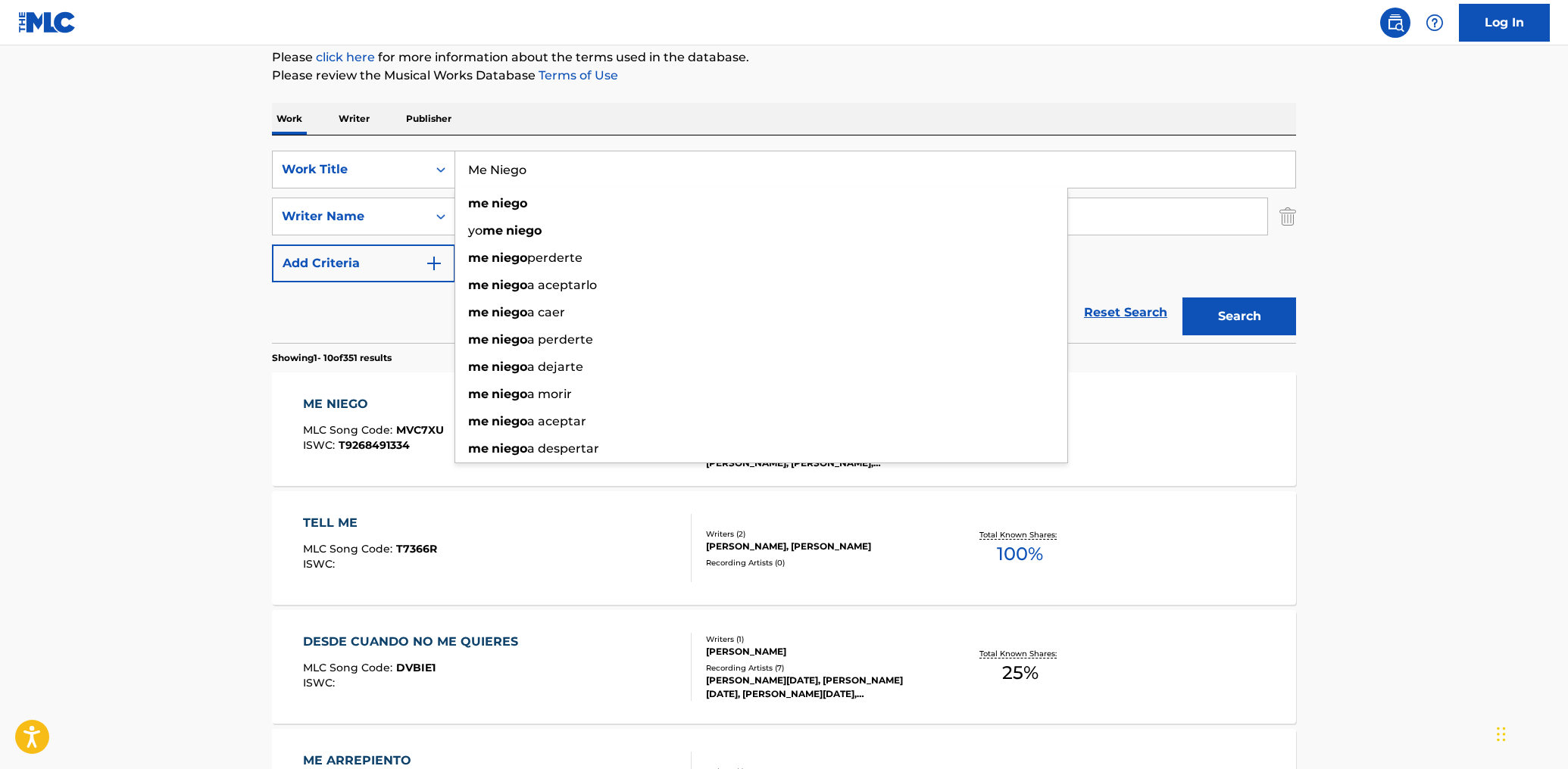
click at [490, 158] on input "Me Niego" at bounding box center [874, 169] width 840 height 37
paste input "Loveeeeeee Song"
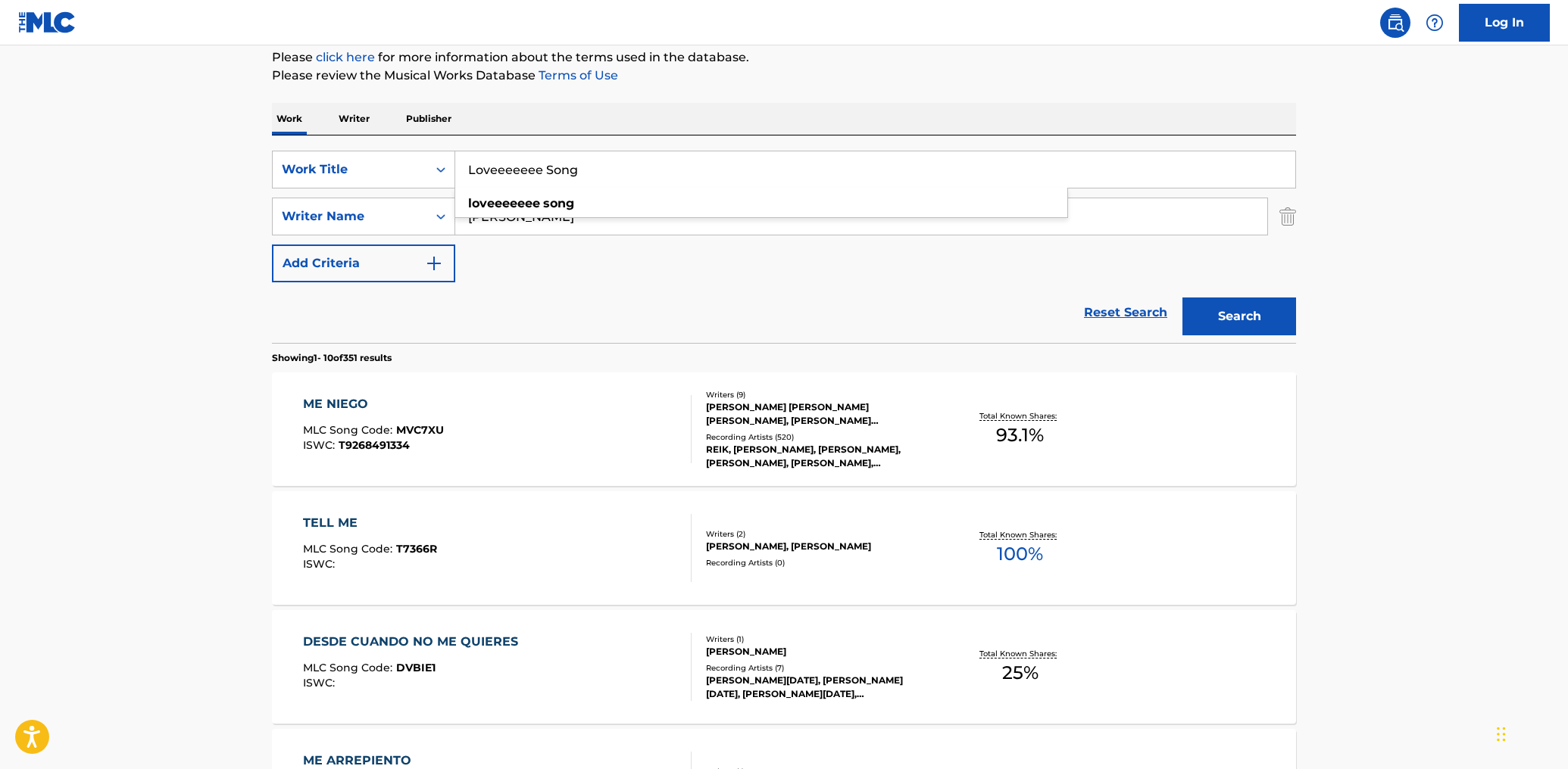
click at [490, 158] on input "Loveeeeeee Song" at bounding box center [874, 169] width 840 height 37
type input "Loveeeeeee Song"
click at [530, 265] on div "SearchWithCriteria468bd7dd-0a61-4bf7-a8a2-14614515232a Work Title Loveeeeeee So…" at bounding box center [783, 216] width 1024 height 132
click at [504, 243] on div "SearchWithCriteria468bd7dd-0a61-4bf7-a8a2-14614515232a Work Title Loveeeeeee So…" at bounding box center [783, 216] width 1024 height 132
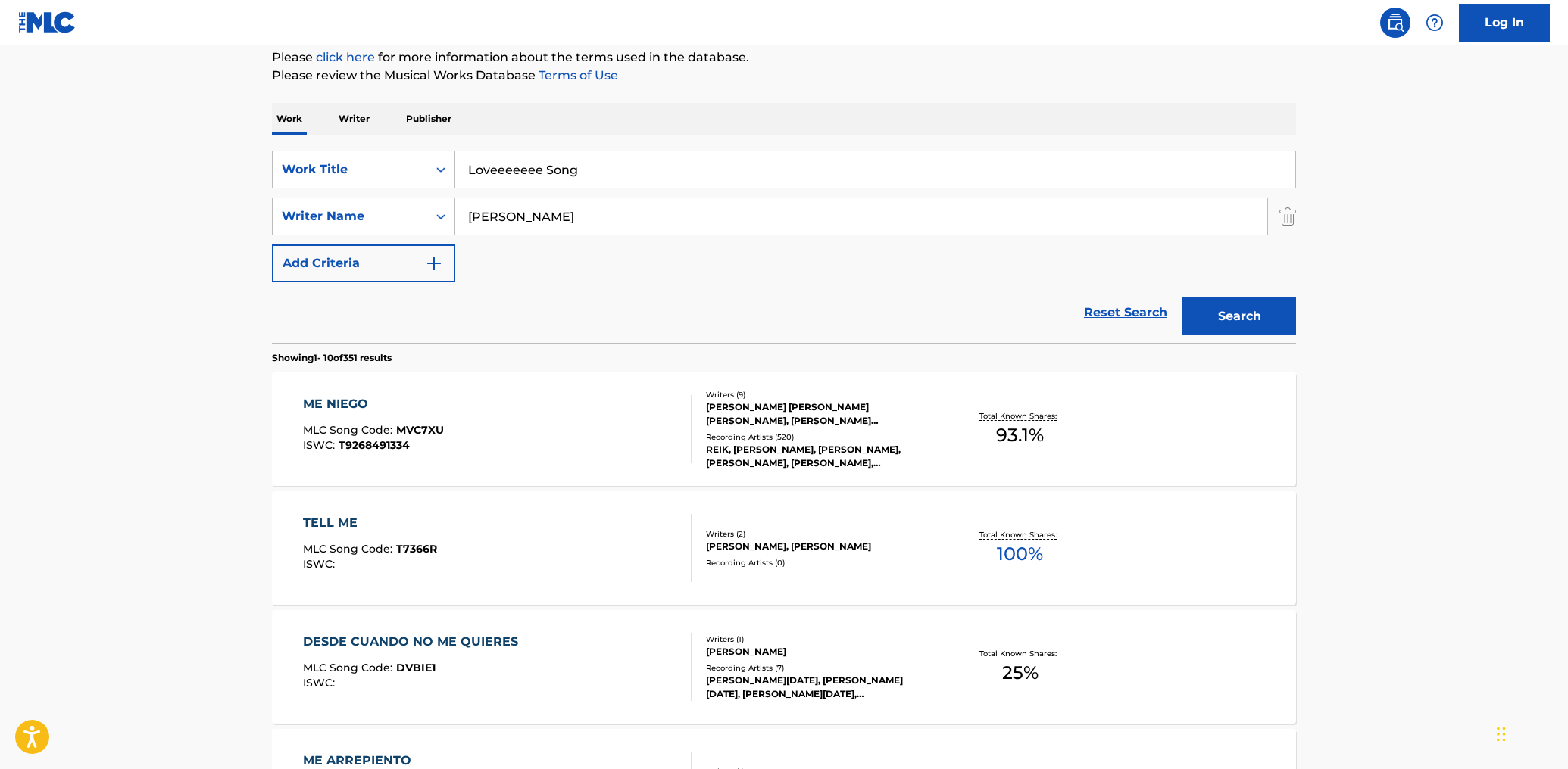
click at [504, 243] on div "SearchWithCriteria468bd7dd-0a61-4bf7-a8a2-14614515232a Work Title Loveeeeeee So…" at bounding box center [783, 216] width 1024 height 132
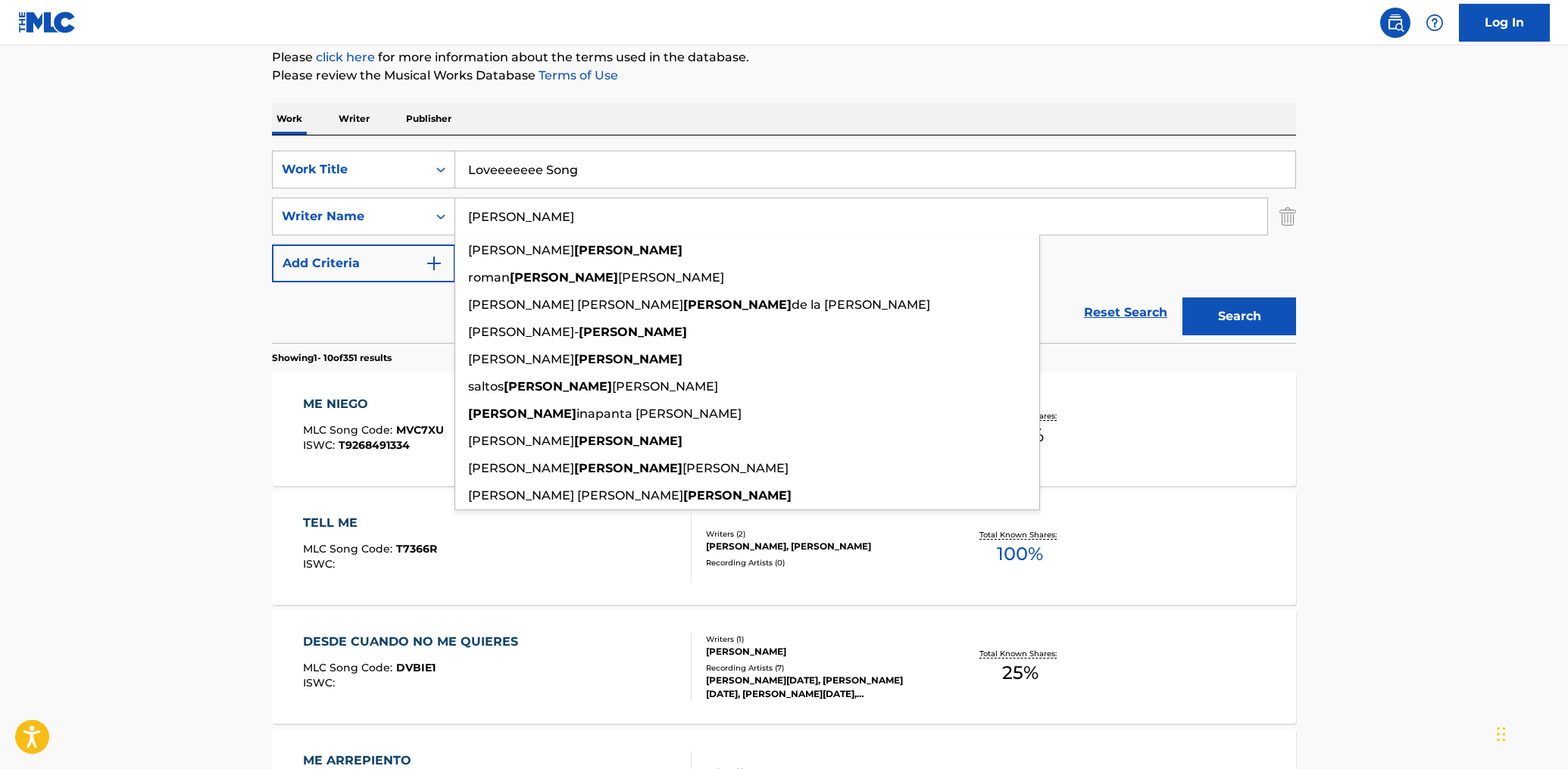
drag, startPoint x: 504, startPoint y: 243, endPoint x: 502, endPoint y: 223, distance: 20.1
click at [502, 223] on input "[PERSON_NAME]" at bounding box center [860, 216] width 812 height 37
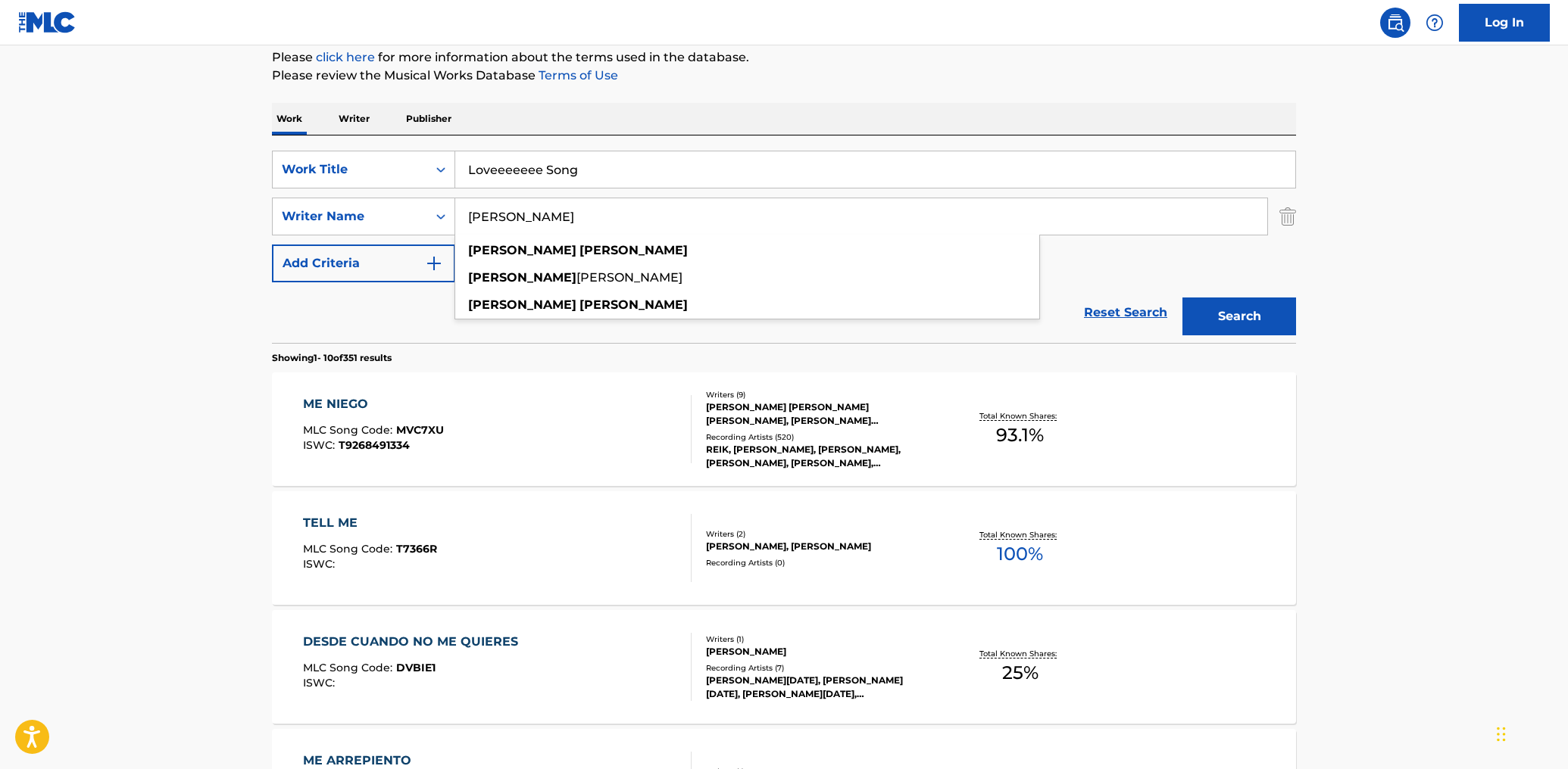
type input "[PERSON_NAME]"
click at [1182, 297] on button "Search" at bounding box center [1239, 316] width 114 height 38
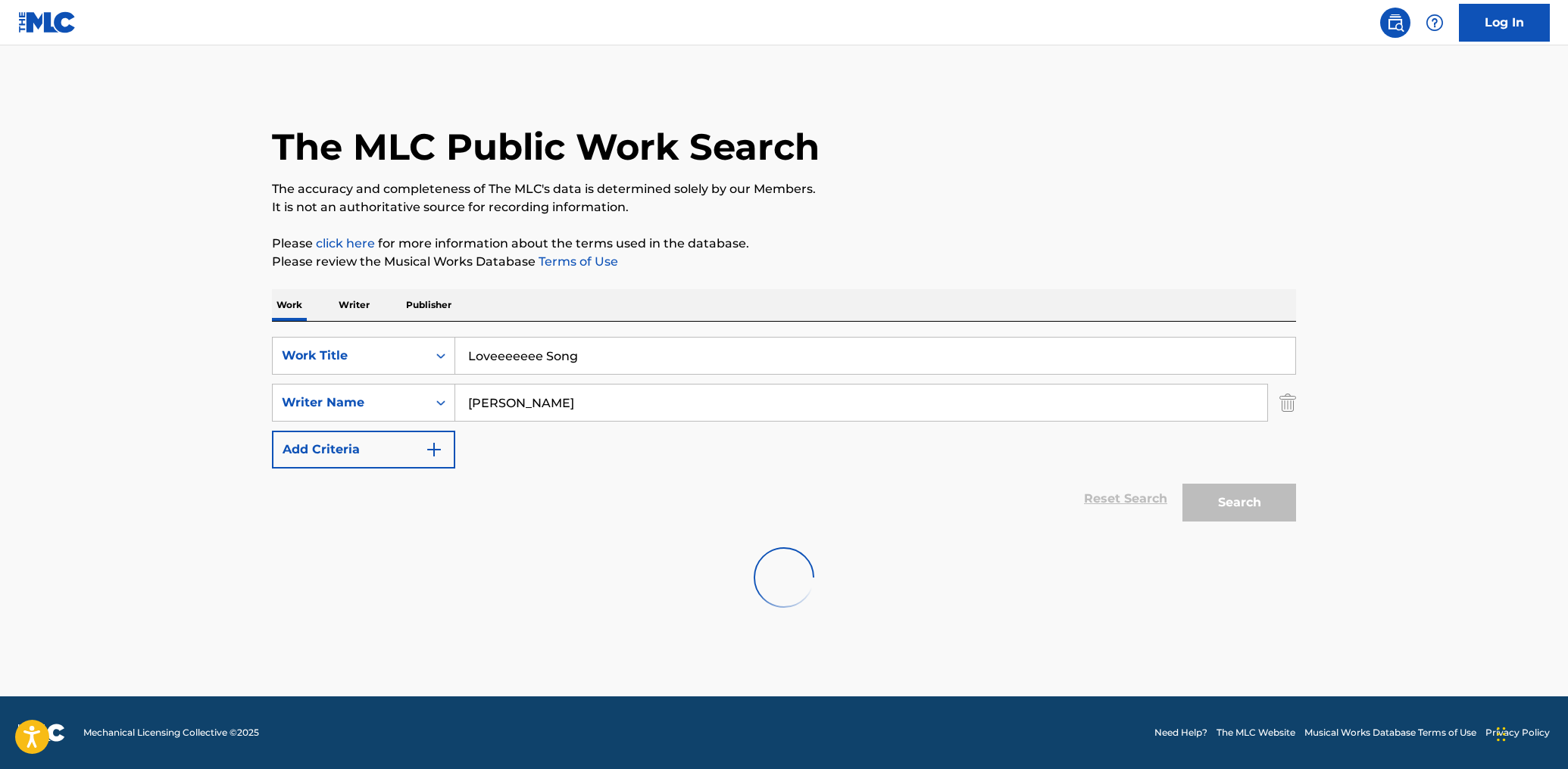
scroll to position [0, 0]
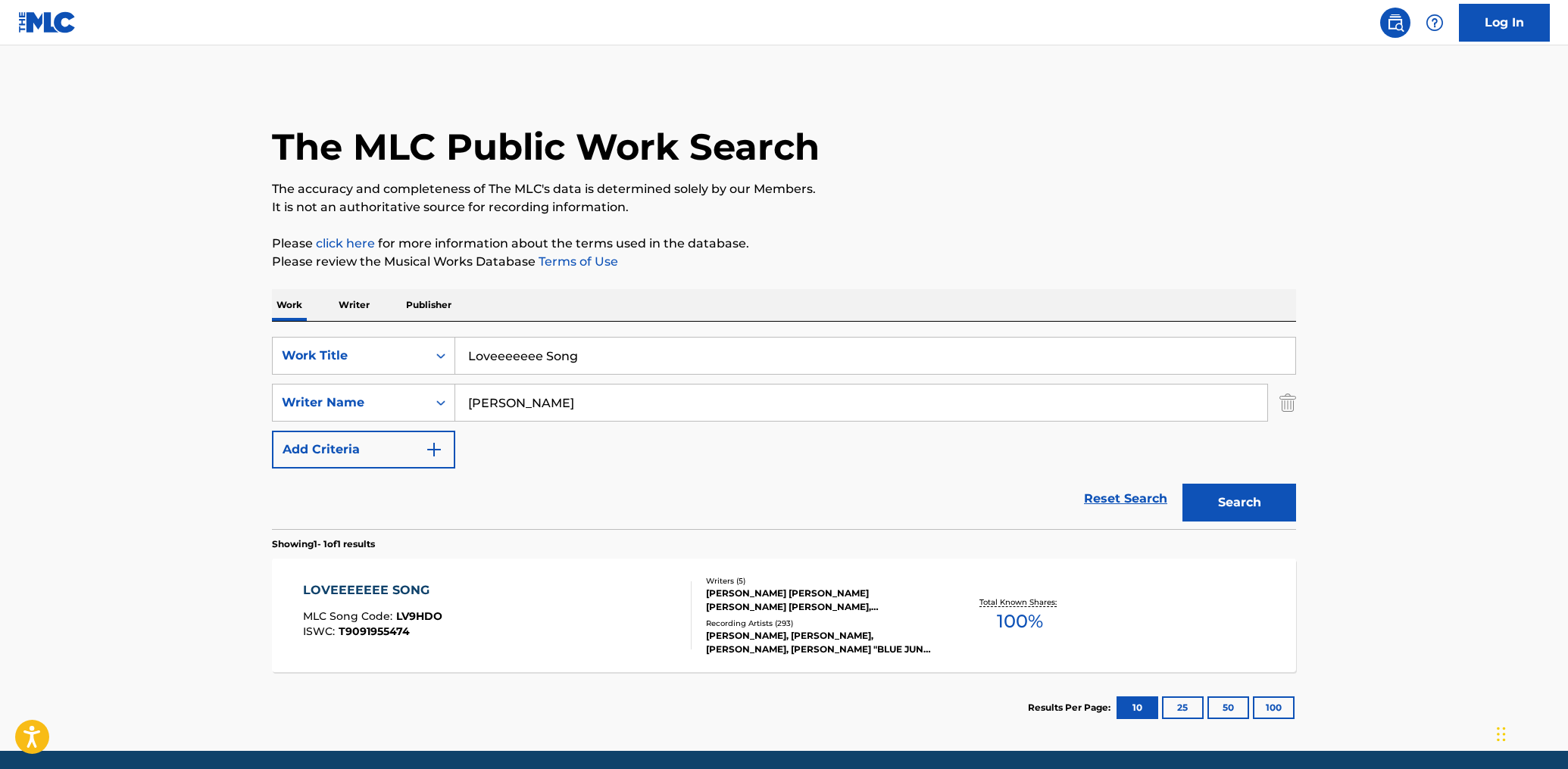
click at [586, 622] on div "LOVEEEEEEE SONG MLC Song Code : LV9HDO ISWC : T9091955474" at bounding box center [498, 615] width 390 height 68
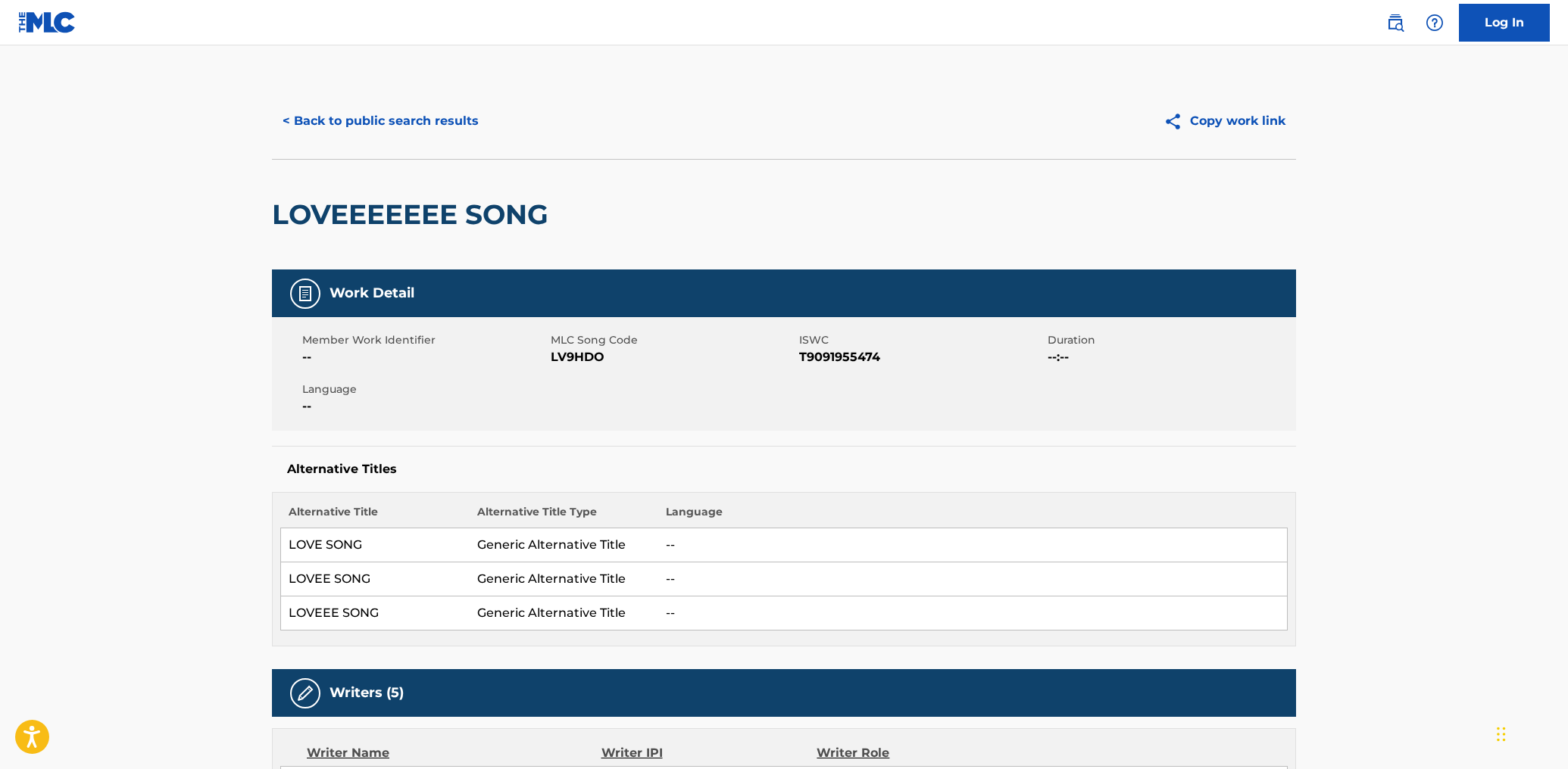
click at [435, 115] on button "< Back to public search results" at bounding box center [380, 121] width 217 height 38
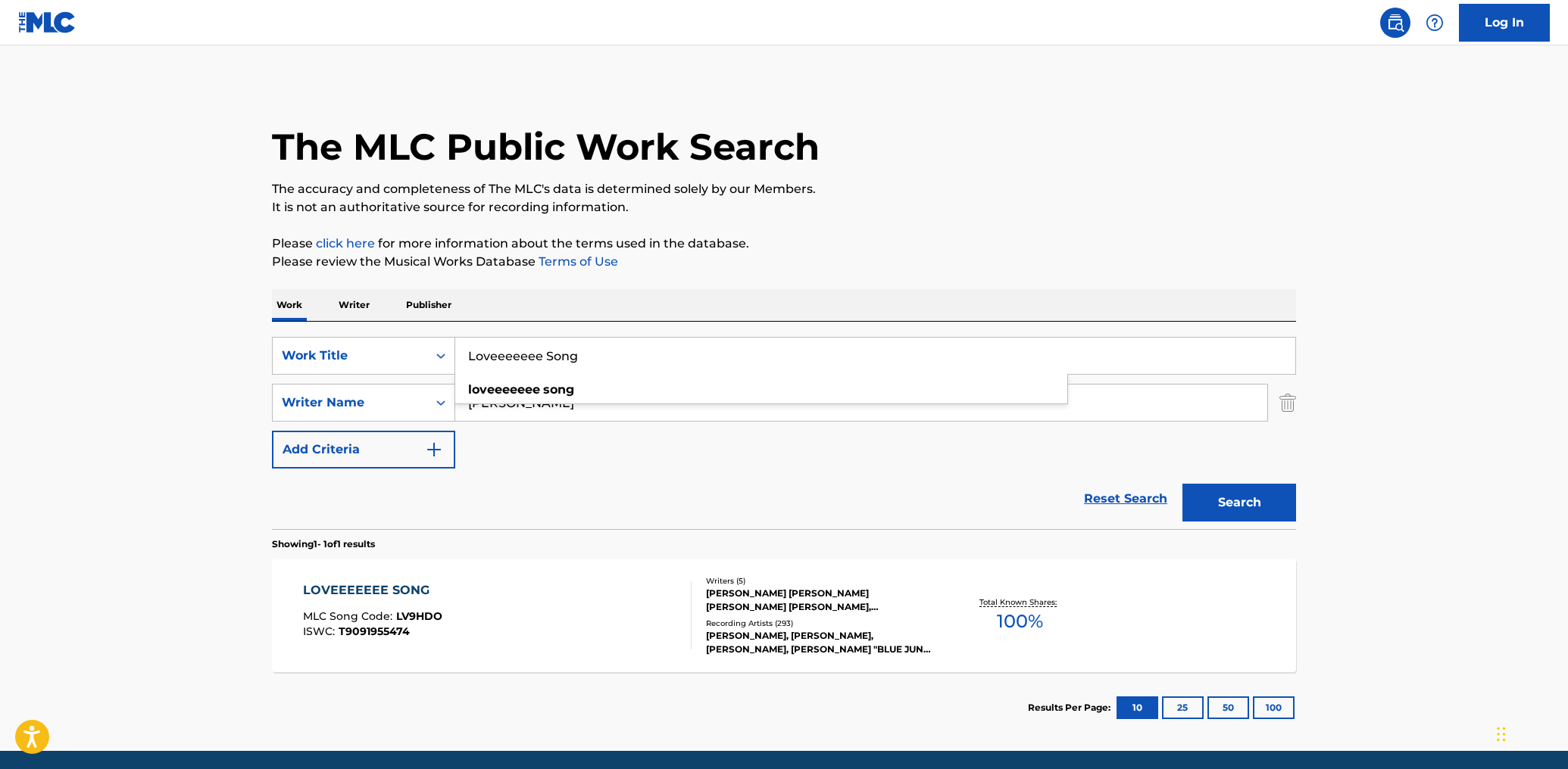
click at [464, 359] on input "Loveeeeeee Song" at bounding box center [874, 356] width 840 height 37
click at [464, 359] on input "v" at bounding box center [874, 356] width 840 height 37
paste input "In My Bed"
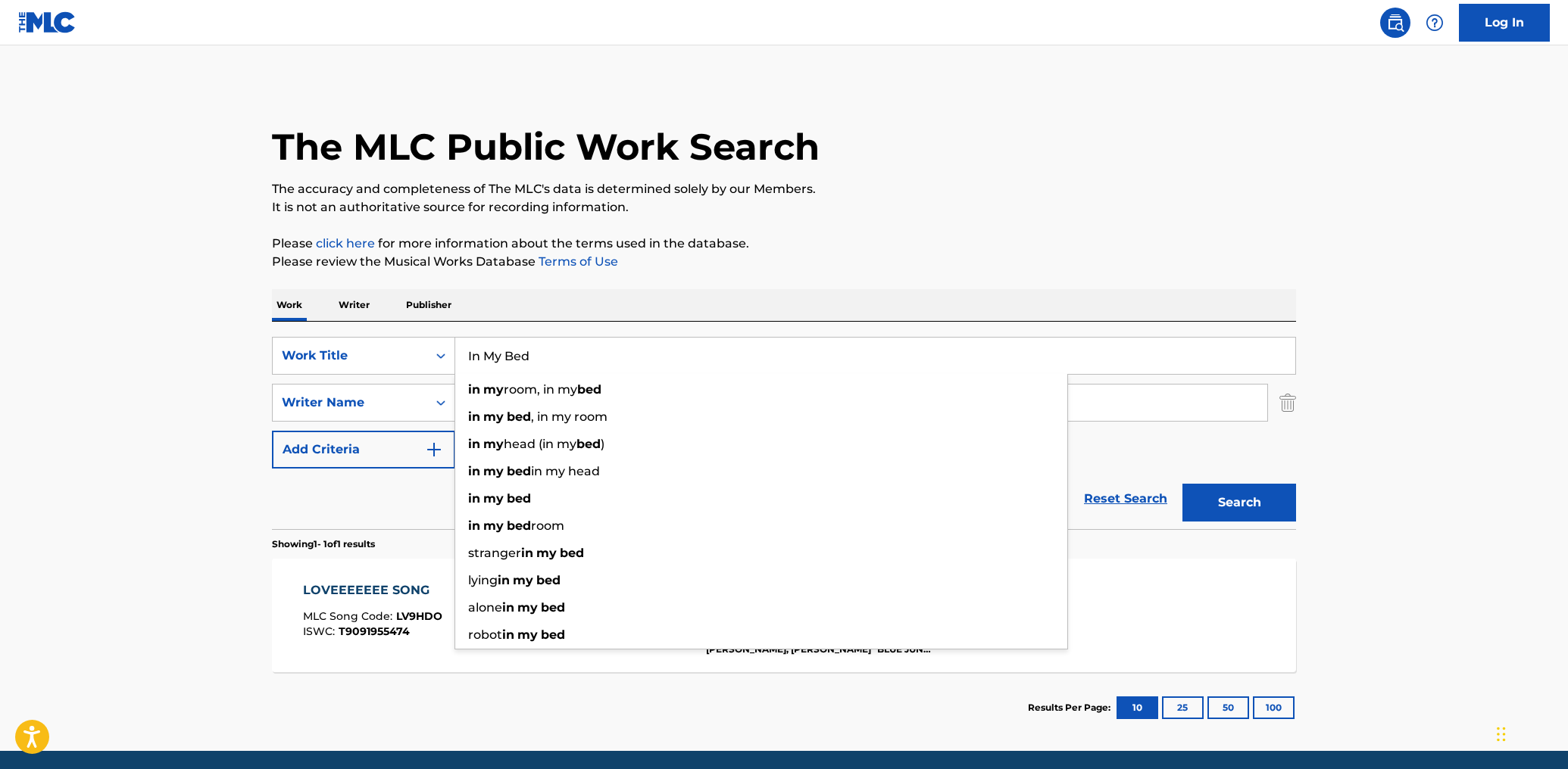
type input "In My Bed"
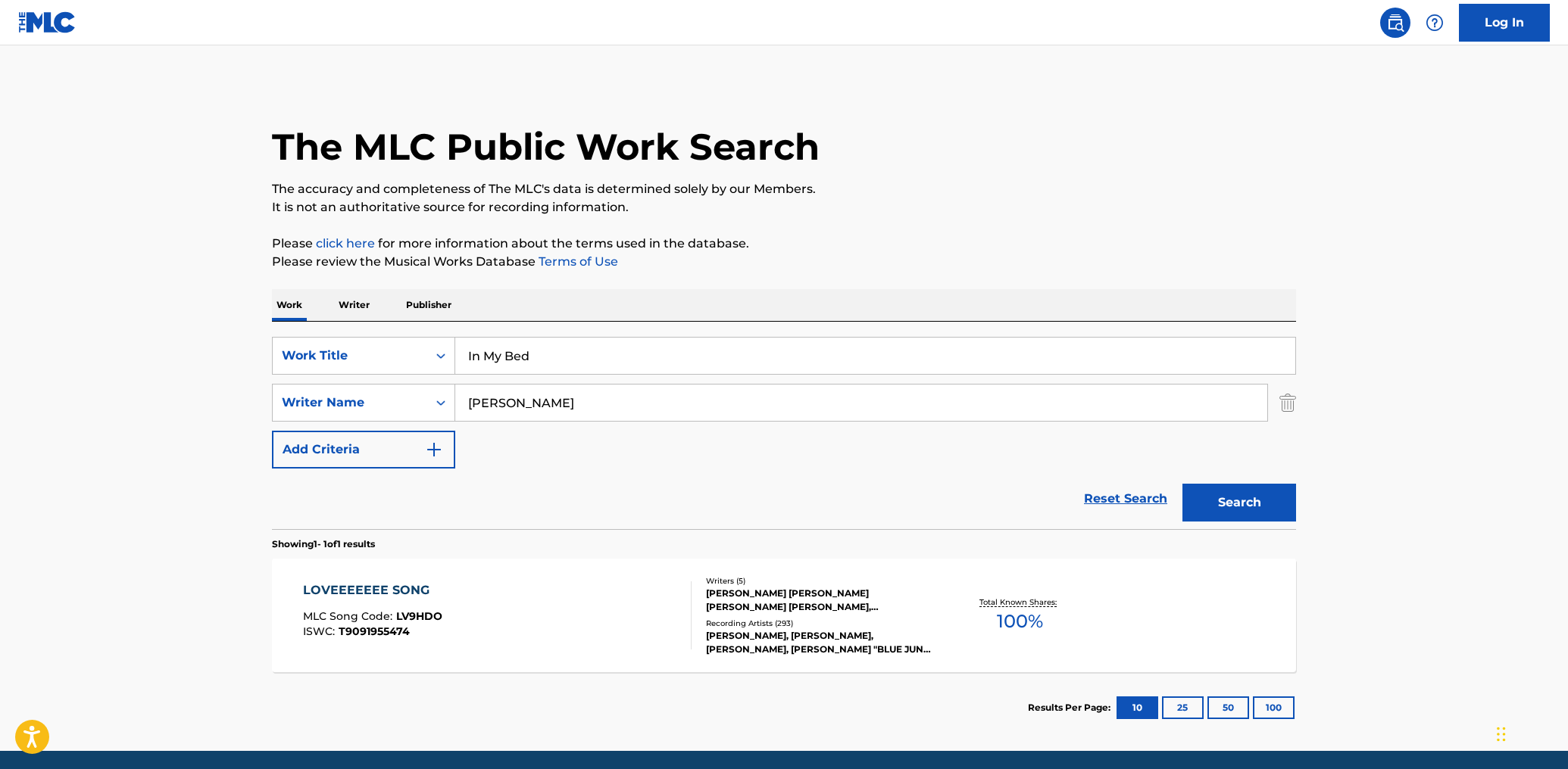
click at [377, 480] on div "Reset Search Search" at bounding box center [783, 498] width 1024 height 60
click at [624, 393] on input "[PERSON_NAME]" at bounding box center [860, 402] width 812 height 37
paste input "HARMONY [PERSON_NAME]"
click at [624, 393] on input "HARMONY [PERSON_NAME]" at bounding box center [860, 402] width 812 height 37
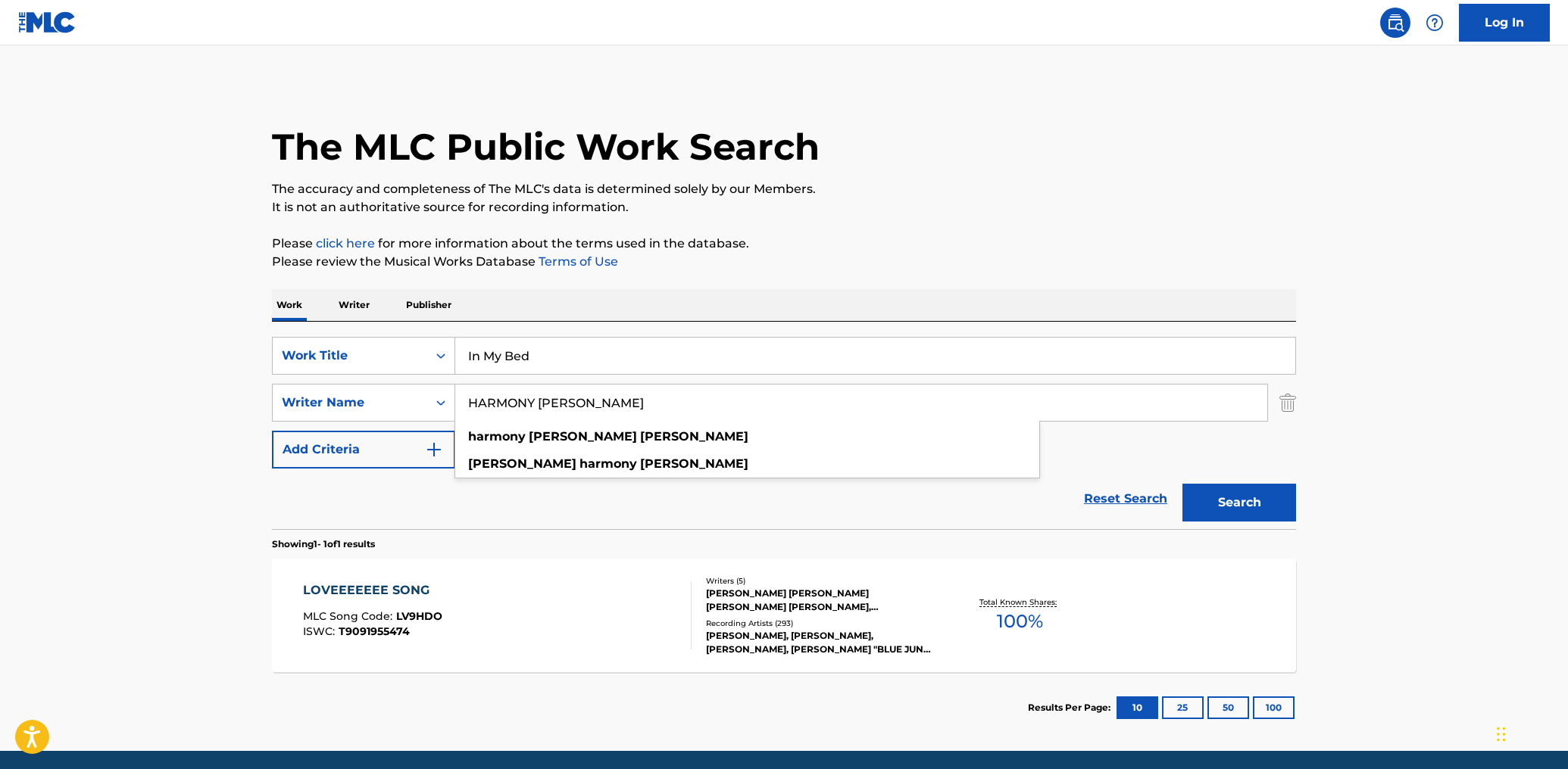
type input "HARMONY [PERSON_NAME]"
click at [1182, 484] on button "Search" at bounding box center [1239, 502] width 114 height 38
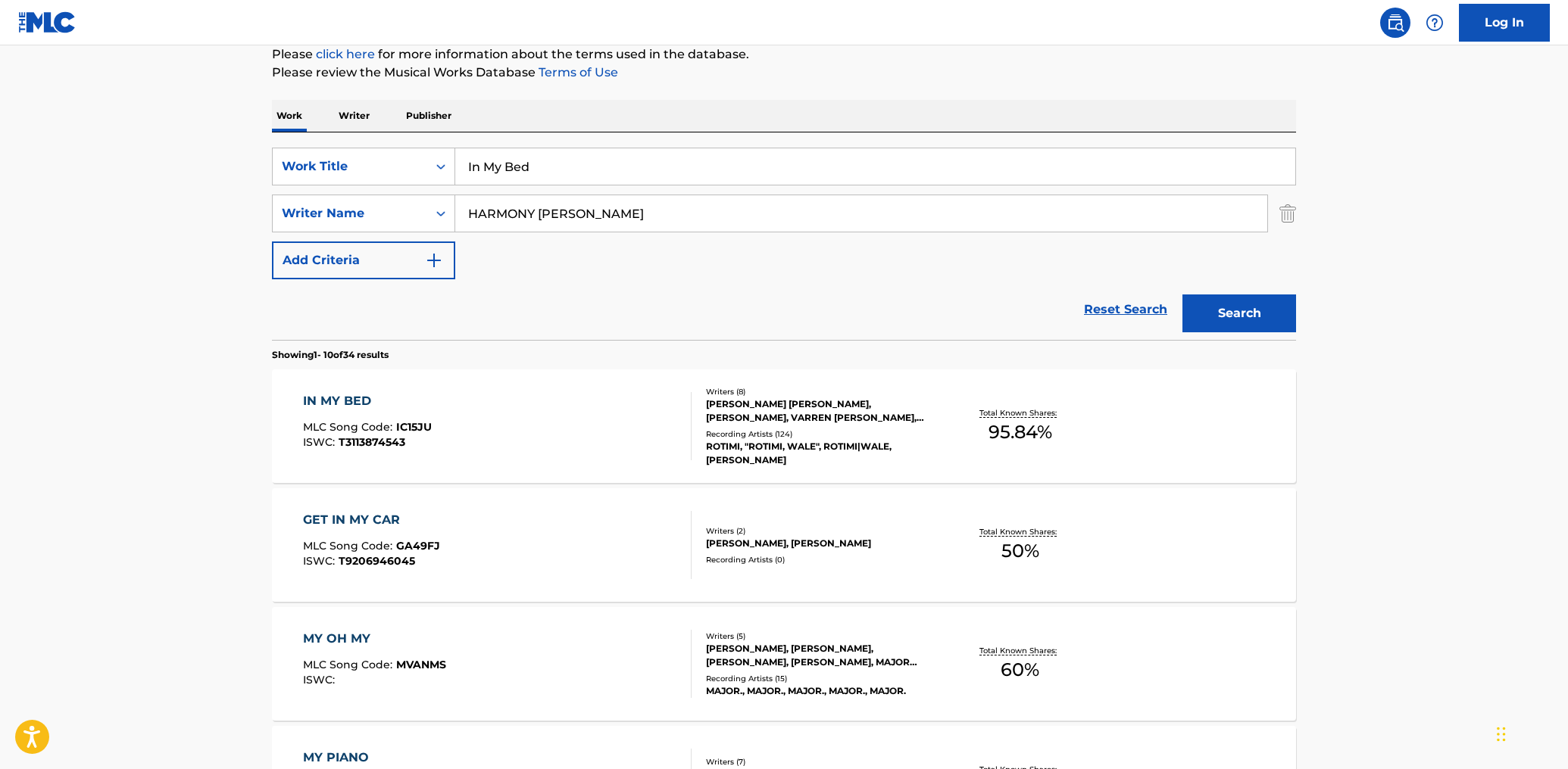
scroll to position [191, 0]
click at [605, 383] on div "IN MY BED MLC Song Code : IC15JU ISWC : T3113874543 Writers ( 8 ) [PERSON_NAME]…" at bounding box center [783, 424] width 1024 height 114
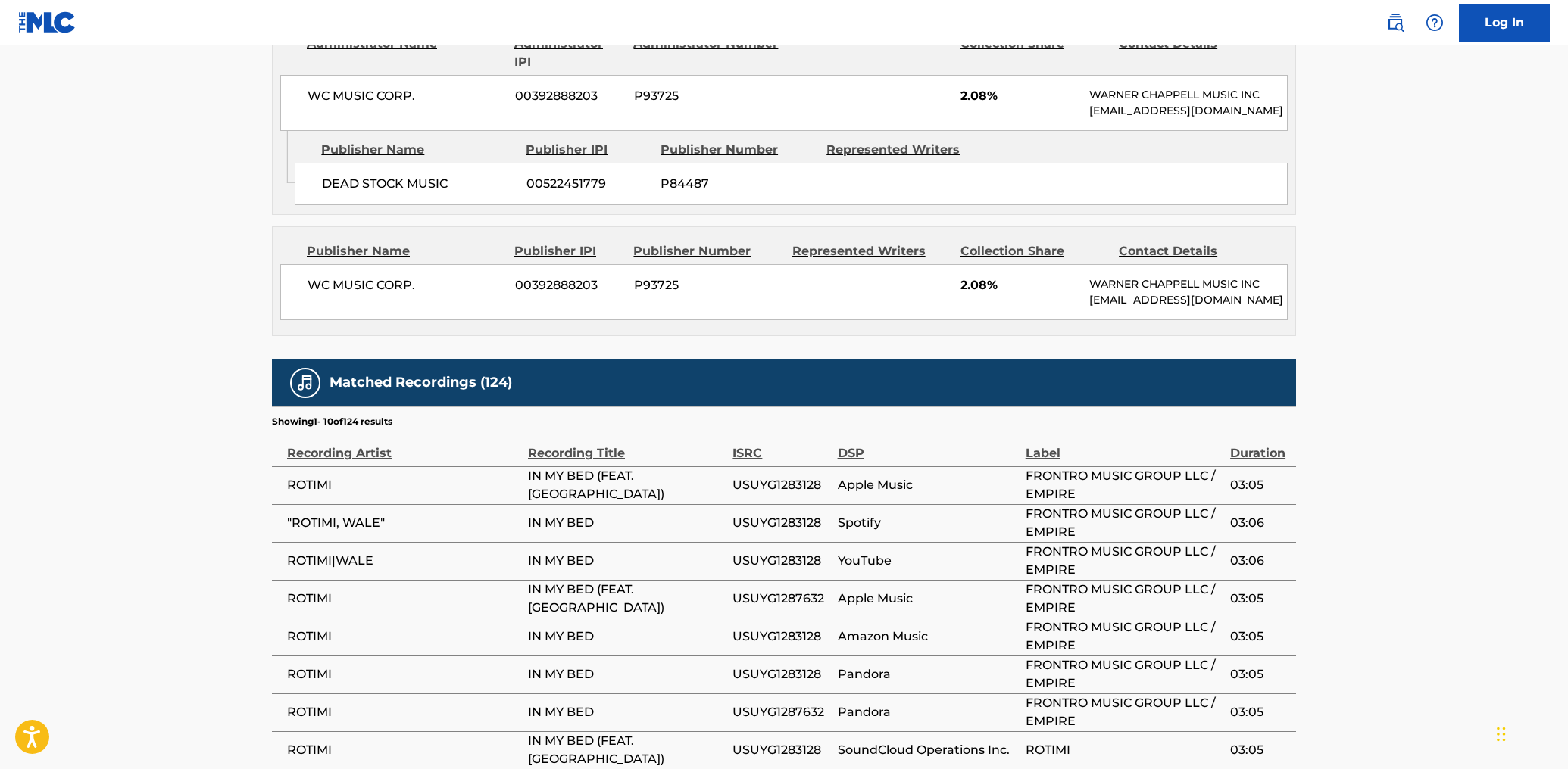
scroll to position [2664, 0]
